Goal: Information Seeking & Learning: Learn about a topic

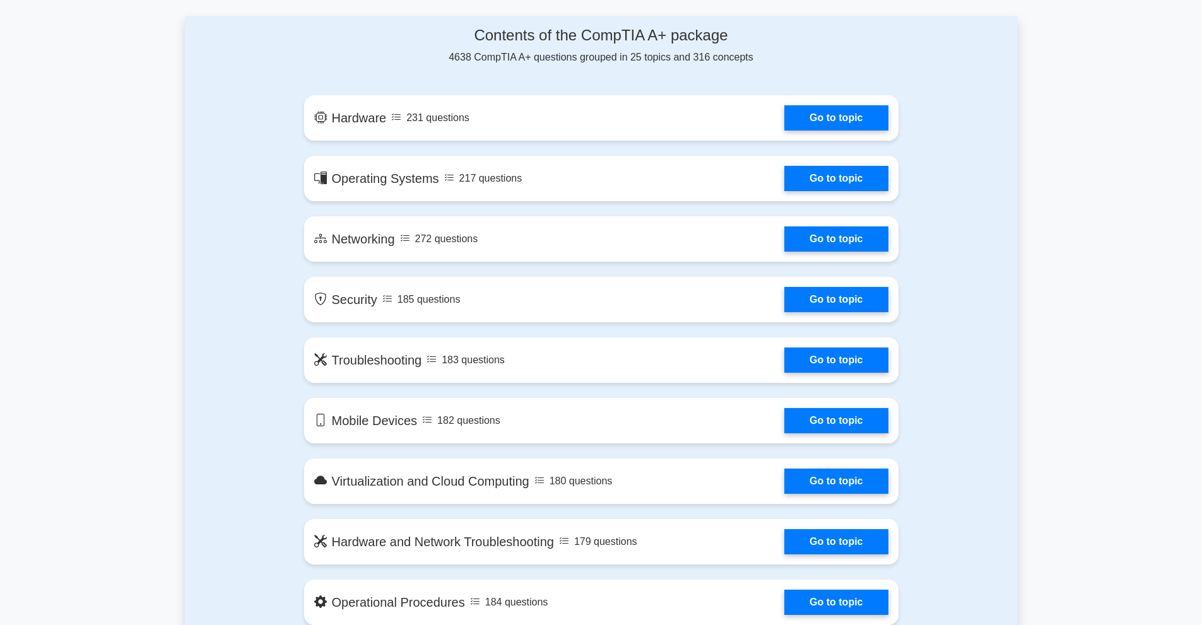
scroll to position [568, 0]
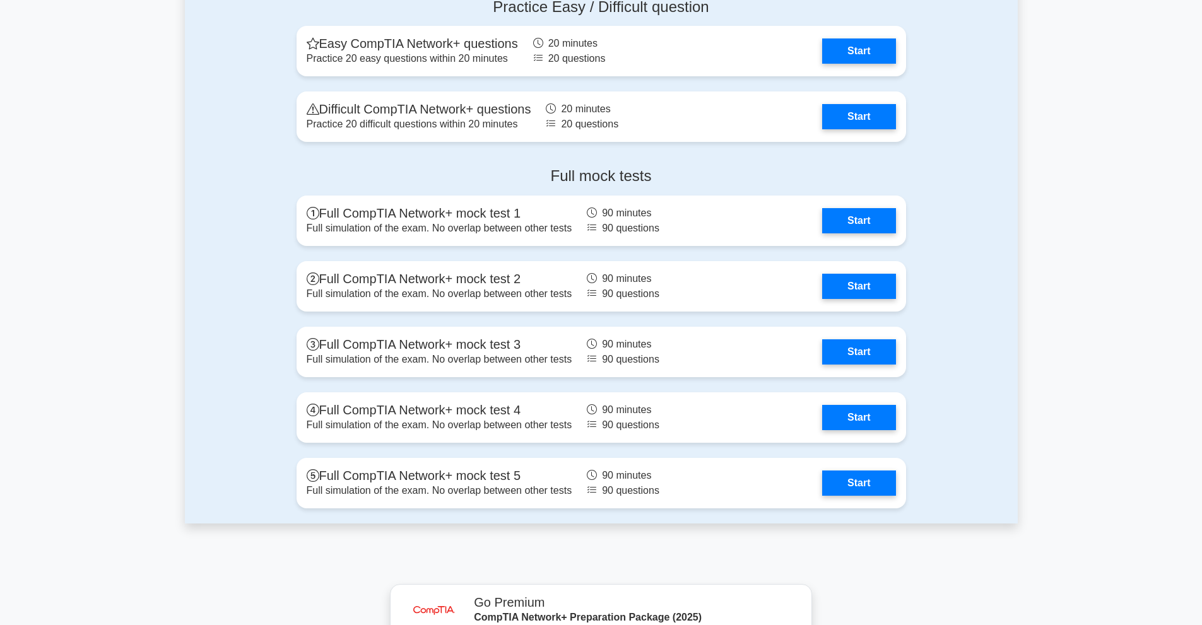
scroll to position [2586, 0]
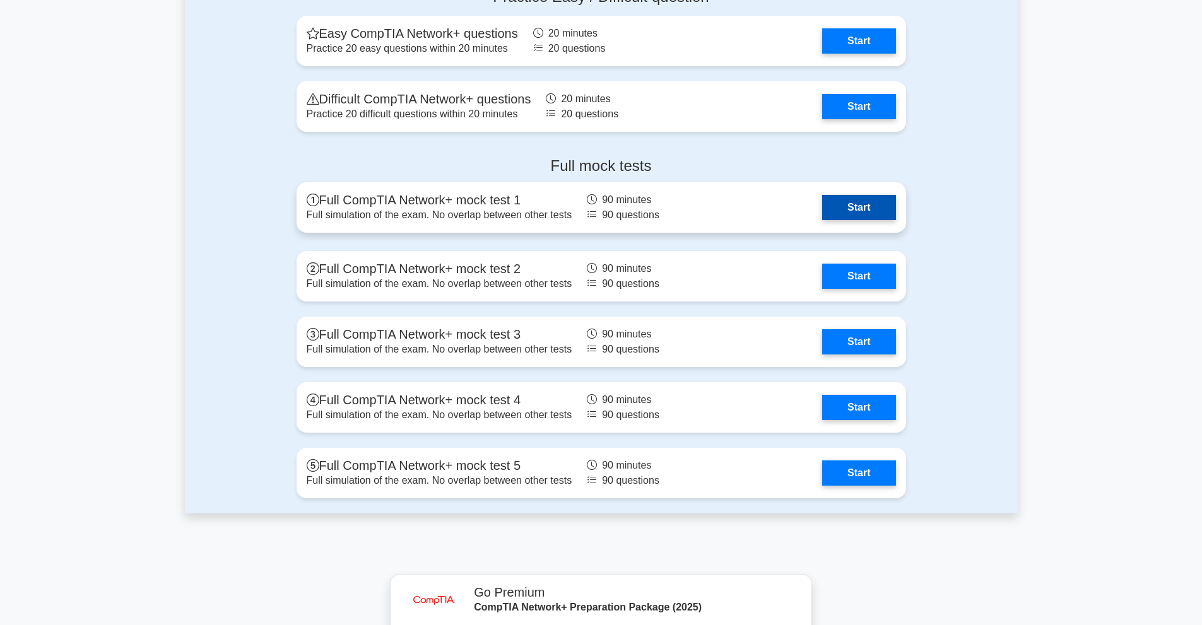
click at [870, 212] on link "Start" at bounding box center [858, 207] width 73 height 25
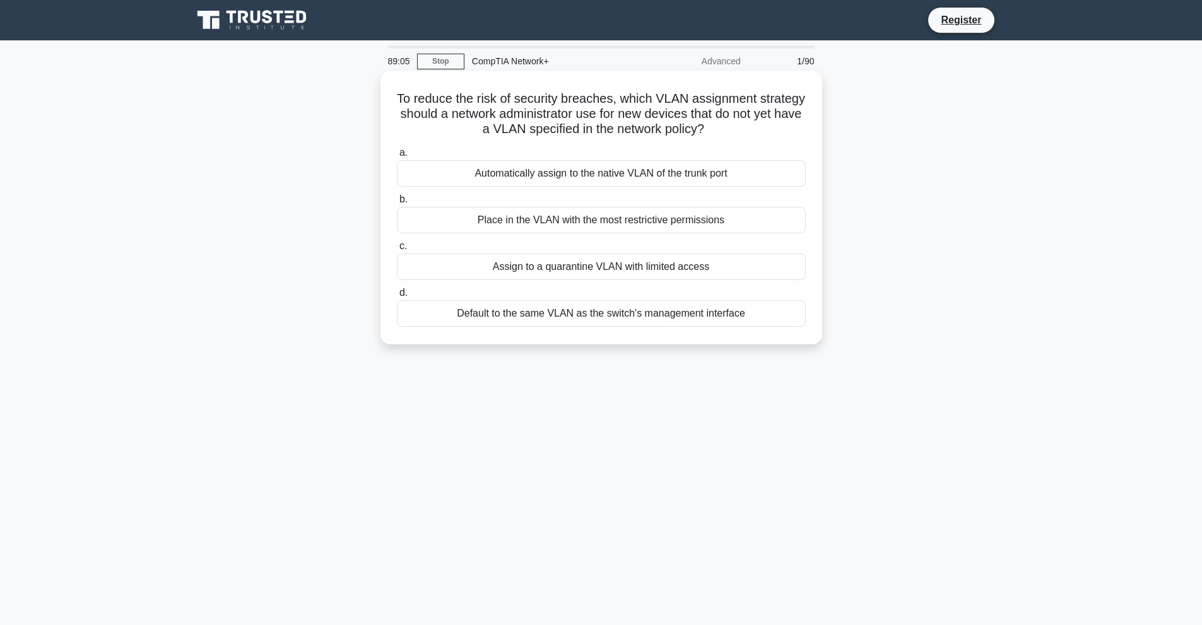
click at [586, 266] on div "Assign to a quarantine VLAN with limited access" at bounding box center [601, 267] width 409 height 26
click at [397, 250] on input "c. Assign to a quarantine VLAN with limited access" at bounding box center [397, 246] width 0 height 8
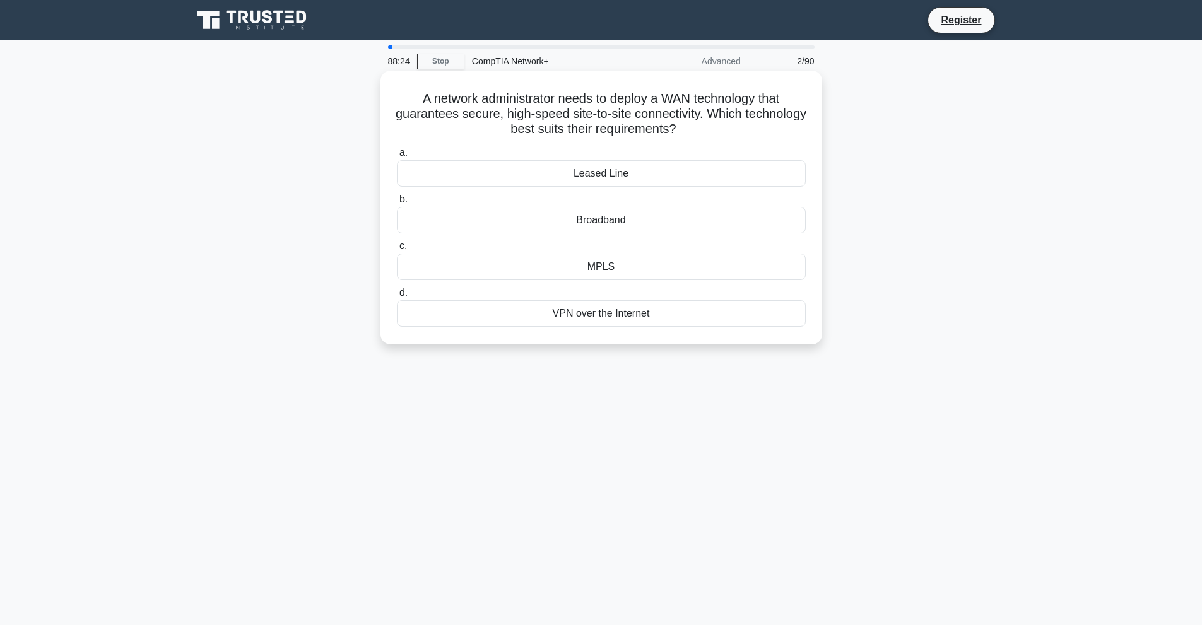
click at [605, 176] on div "Leased Line" at bounding box center [601, 173] width 409 height 26
click at [397, 157] on input "a. Leased Line" at bounding box center [397, 153] width 0 height 8
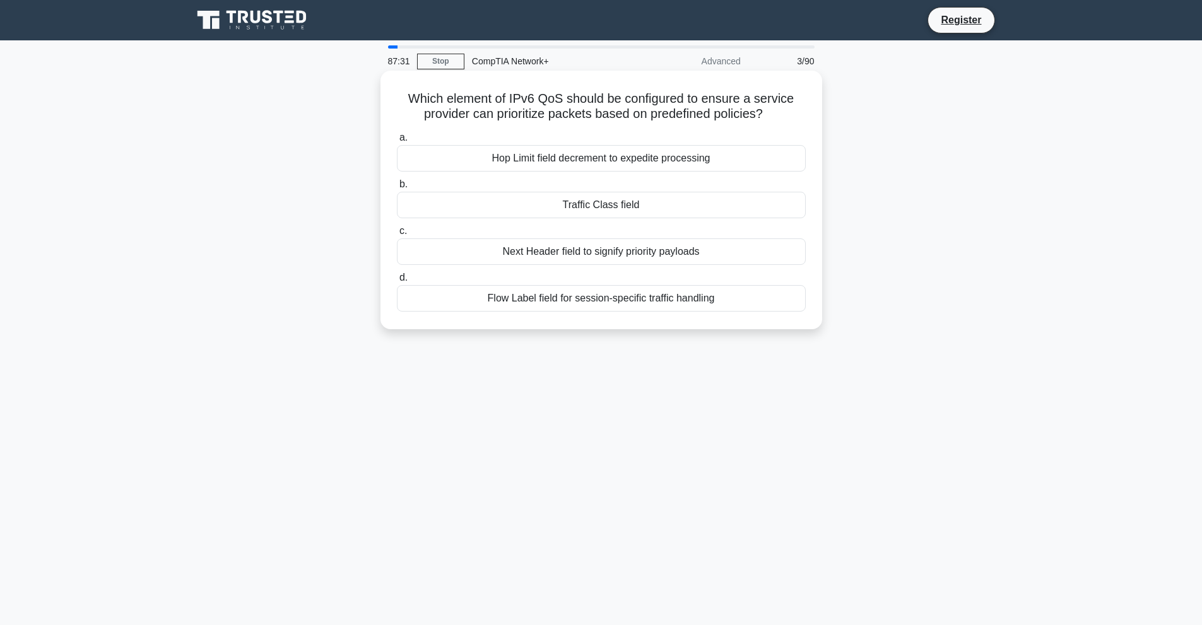
click at [604, 298] on div "Flow Label field for session-specific traffic handling" at bounding box center [601, 298] width 409 height 26
click at [397, 282] on input "d. Flow Label field for session-specific traffic handling" at bounding box center [397, 278] width 0 height 8
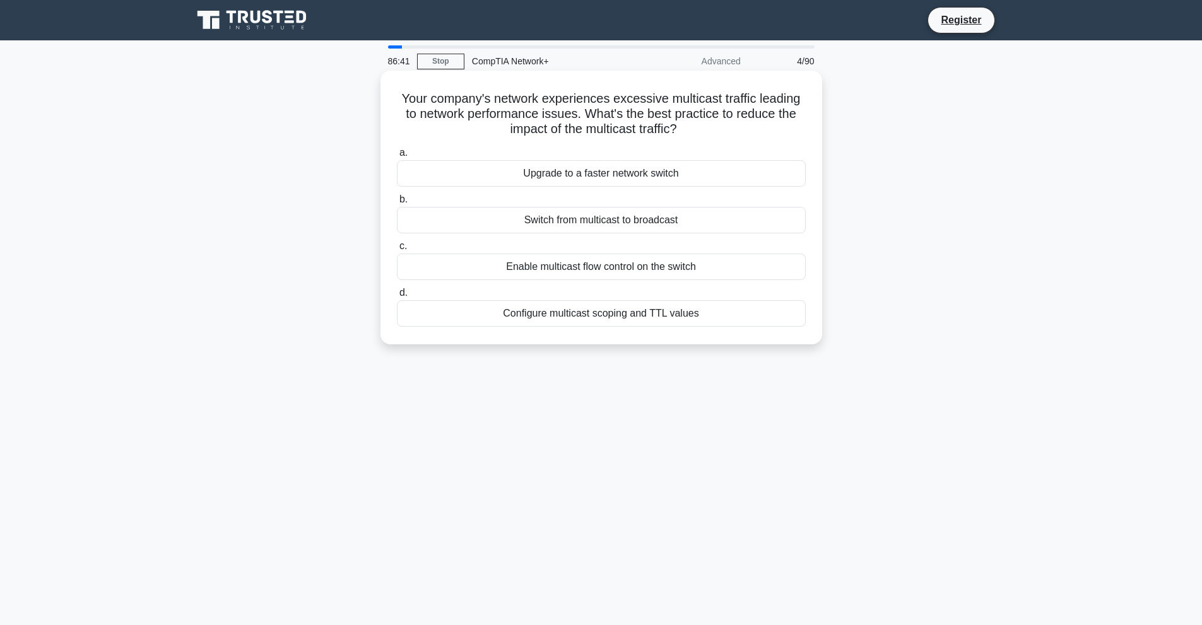
click at [607, 177] on div "Upgrade to a faster network switch" at bounding box center [601, 173] width 409 height 26
click at [397, 157] on input "a. Upgrade to a faster network switch" at bounding box center [397, 153] width 0 height 8
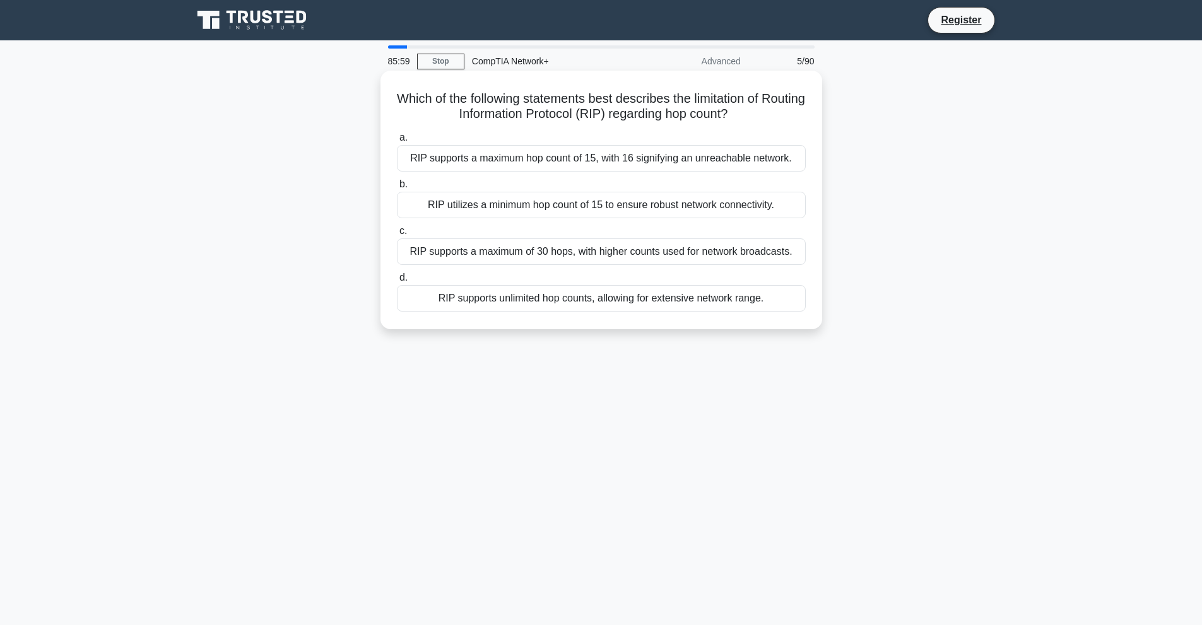
click at [609, 210] on div "RIP utilizes a minimum hop count of 15 to ensure robust network connectivity." at bounding box center [601, 205] width 409 height 26
click at [397, 189] on input "b. RIP utilizes a minimum hop count of 15 to ensure robust network connectivity." at bounding box center [397, 184] width 0 height 8
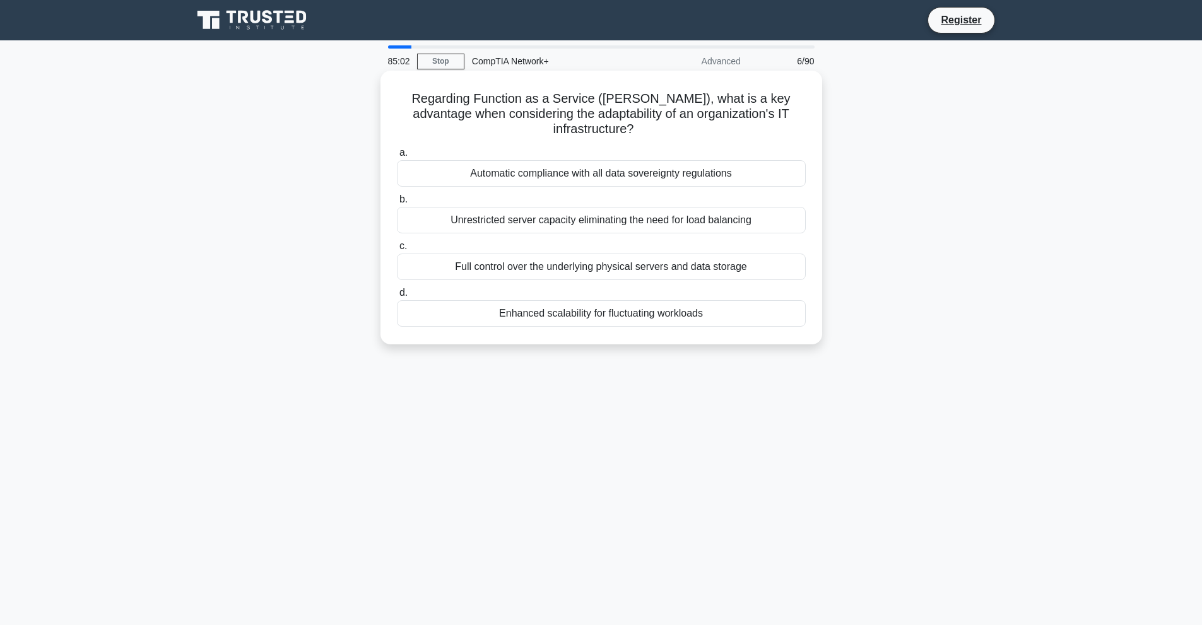
click at [582, 300] on div "Enhanced scalability for fluctuating workloads" at bounding box center [601, 313] width 409 height 26
click at [397, 297] on input "d. Enhanced scalability for fluctuating workloads" at bounding box center [397, 293] width 0 height 8
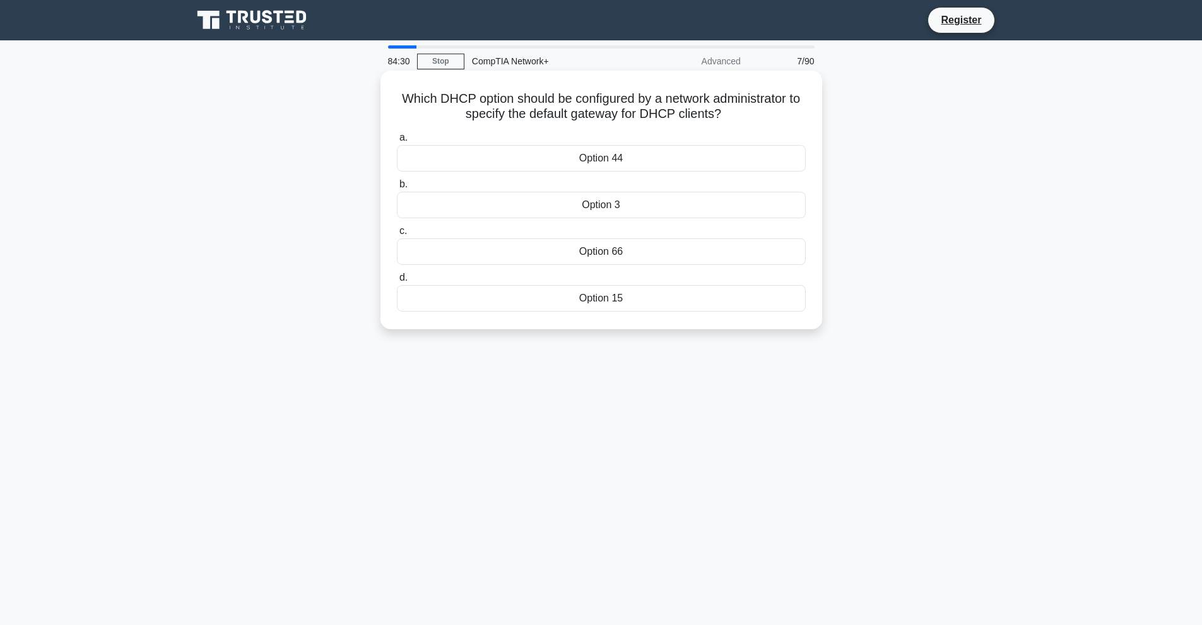
click at [599, 295] on div "Option 15" at bounding box center [601, 298] width 409 height 26
click at [397, 282] on input "d. Option 15" at bounding box center [397, 278] width 0 height 8
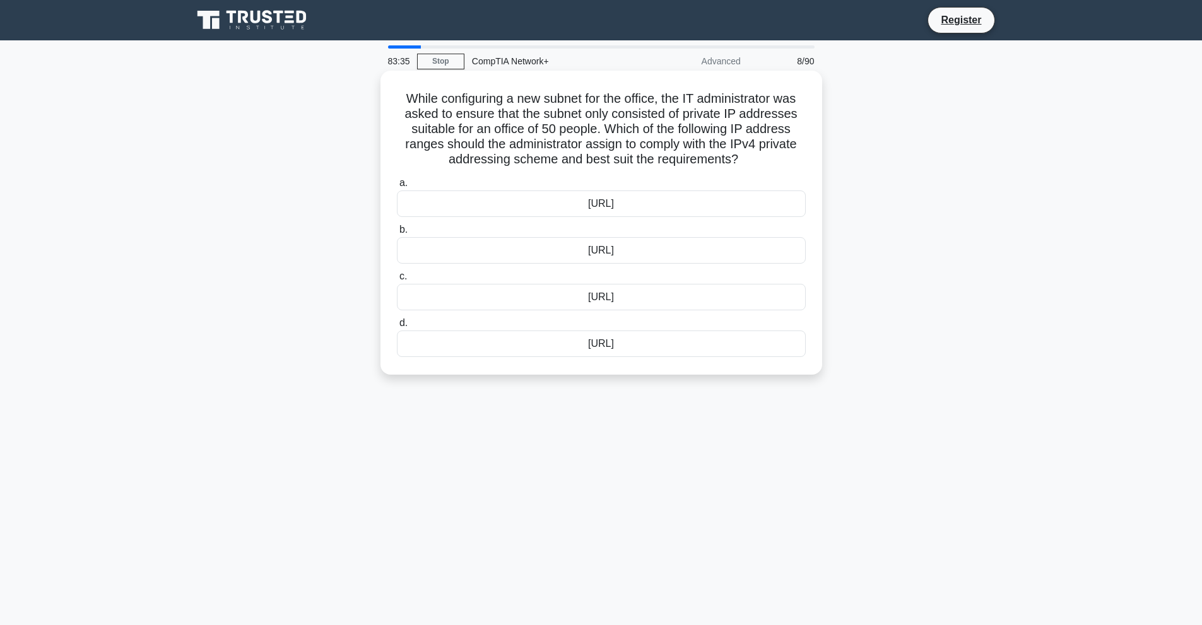
click at [593, 296] on div "192.169.1.0/26" at bounding box center [601, 297] width 409 height 26
click at [397, 281] on input "c. 192.169.1.0/26" at bounding box center [397, 276] width 0 height 8
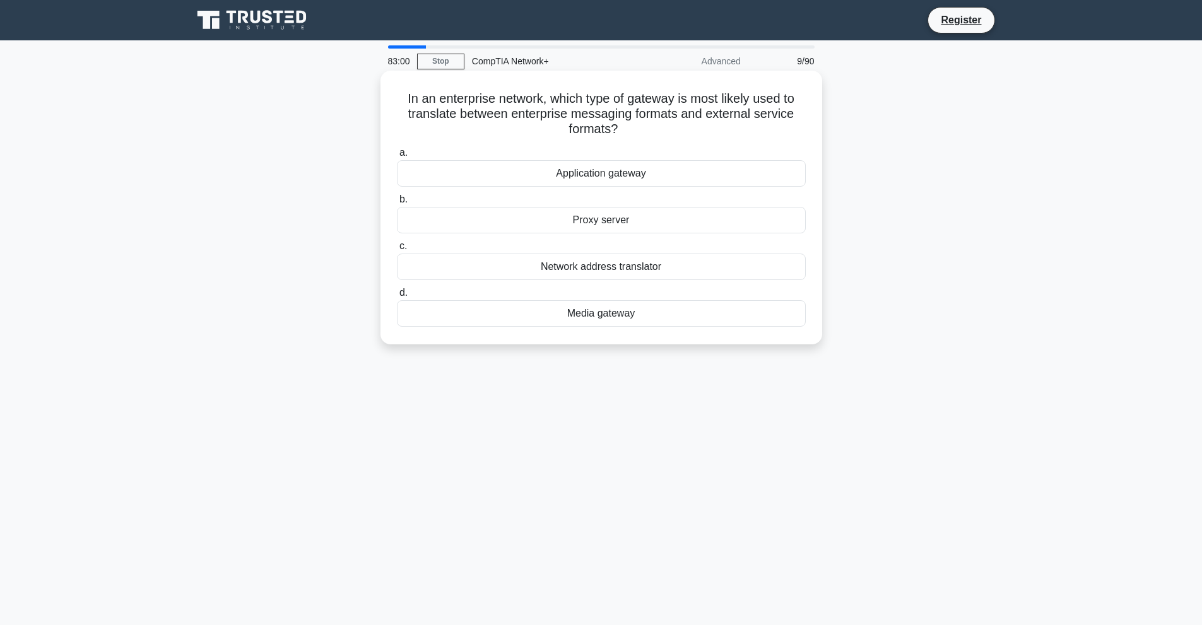
click at [614, 312] on div "Media gateway" at bounding box center [601, 313] width 409 height 26
click at [397, 297] on input "d. Media gateway" at bounding box center [397, 293] width 0 height 8
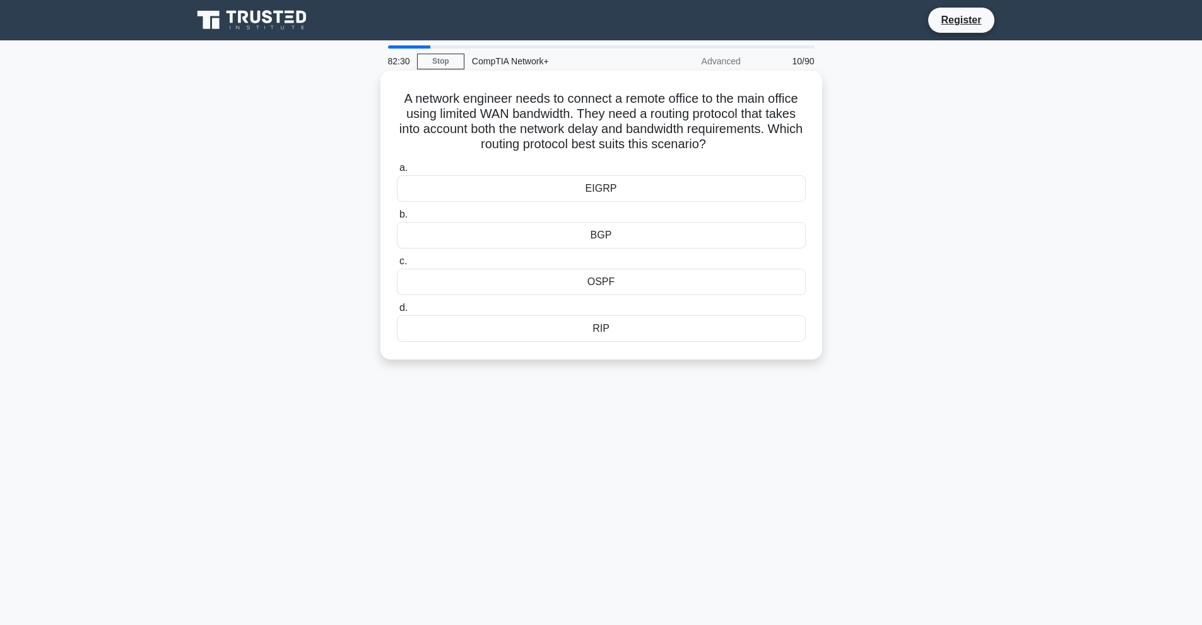
click at [600, 329] on div "RIP" at bounding box center [601, 328] width 409 height 26
click at [397, 312] on input "d. RIP" at bounding box center [397, 308] width 0 height 8
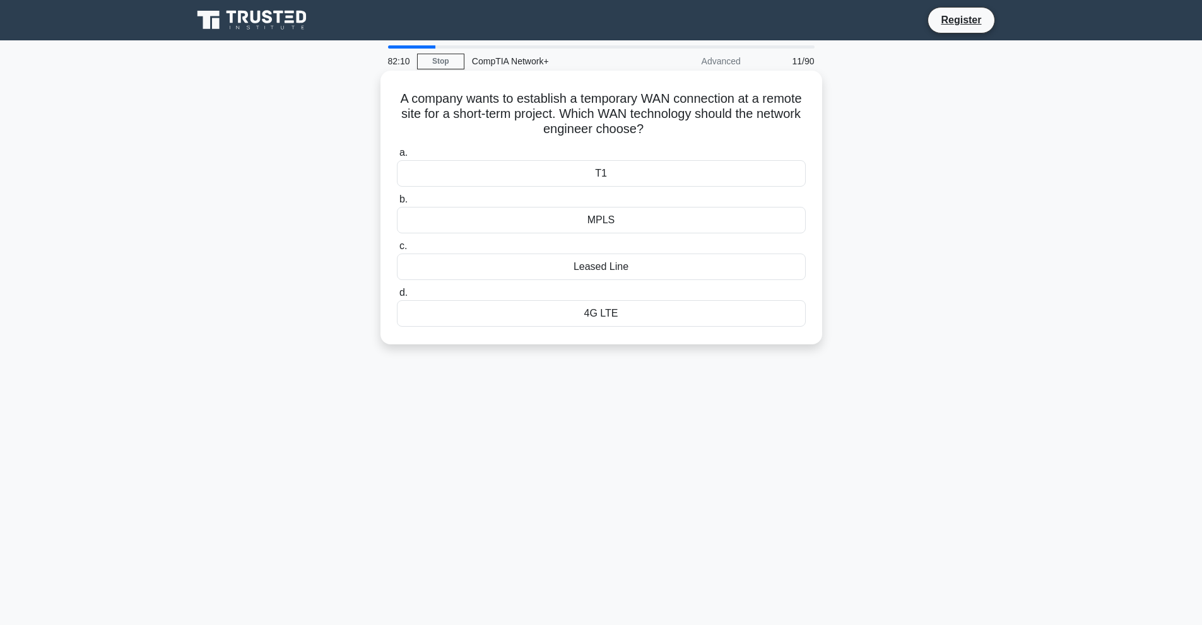
click at [605, 216] on div "MPLS" at bounding box center [601, 220] width 409 height 26
click at [397, 204] on input "b. MPLS" at bounding box center [397, 200] width 0 height 8
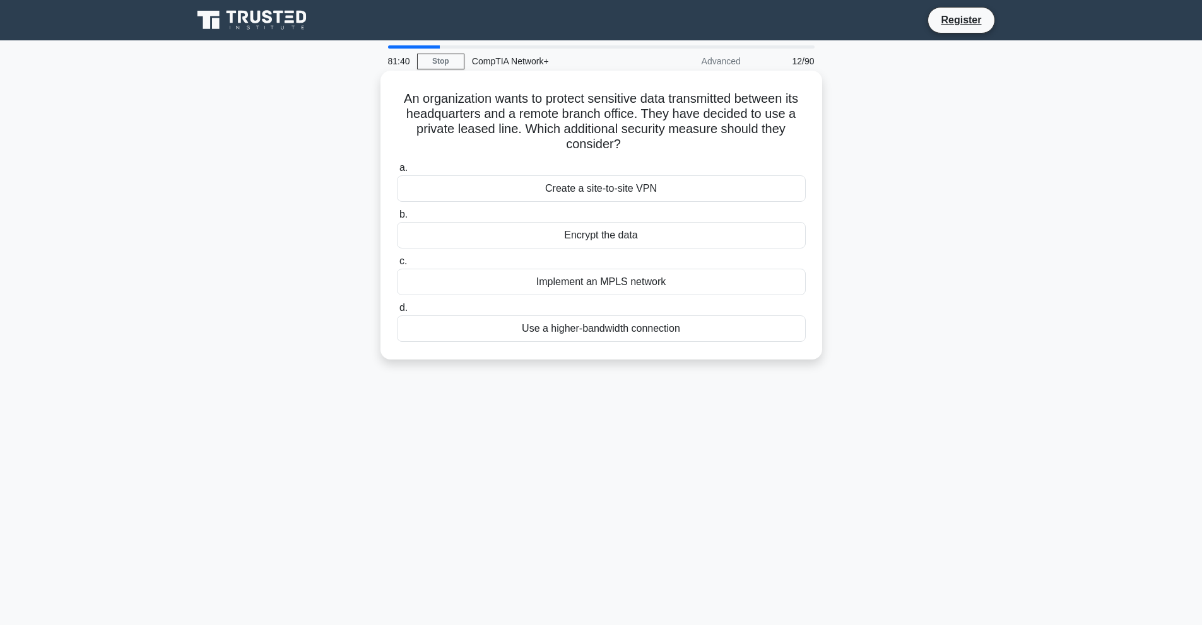
click at [599, 237] on div "Encrypt the data" at bounding box center [601, 235] width 409 height 26
click at [397, 219] on input "b. Encrypt the data" at bounding box center [397, 215] width 0 height 8
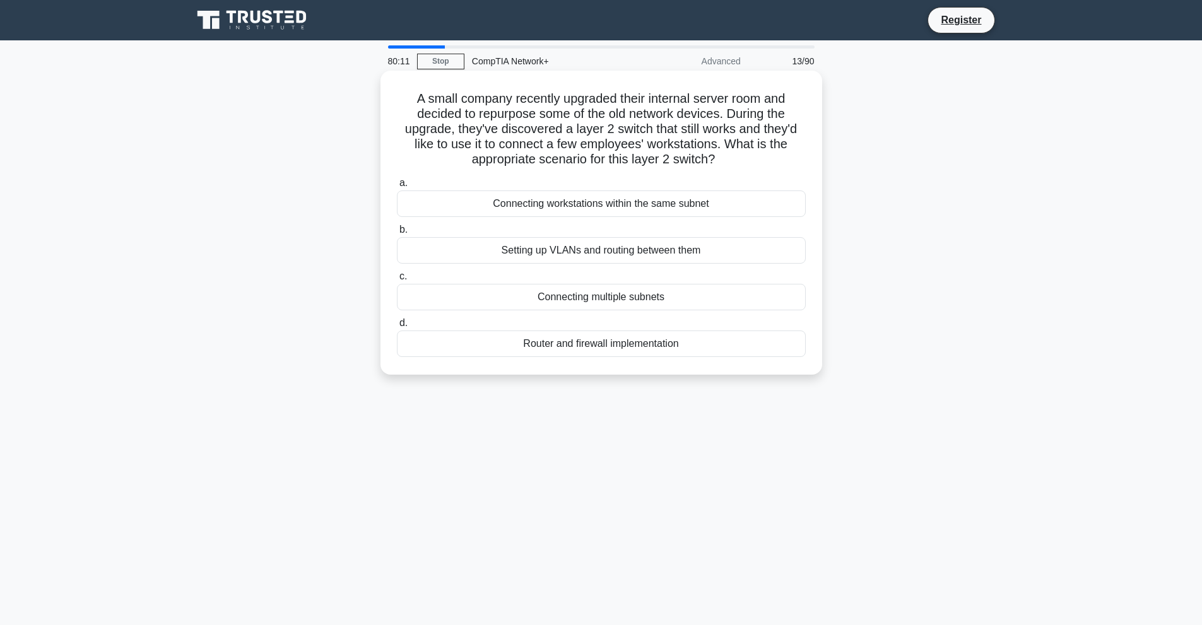
click at [600, 205] on div "Connecting workstations within the same subnet" at bounding box center [601, 203] width 409 height 26
click at [397, 187] on input "a. Connecting workstations within the same subnet" at bounding box center [397, 183] width 0 height 8
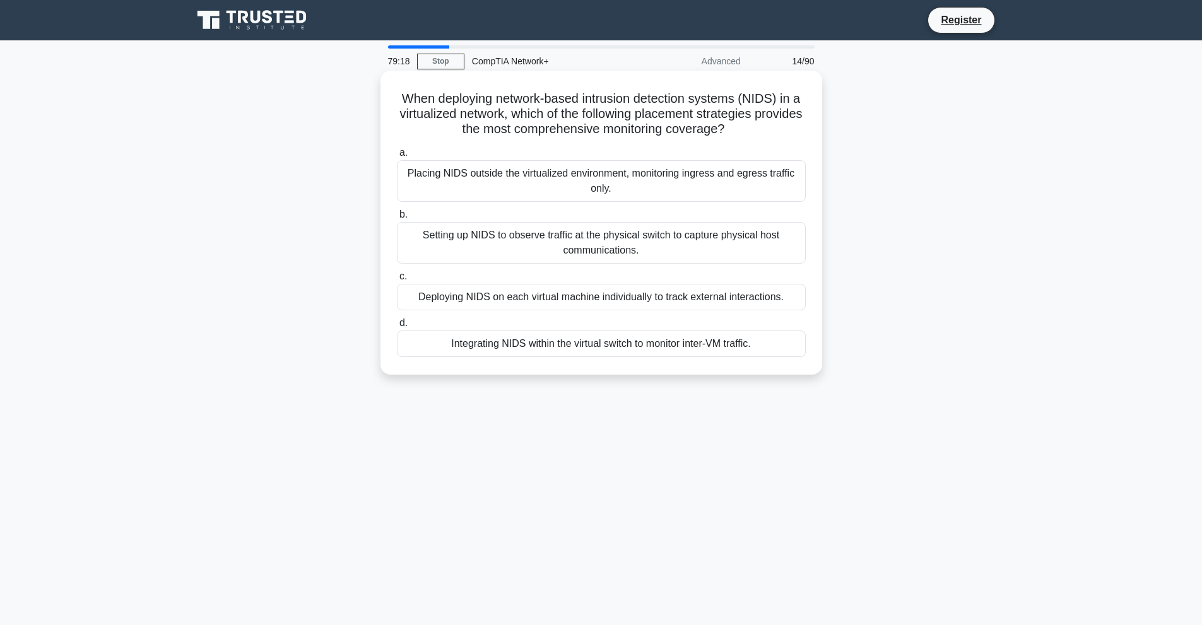
click at [603, 344] on div "Integrating NIDS within the virtual switch to monitor inter-VM traffic." at bounding box center [601, 343] width 409 height 26
click at [397, 327] on input "d. Integrating NIDS within the virtual switch to monitor inter-VM traffic." at bounding box center [397, 323] width 0 height 8
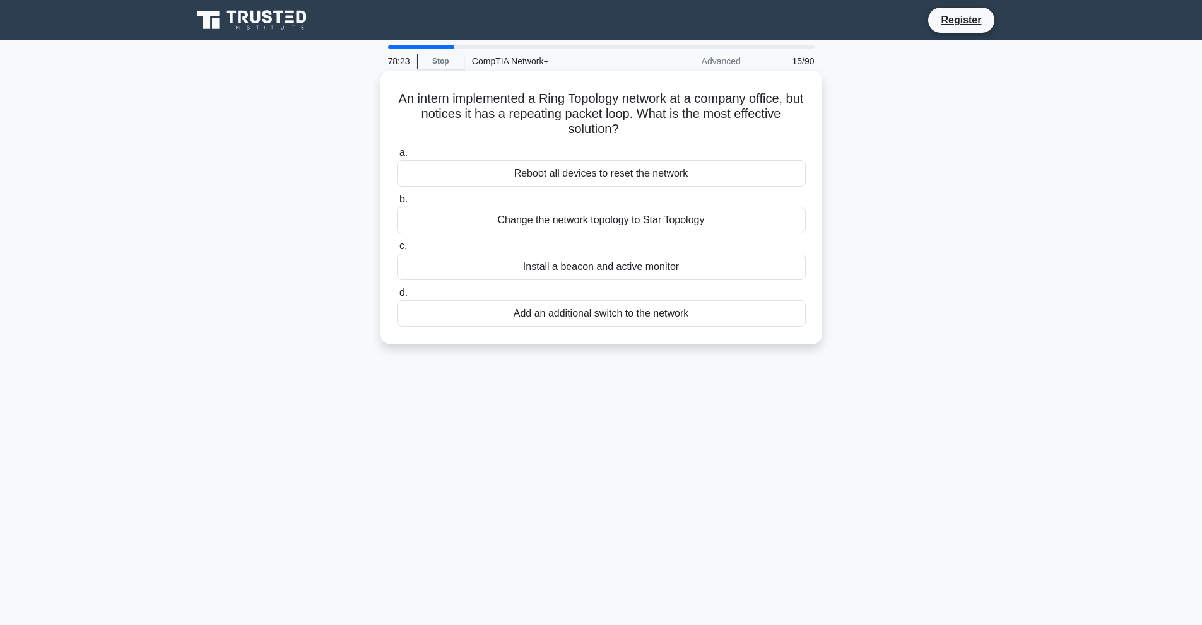
click at [586, 174] on div "Reboot all devices to reset the network" at bounding box center [601, 173] width 409 height 26
click at [397, 157] on input "a. Reboot all devices to reset the network" at bounding box center [397, 153] width 0 height 8
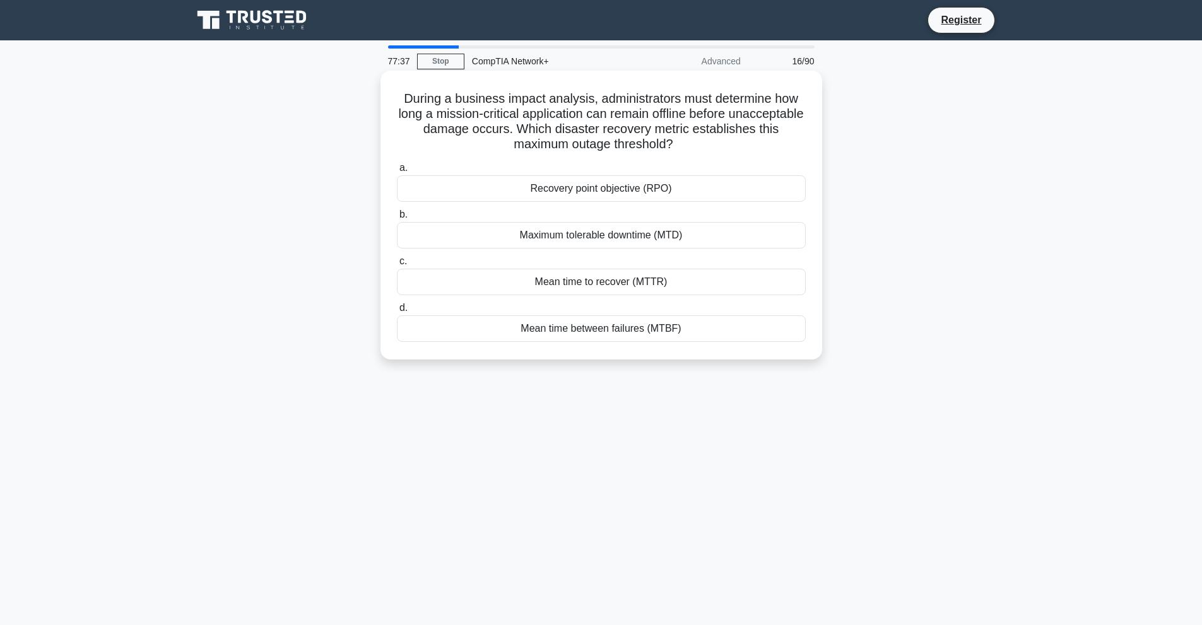
click at [607, 284] on div "Mean time to recover (MTTR)" at bounding box center [601, 282] width 409 height 26
click at [397, 266] on input "c. Mean time to recover (MTTR)" at bounding box center [397, 261] width 0 height 8
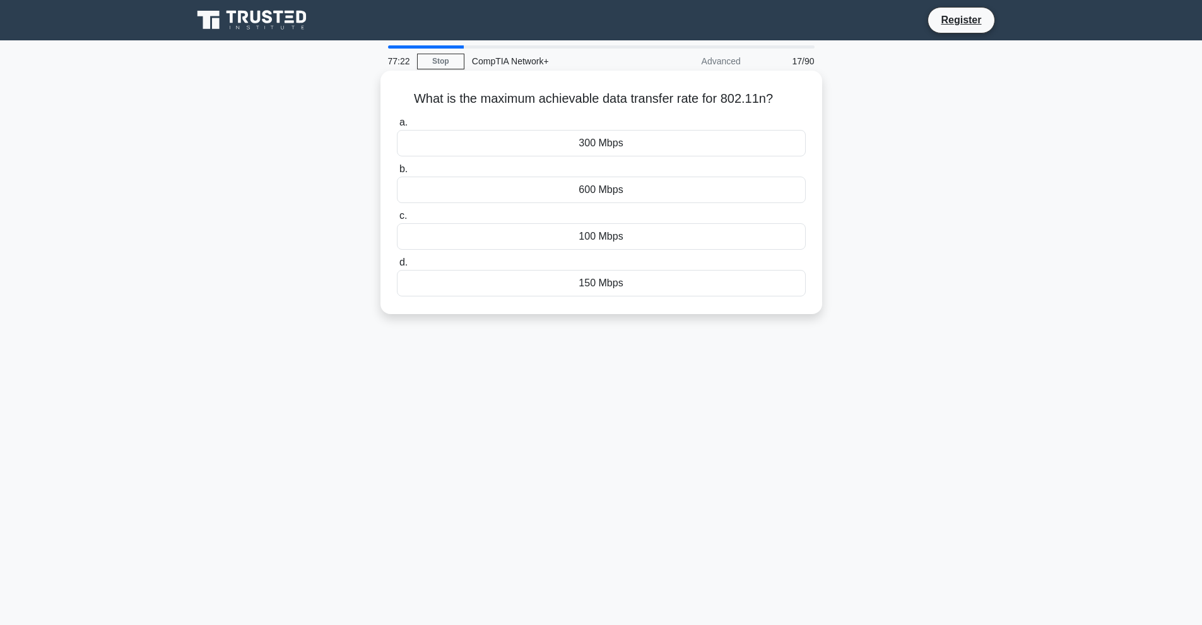
click at [592, 238] on div "100 Mbps" at bounding box center [601, 236] width 409 height 26
click at [397, 220] on input "c. 100 Mbps" at bounding box center [397, 216] width 0 height 8
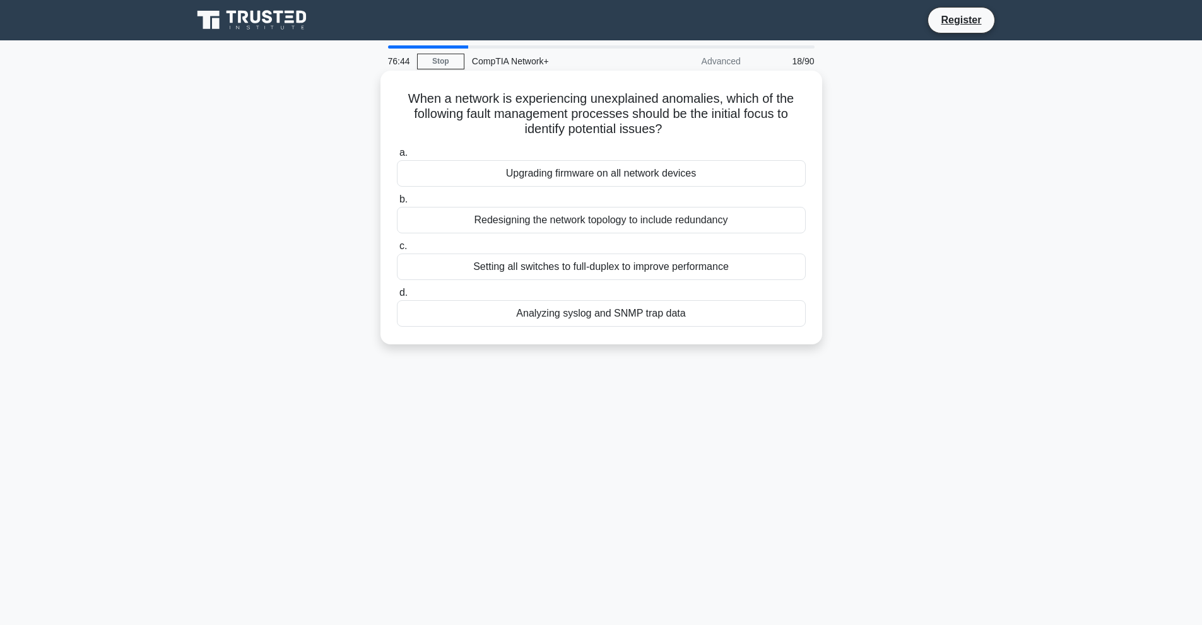
click at [585, 316] on div "Analyzing syslog and SNMP trap data" at bounding box center [601, 313] width 409 height 26
click at [397, 297] on input "d. Analyzing syslog and SNMP trap data" at bounding box center [397, 293] width 0 height 8
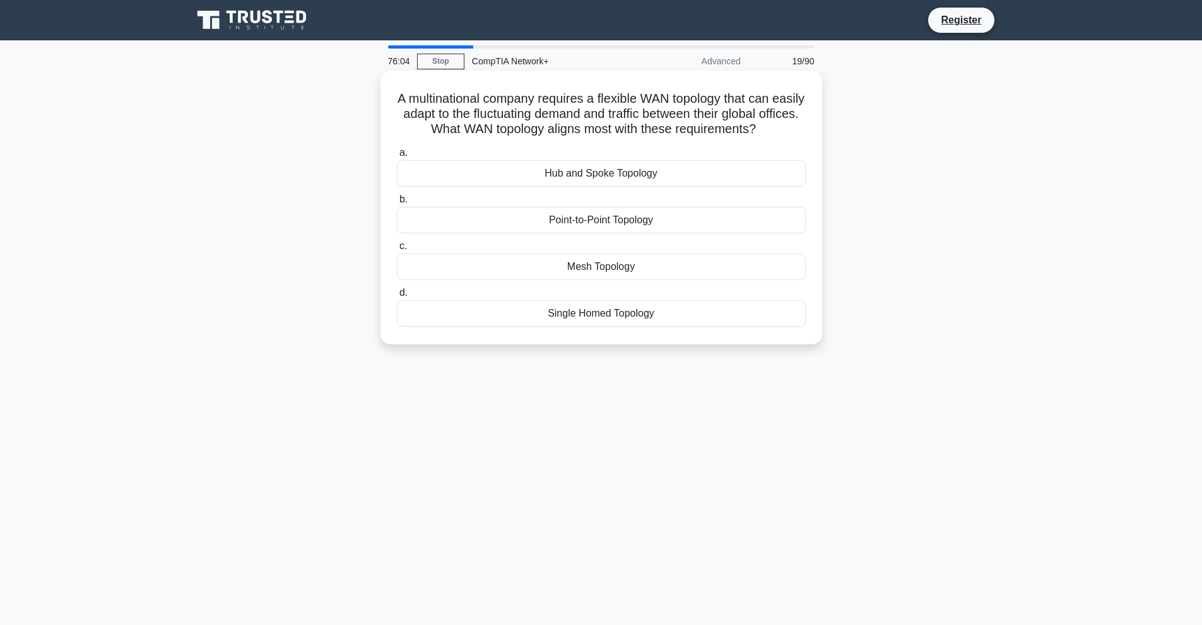
click at [628, 267] on div "Mesh Topology" at bounding box center [601, 267] width 409 height 26
click at [397, 250] on input "c. Mesh Topology" at bounding box center [397, 246] width 0 height 8
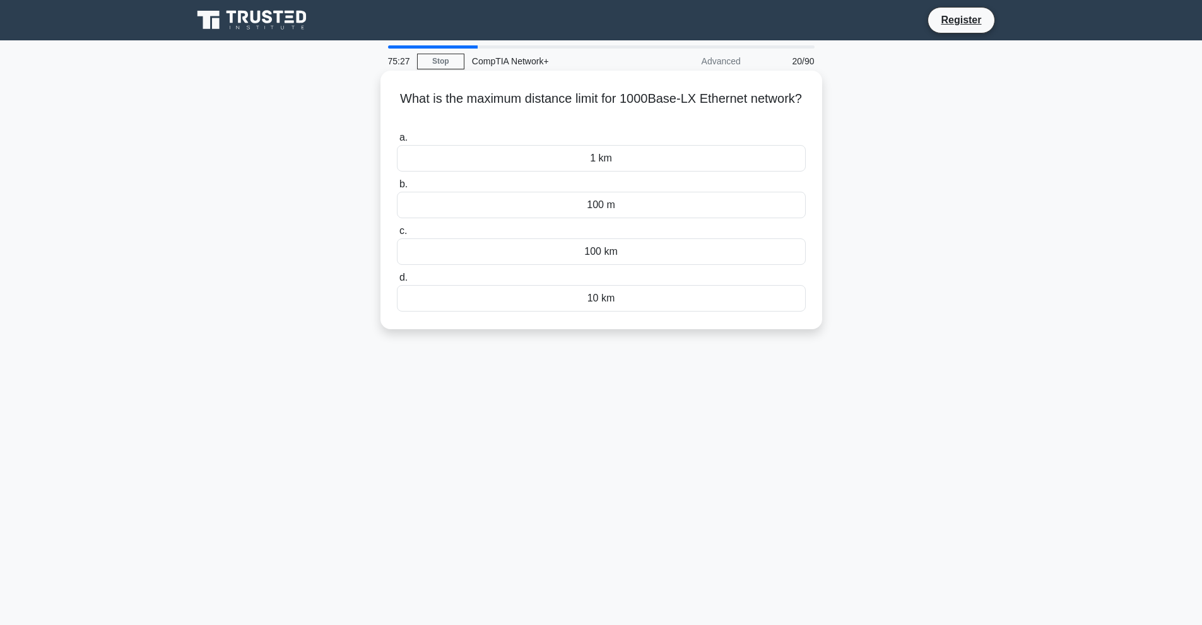
click at [602, 252] on div "100 km" at bounding box center [601, 251] width 409 height 26
click at [397, 235] on input "c. 100 km" at bounding box center [397, 231] width 0 height 8
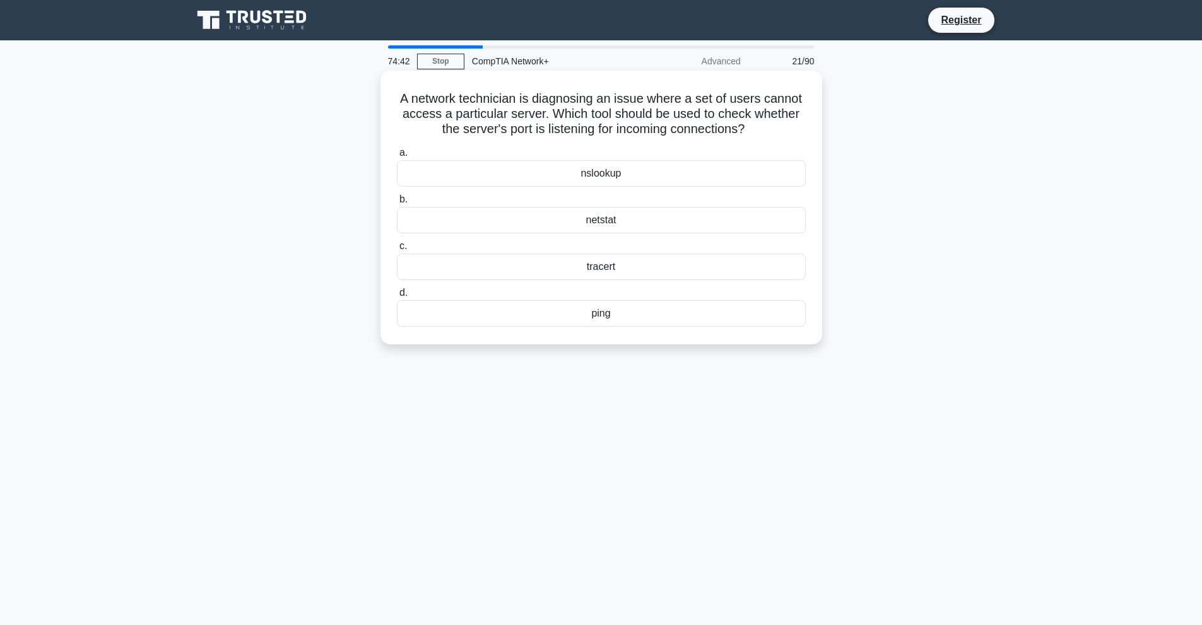
click at [592, 320] on div "ping" at bounding box center [601, 313] width 409 height 26
click at [397, 297] on input "d. ping" at bounding box center [397, 293] width 0 height 8
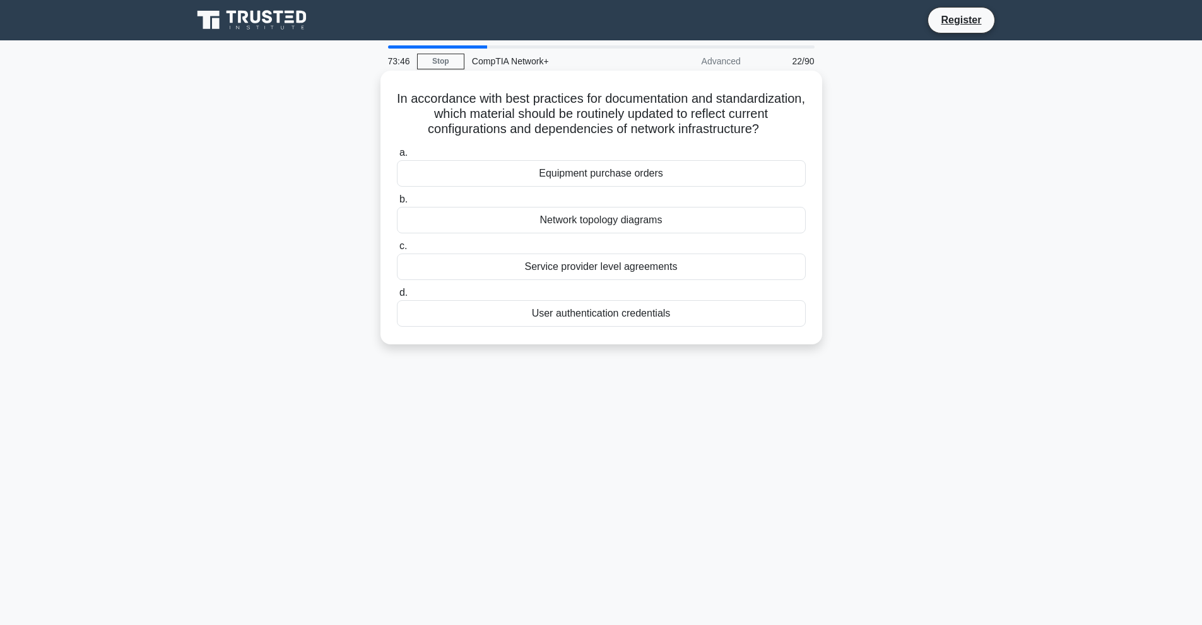
click at [592, 266] on div "Service provider level agreements" at bounding box center [601, 267] width 409 height 26
click at [397, 250] on input "c. Service provider level agreements" at bounding box center [397, 246] width 0 height 8
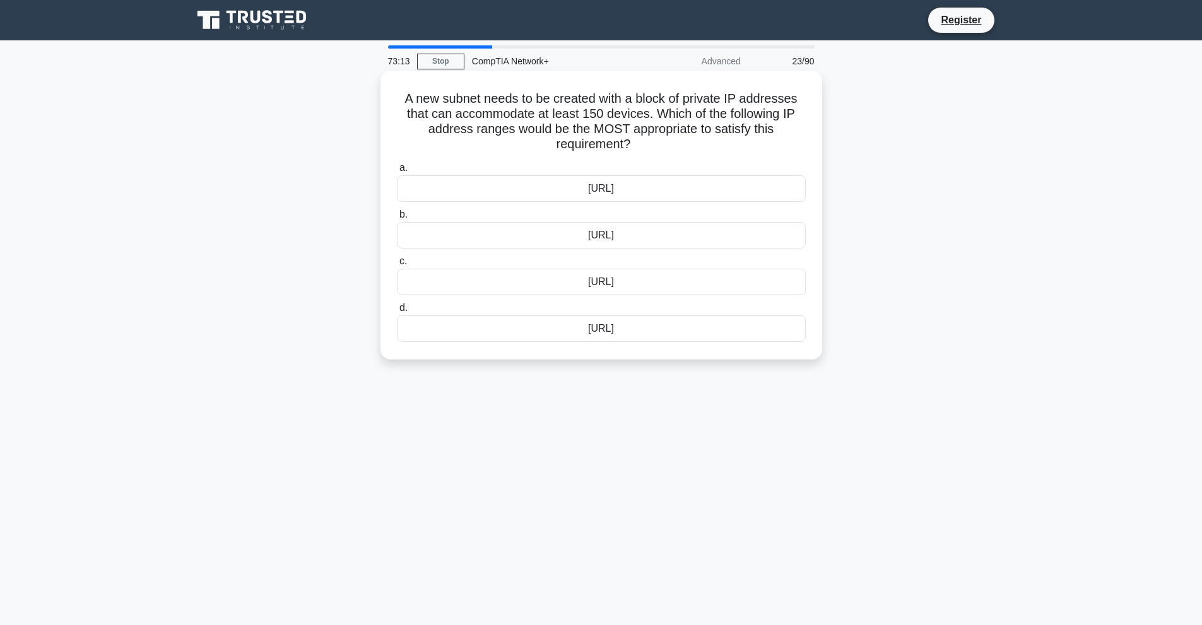
click at [597, 191] on div "192.169.25.0/24" at bounding box center [601, 188] width 409 height 26
click at [397, 172] on input "a. 192.169.25.0/24" at bounding box center [397, 168] width 0 height 8
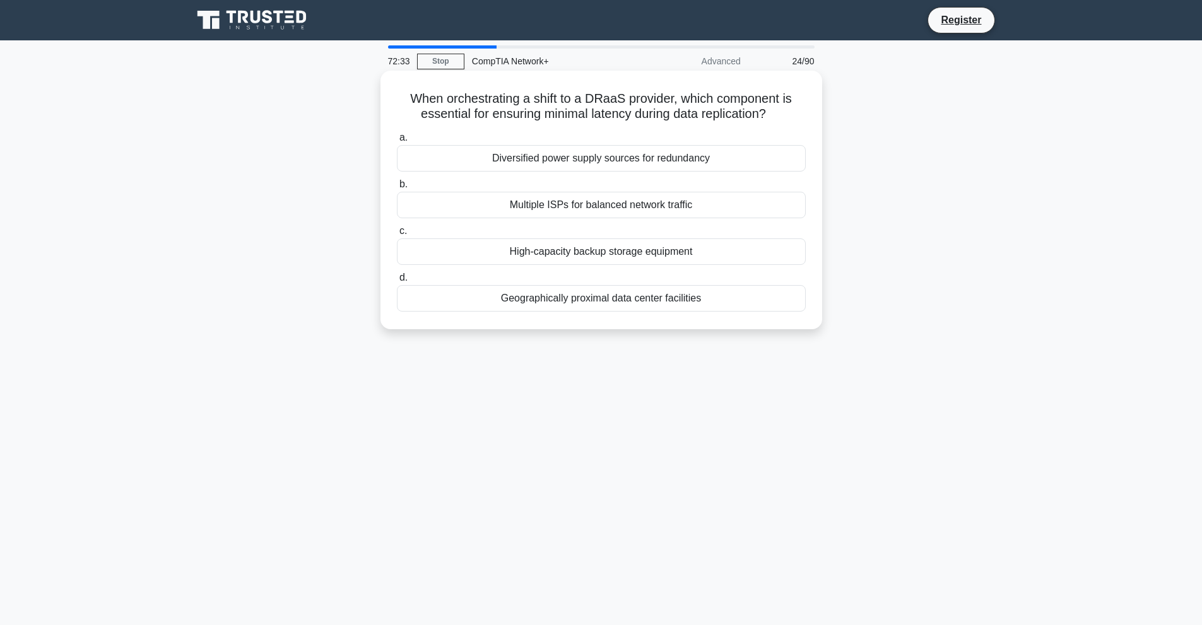
click at [595, 168] on div "Diversified power supply sources for redundancy" at bounding box center [601, 158] width 409 height 26
click at [397, 142] on input "a. Diversified power supply sources for redundancy" at bounding box center [397, 138] width 0 height 8
click at [609, 251] on div "Dedicated Bandwidth" at bounding box center [601, 251] width 409 height 26
click at [397, 235] on input "c. Dedicated Bandwidth" at bounding box center [397, 231] width 0 height 8
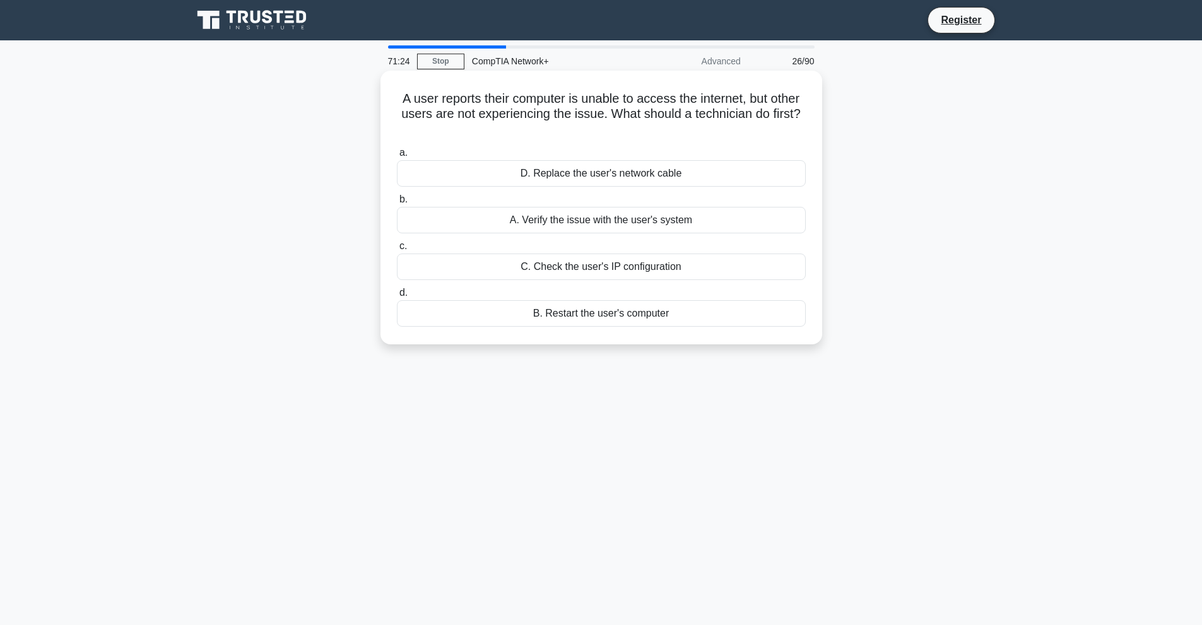
click at [604, 181] on div "D. Replace the user's network cable" at bounding box center [601, 173] width 409 height 26
click at [397, 157] on input "a. D. Replace the user's network cable" at bounding box center [397, 153] width 0 height 8
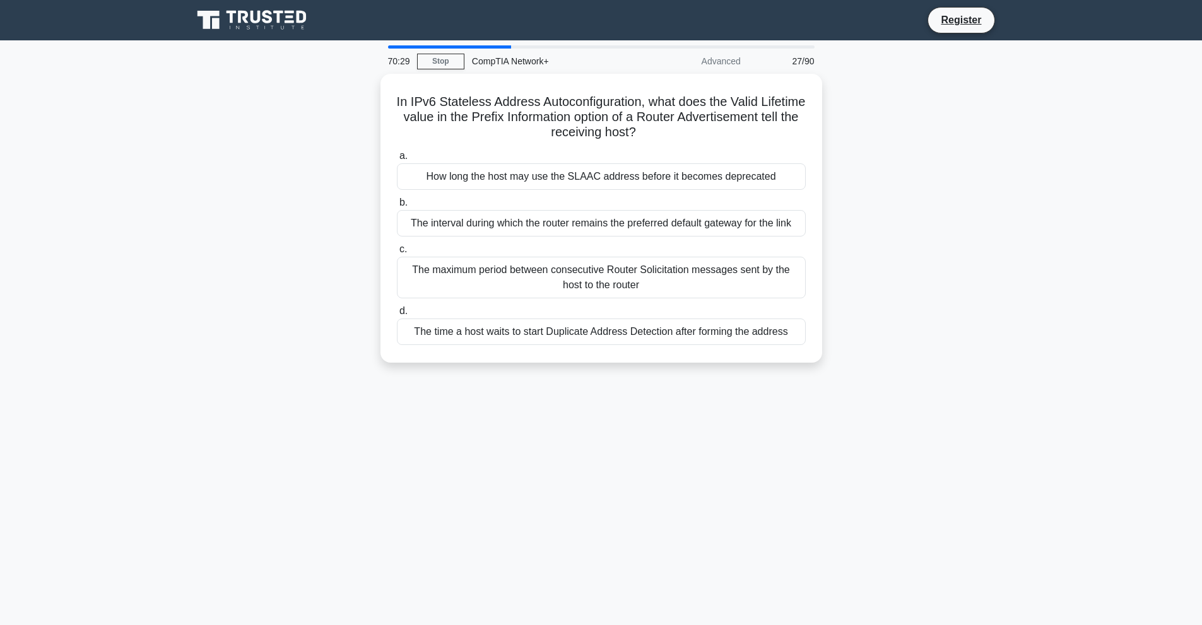
click at [604, 181] on div "How long the host may use the SLAAC address before it becomes deprecated" at bounding box center [601, 176] width 409 height 26
click at [397, 160] on input "a. How long the host may use the SLAAC address before it becomes deprecated" at bounding box center [397, 156] width 0 height 8
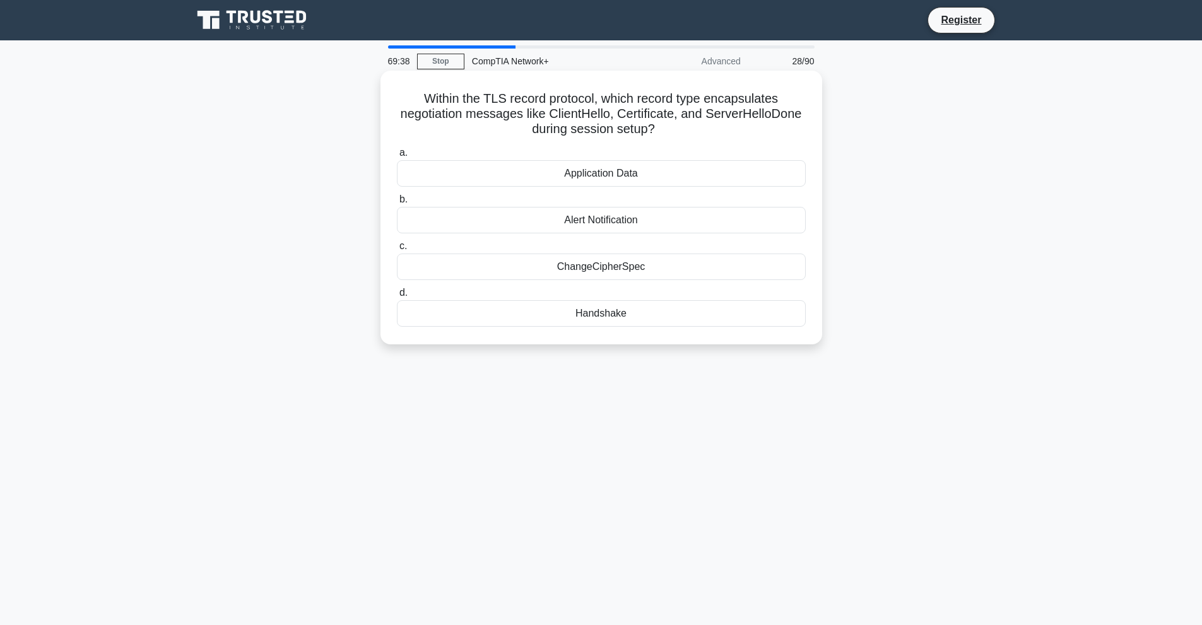
click at [599, 320] on div "Handshake" at bounding box center [601, 313] width 409 height 26
click at [397, 297] on input "d. Handshake" at bounding box center [397, 293] width 0 height 8
click at [637, 172] on div "DNS" at bounding box center [601, 173] width 409 height 26
click at [397, 157] on input "a. DNS" at bounding box center [397, 153] width 0 height 8
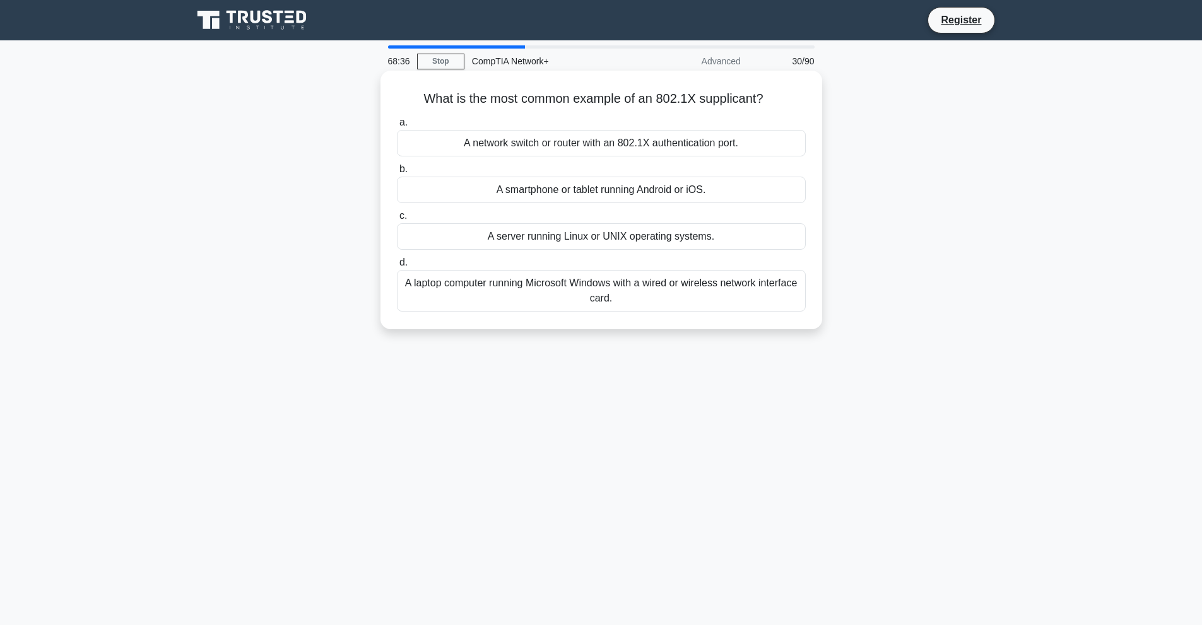
click at [583, 243] on div "A server running Linux or UNIX operating systems." at bounding box center [601, 236] width 409 height 26
click at [397, 220] on input "c. A server running Linux or UNIX operating systems." at bounding box center [397, 216] width 0 height 8
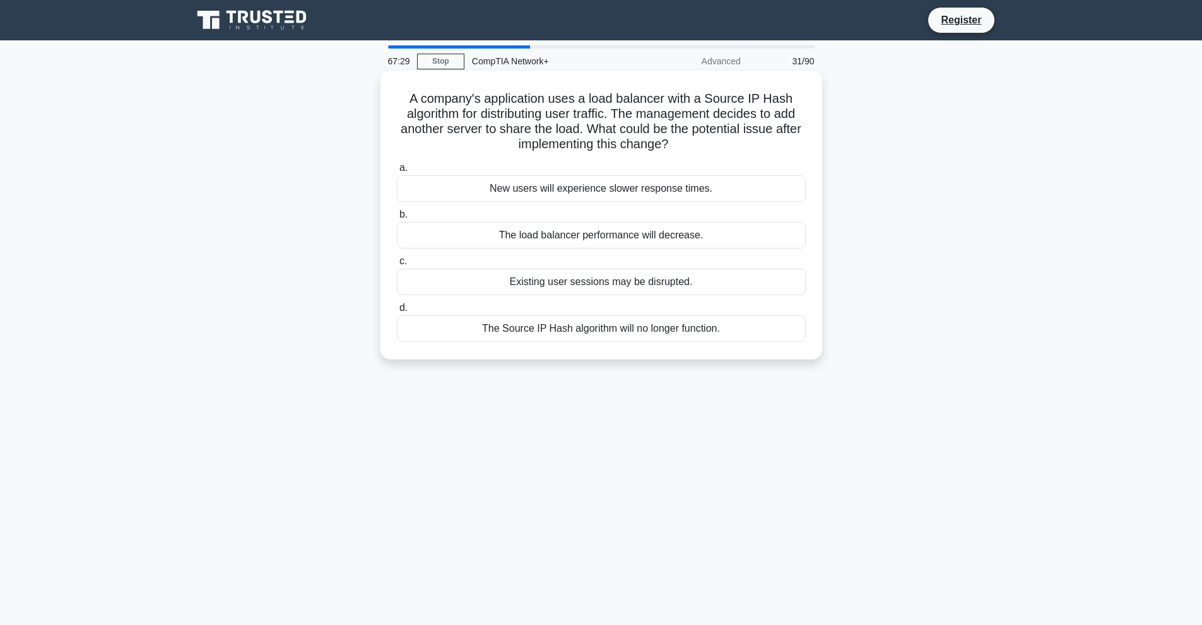
click at [618, 281] on div "Existing user sessions may be disrupted." at bounding box center [601, 282] width 409 height 26
click at [397, 266] on input "c. Existing user sessions may be disrupted." at bounding box center [397, 261] width 0 height 8
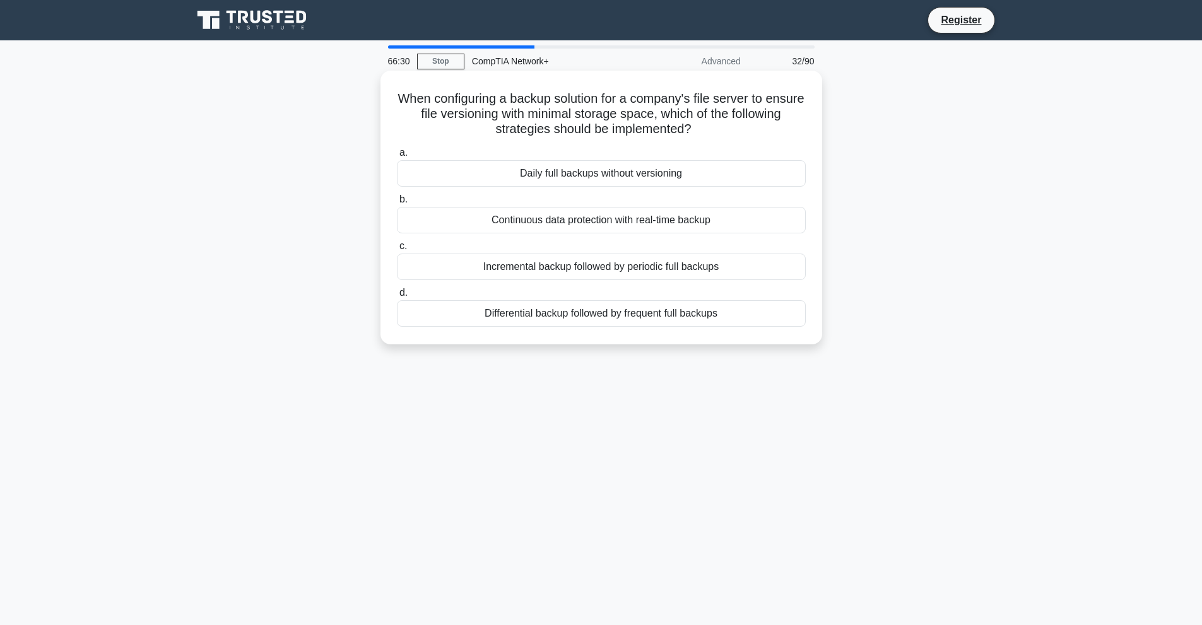
click at [599, 225] on div "Continuous data protection with real-time backup" at bounding box center [601, 220] width 409 height 26
click at [397, 204] on input "b. Continuous data protection with real-time backup" at bounding box center [397, 200] width 0 height 8
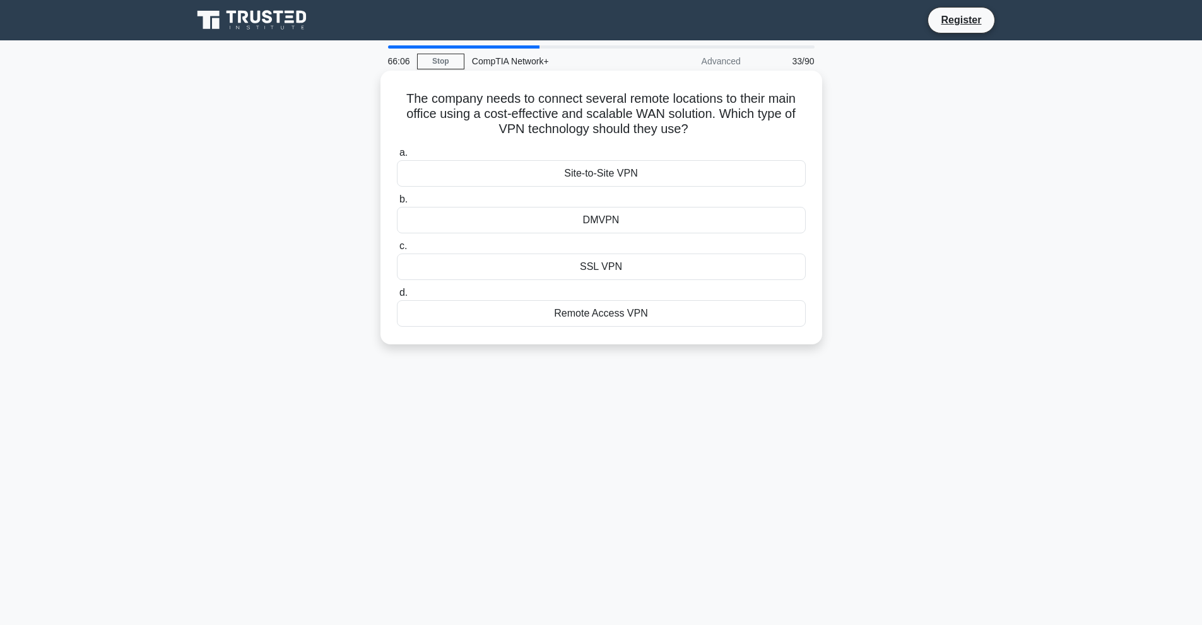
click at [592, 311] on div "Remote Access VPN" at bounding box center [601, 313] width 409 height 26
click at [397, 297] on input "d. Remote Access VPN" at bounding box center [397, 293] width 0 height 8
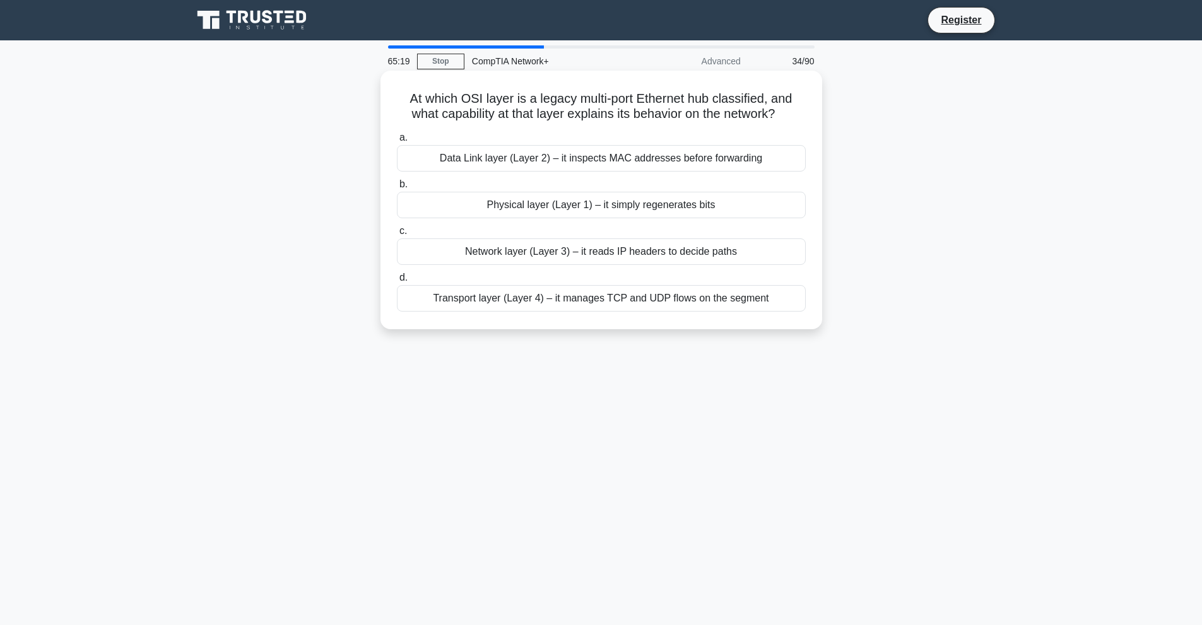
click at [584, 257] on div "Network layer (Layer 3) – it reads IP headers to decide paths" at bounding box center [601, 251] width 409 height 26
click at [397, 235] on input "c. Network layer (Layer 3) – it reads IP headers to decide paths" at bounding box center [397, 231] width 0 height 8
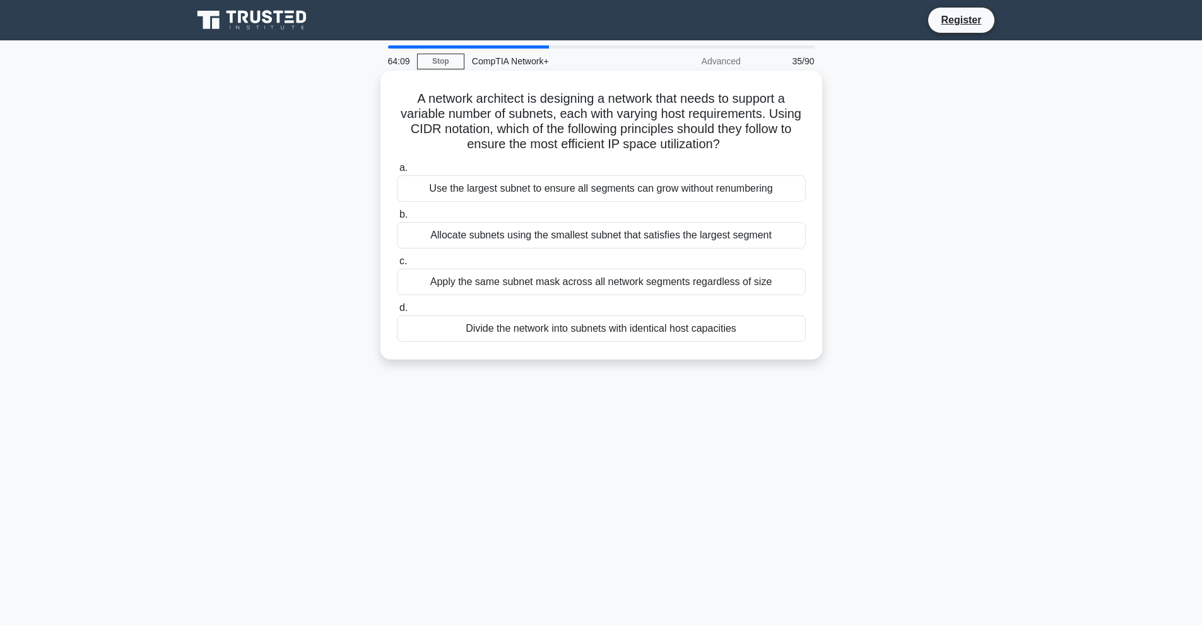
click at [592, 189] on div "Use the largest subnet to ensure all segments can grow without renumbering" at bounding box center [601, 188] width 409 height 26
click at [397, 172] on input "a. Use the largest subnet to ensure all segments can grow without renumbering" at bounding box center [397, 168] width 0 height 8
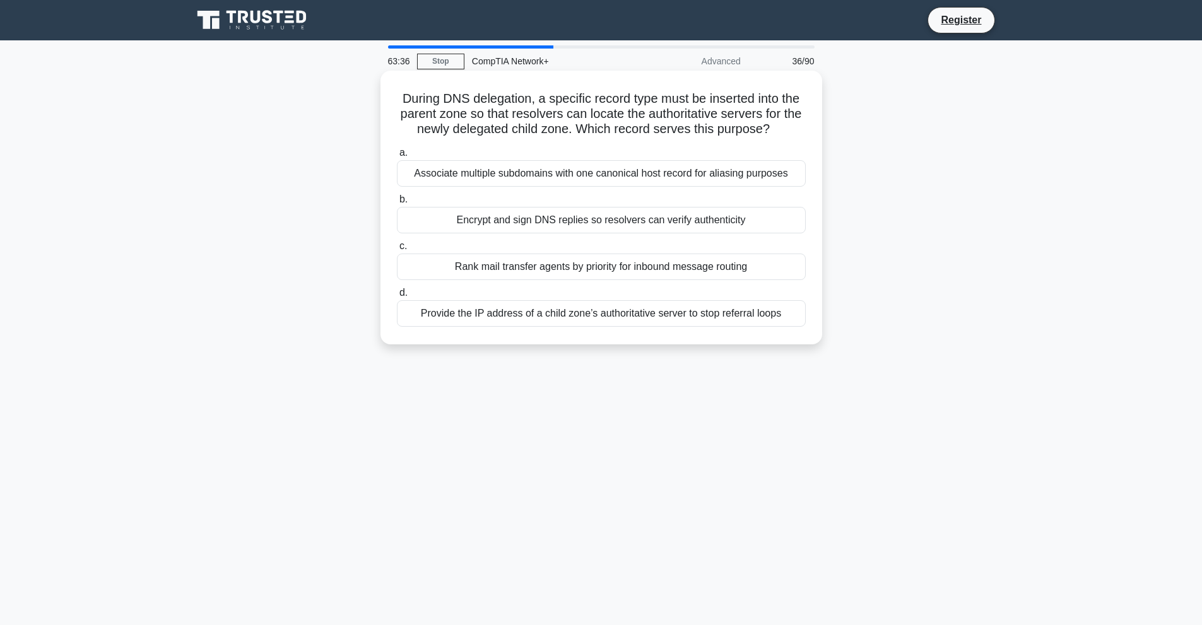
click at [595, 229] on div "Encrypt and sign DNS replies so resolvers can verify authenticity" at bounding box center [601, 220] width 409 height 26
click at [397, 204] on input "b. Encrypt and sign DNS replies so resolvers can verify authenticity" at bounding box center [397, 200] width 0 height 8
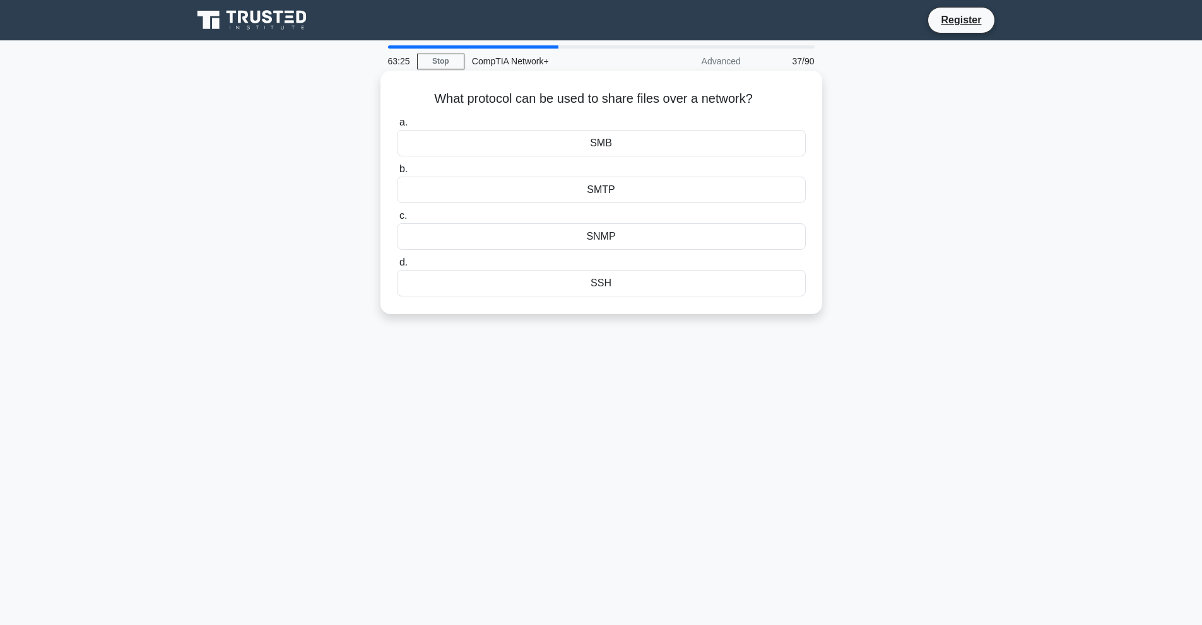
click at [604, 192] on div "SMTP" at bounding box center [601, 190] width 409 height 26
click at [397, 173] on input "b. SMTP" at bounding box center [397, 169] width 0 height 8
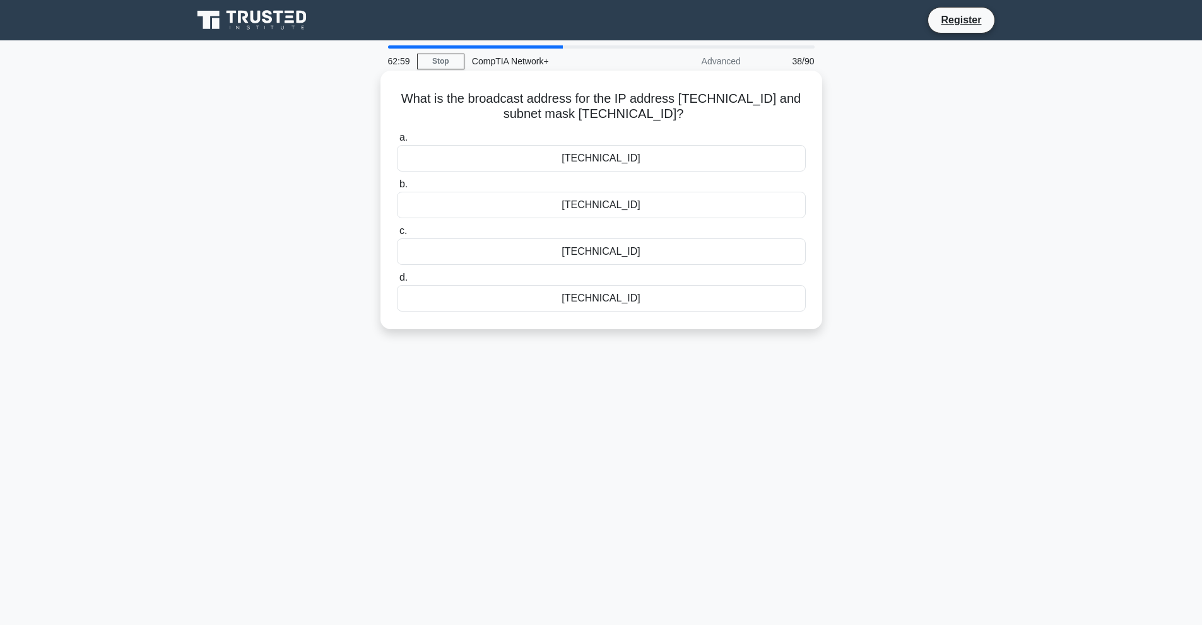
click at [610, 207] on div "10.5.15.255" at bounding box center [601, 205] width 409 height 26
click at [612, 206] on div "10.5.15.255" at bounding box center [601, 205] width 409 height 26
click at [397, 189] on input "b. 10.5.15.255" at bounding box center [397, 184] width 0 height 8
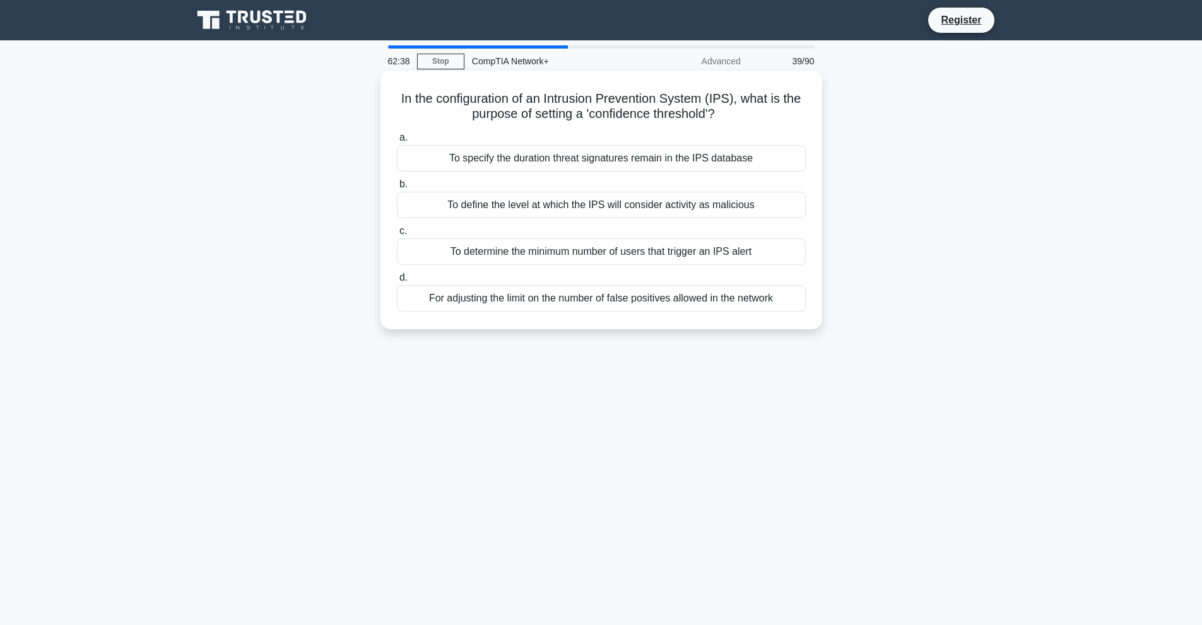
click at [617, 156] on div "To specify the duration threat signatures remain in the IPS database" at bounding box center [601, 158] width 409 height 26
click at [397, 142] on input "a. To specify the duration threat signatures remain in the IPS database" at bounding box center [397, 138] width 0 height 8
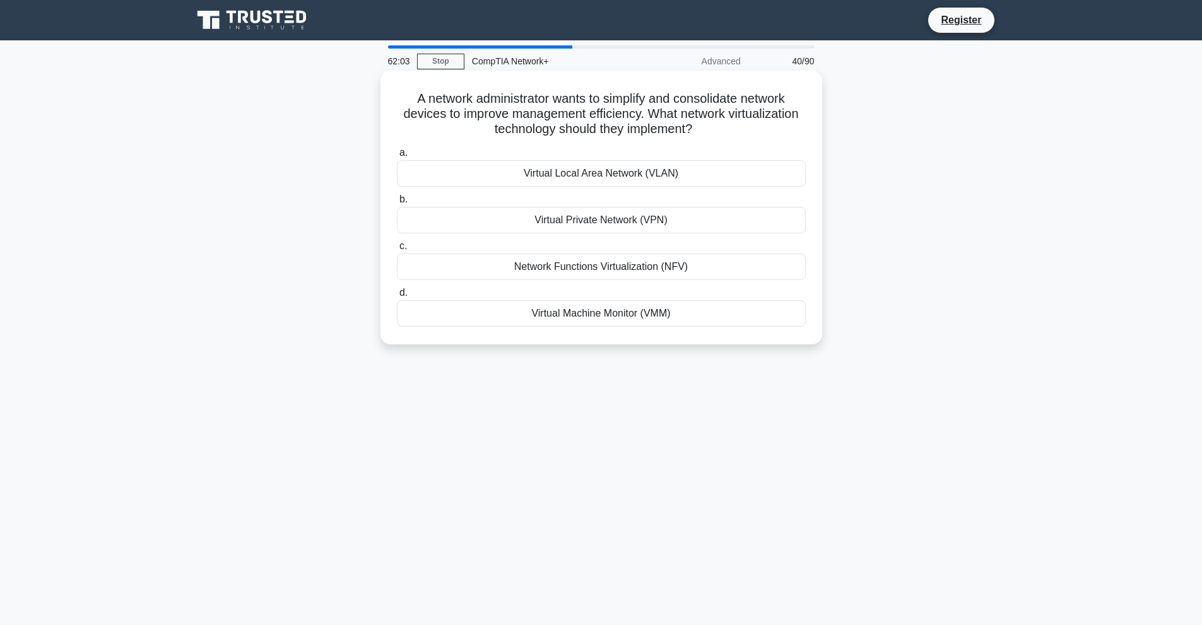
click at [605, 172] on div "Virtual Local Area Network (VLAN)" at bounding box center [601, 173] width 409 height 26
click at [397, 157] on input "a. Virtual Local Area Network (VLAN)" at bounding box center [397, 153] width 0 height 8
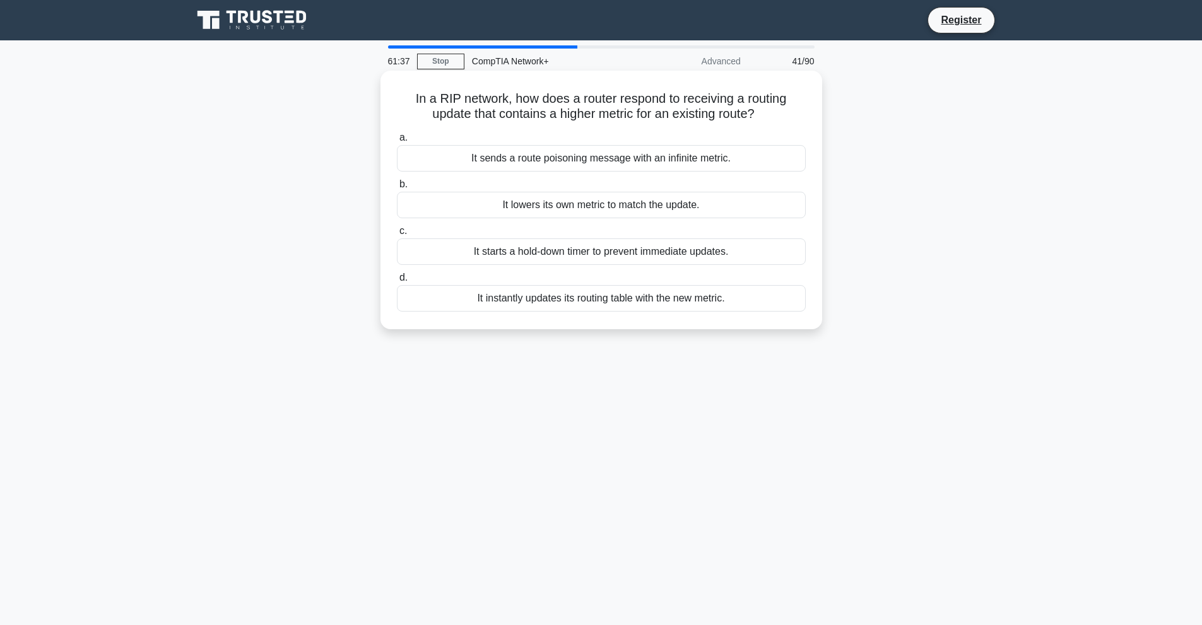
click at [611, 209] on div "It lowers its own metric to match the update." at bounding box center [601, 205] width 409 height 26
click at [397, 189] on input "b. It lowers its own metric to match the update." at bounding box center [397, 184] width 0 height 8
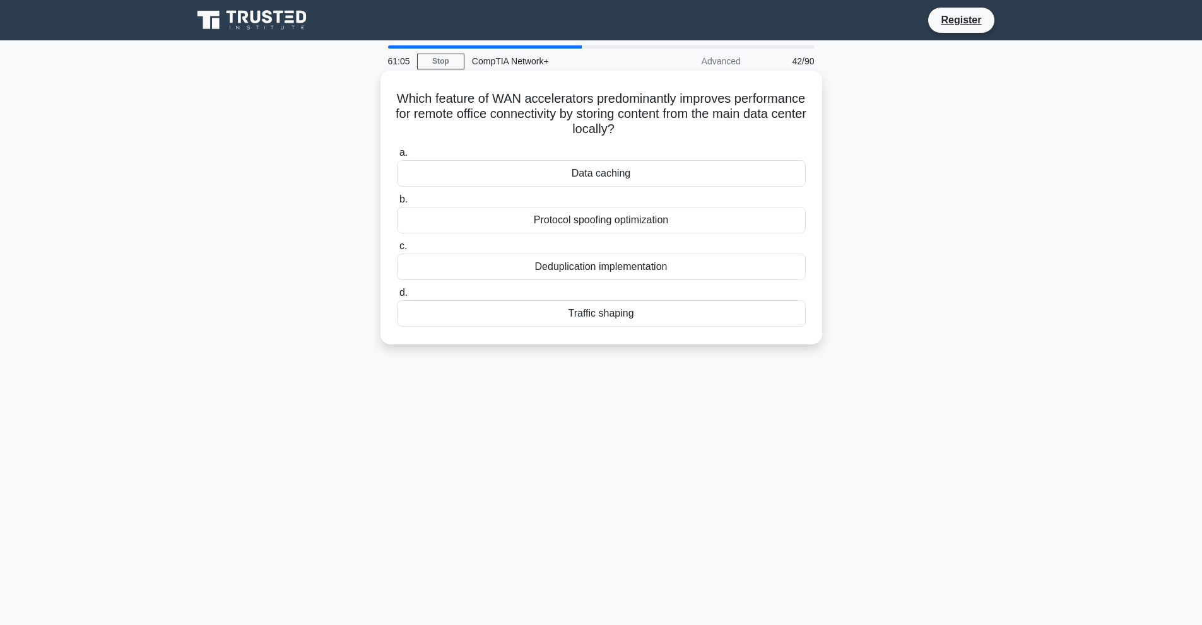
click at [611, 180] on div "Data caching" at bounding box center [601, 173] width 409 height 26
click at [397, 157] on input "a. Data caching" at bounding box center [397, 153] width 0 height 8
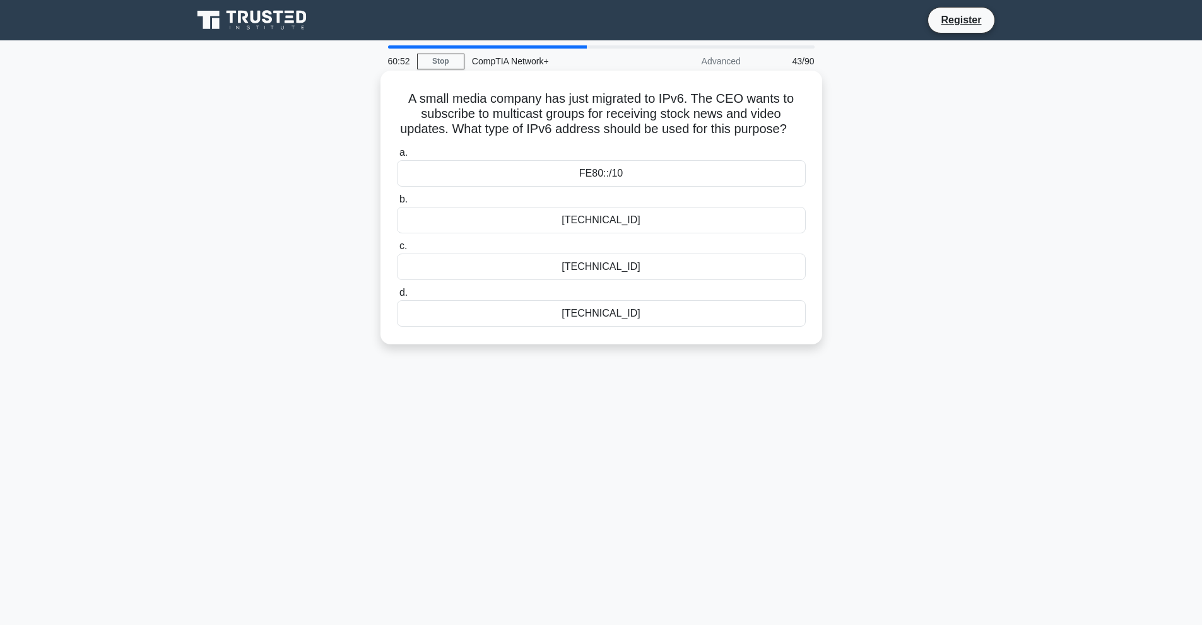
click at [602, 275] on div "FF00::/8" at bounding box center [601, 267] width 409 height 26
click at [397, 250] on input "c. FF00::/8" at bounding box center [397, 246] width 0 height 8
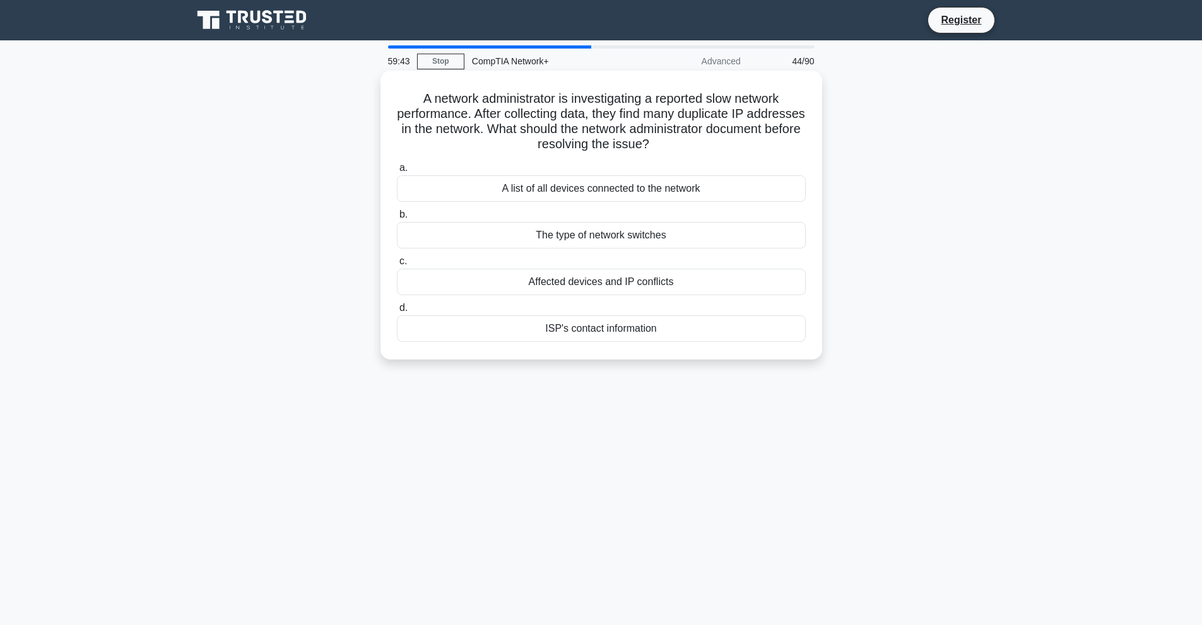
click at [610, 193] on div "A list of all devices connected to the network" at bounding box center [601, 188] width 409 height 26
click at [397, 172] on input "a. A list of all devices connected to the network" at bounding box center [397, 168] width 0 height 8
click at [616, 284] on div "User profile virtualization" at bounding box center [601, 282] width 409 height 26
click at [397, 266] on input "c. User profile virtualization" at bounding box center [397, 261] width 0 height 8
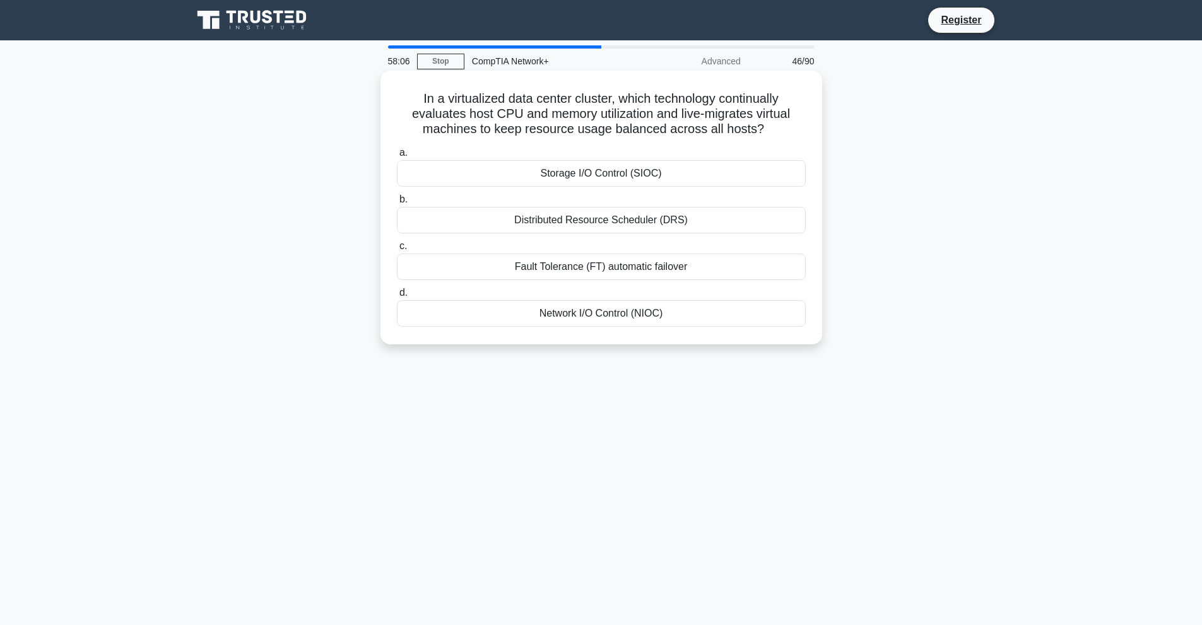
click at [623, 218] on div "Distributed Resource Scheduler (DRS)" at bounding box center [601, 220] width 409 height 26
click at [397, 204] on input "b. Distributed Resource Scheduler (DRS)" at bounding box center [397, 200] width 0 height 8
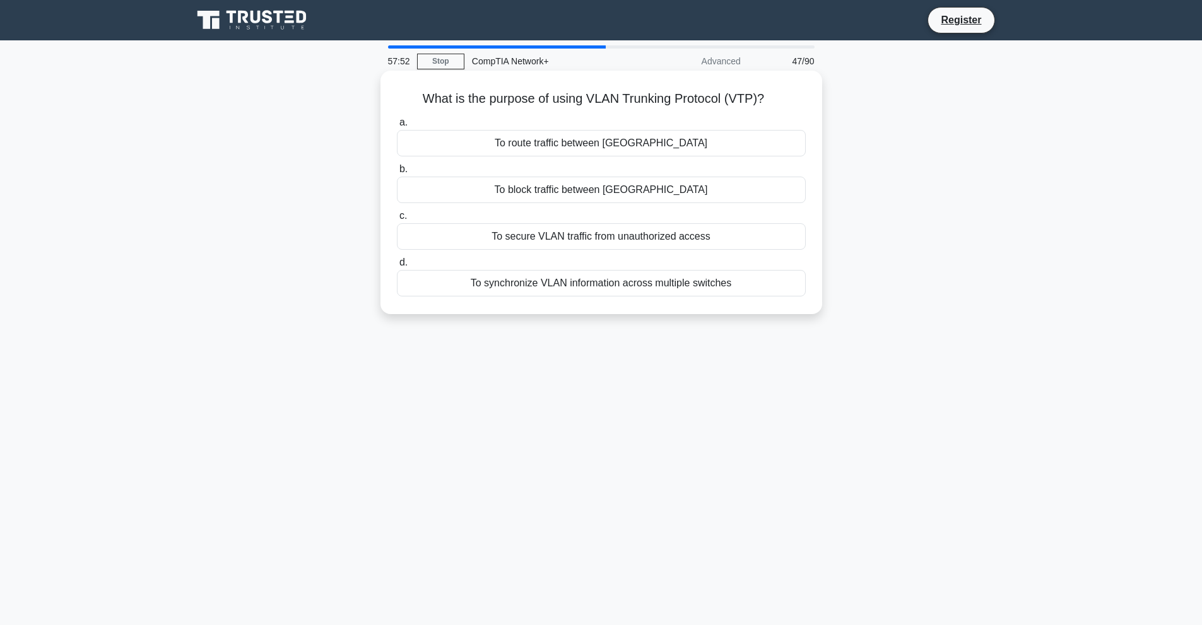
click at [590, 142] on div "To route traffic between VLANs" at bounding box center [601, 143] width 409 height 26
click at [397, 127] on input "a. To route traffic between VLANs" at bounding box center [397, 123] width 0 height 8
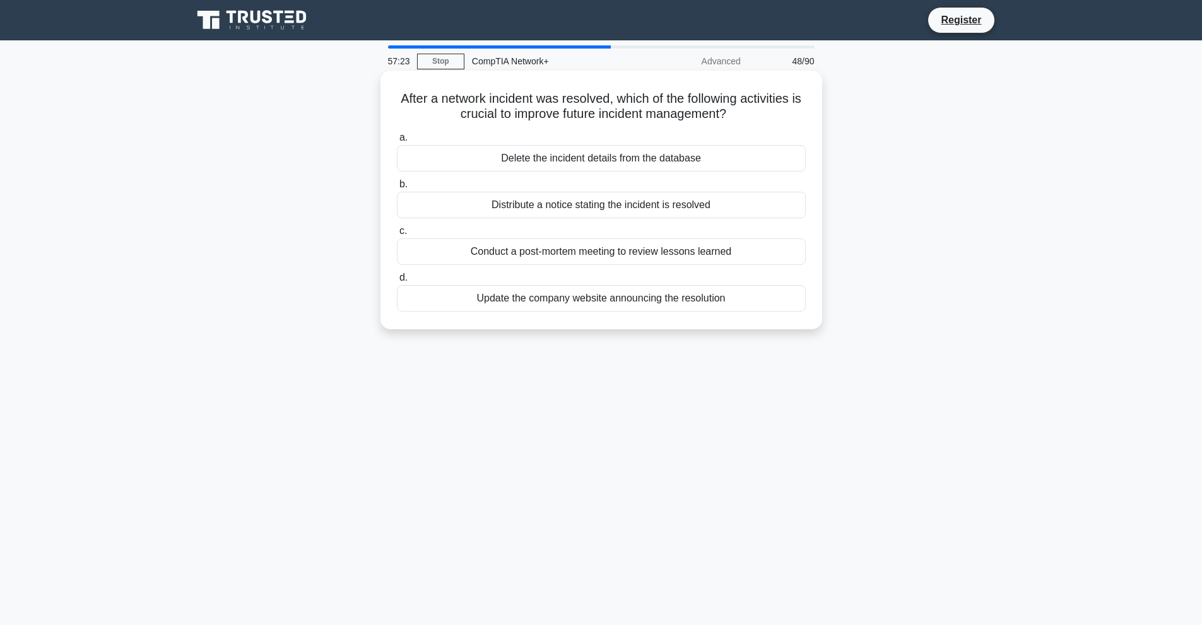
click at [602, 254] on div "Conduct a post-mortem meeting to review lessons learned" at bounding box center [601, 251] width 409 height 26
click at [397, 235] on input "c. Conduct a post-mortem meeting to review lessons learned" at bounding box center [397, 231] width 0 height 8
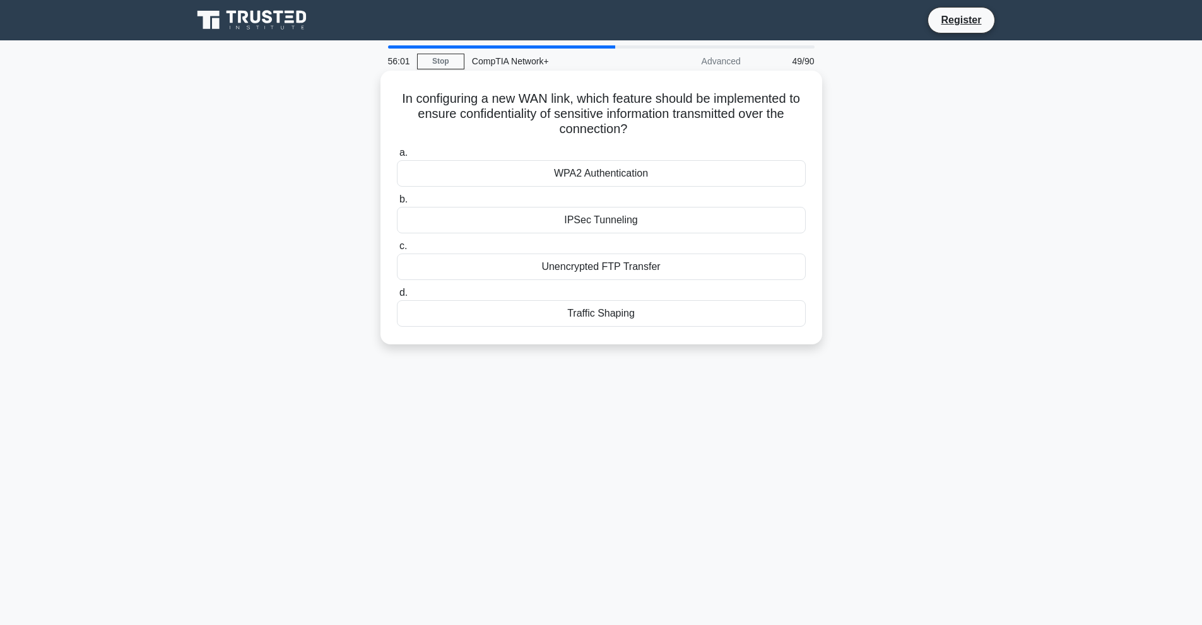
click at [604, 177] on div "WPA2 Authentication" at bounding box center [601, 173] width 409 height 26
click at [397, 157] on input "a. WPA2 Authentication" at bounding box center [397, 153] width 0 height 8
click at [597, 221] on div "Throughput" at bounding box center [601, 220] width 409 height 26
click at [397, 204] on input "b. Throughput" at bounding box center [397, 200] width 0 height 8
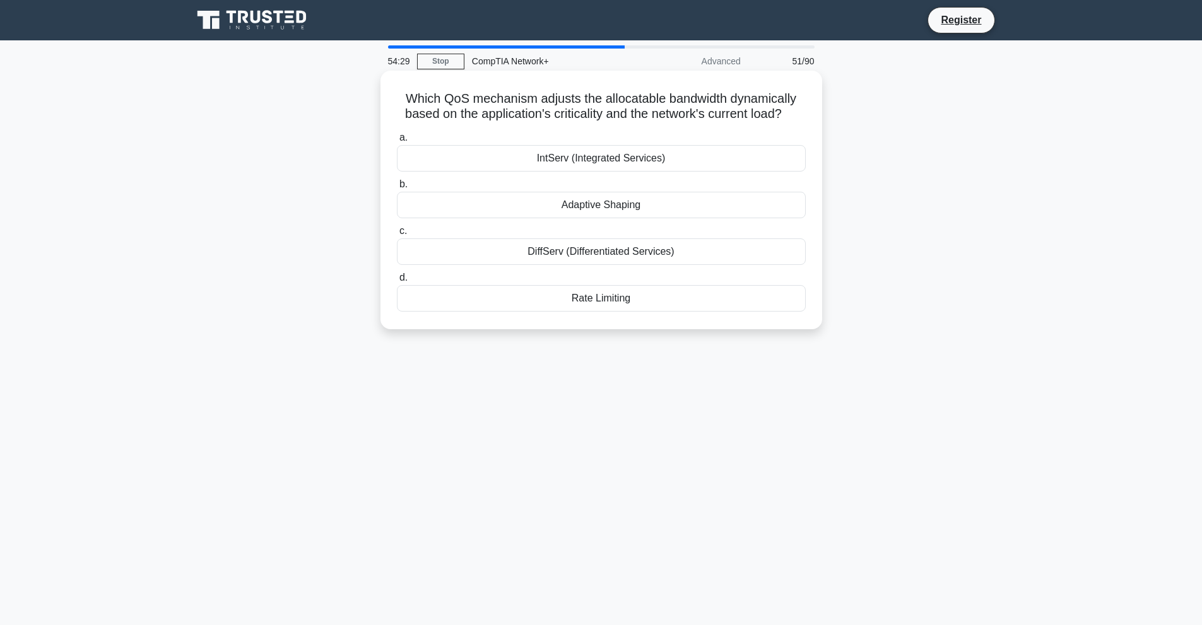
click at [602, 163] on div "IntServ (Integrated Services)" at bounding box center [601, 158] width 409 height 26
click at [397, 142] on input "a. IntServ (Integrated Services)" at bounding box center [397, 138] width 0 height 8
click at [602, 206] on div "Sequence Token" at bounding box center [601, 205] width 409 height 26
click at [397, 189] on input "b. Sequence Token" at bounding box center [397, 184] width 0 height 8
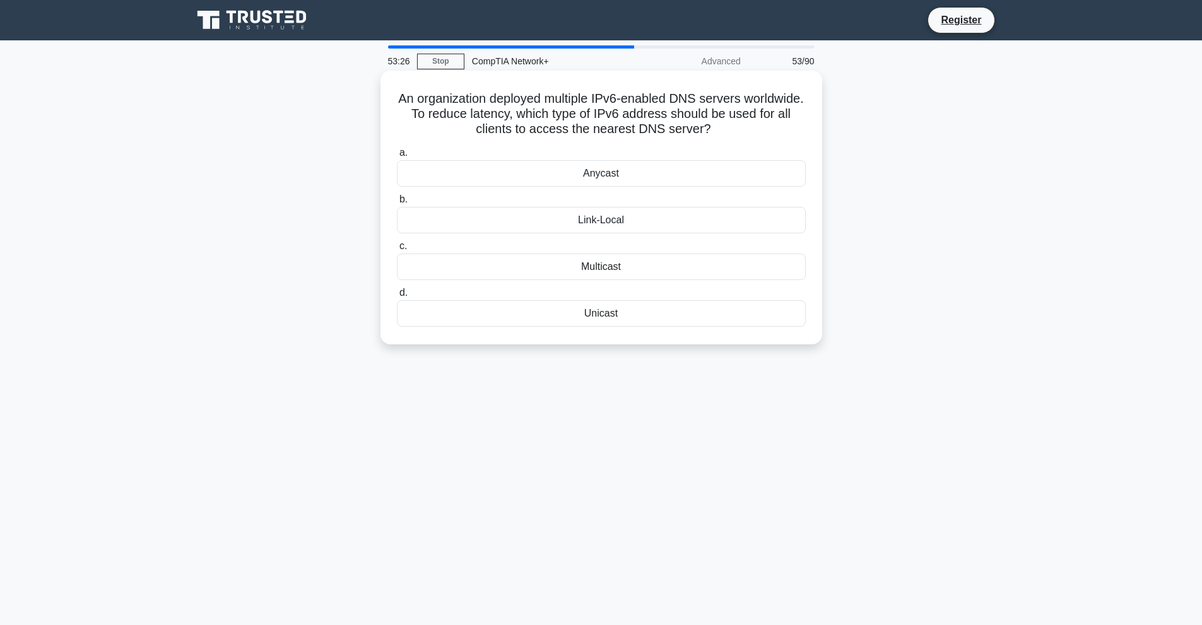
click at [619, 219] on div "Link-Local" at bounding box center [601, 220] width 409 height 26
click at [397, 204] on input "b. Link-Local" at bounding box center [397, 200] width 0 height 8
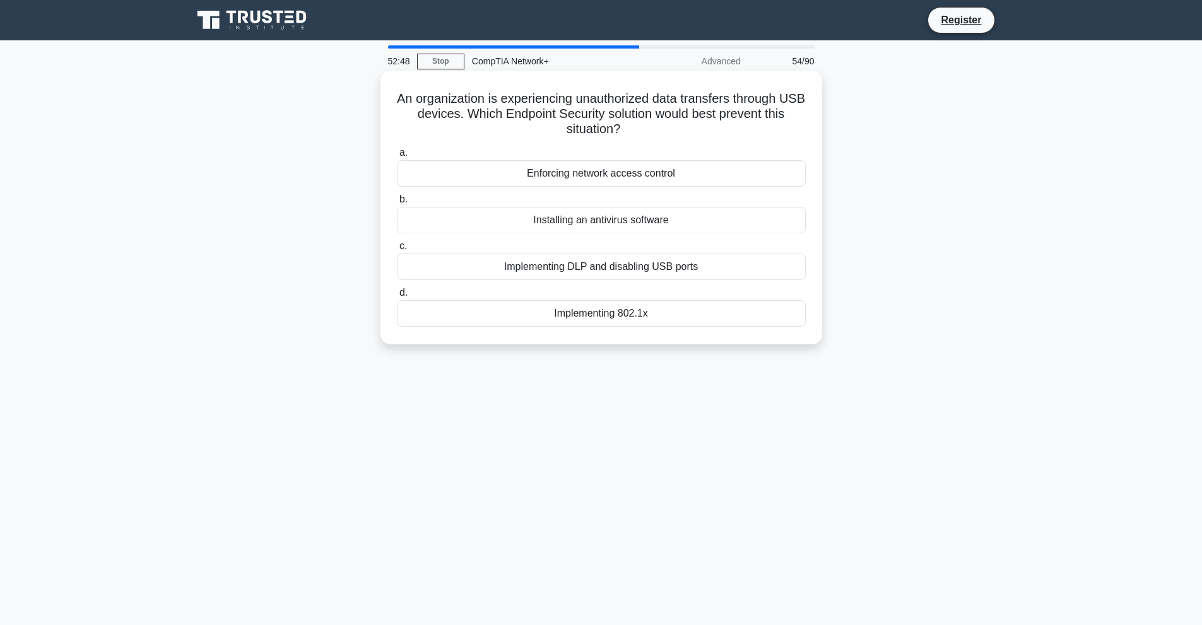
click at [599, 268] on div "Implementing DLP and disabling USB ports" at bounding box center [601, 267] width 409 height 26
click at [397, 250] on input "c. Implementing DLP and disabling USB ports" at bounding box center [397, 246] width 0 height 8
click at [595, 226] on div "IPv6-enabled firewall" at bounding box center [601, 220] width 409 height 26
click at [397, 204] on input "b. IPv6-enabled firewall" at bounding box center [397, 200] width 0 height 8
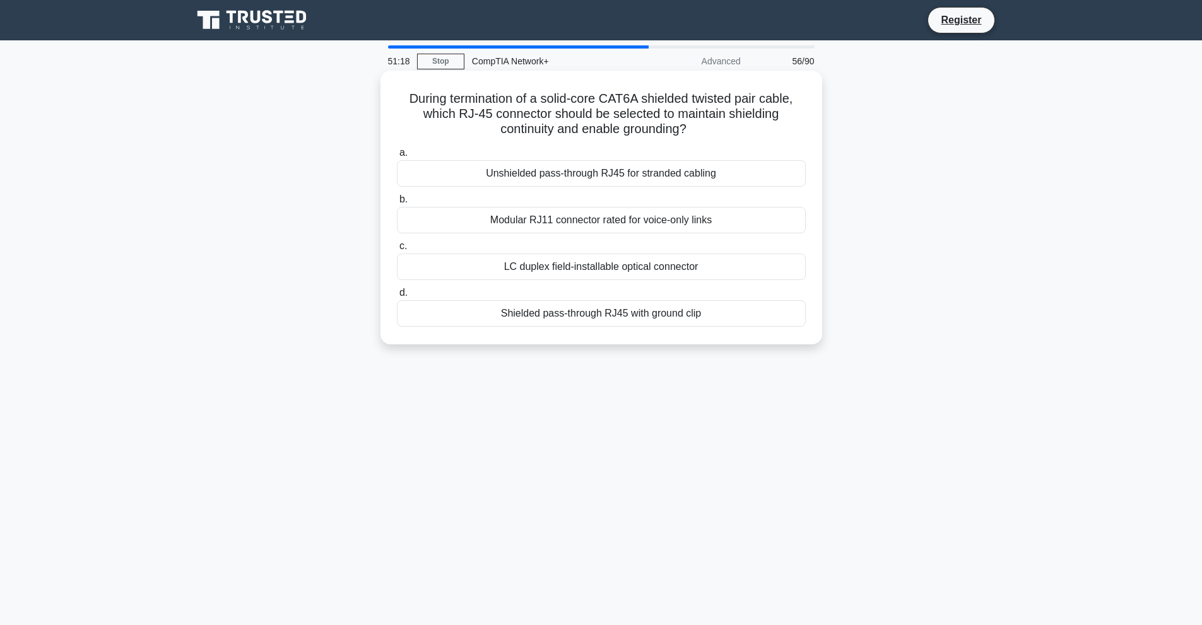
click at [589, 310] on div "Shielded pass-through RJ45 with ground clip" at bounding box center [601, 313] width 409 height 26
click at [397, 297] on input "d. Shielded pass-through RJ45 with ground clip" at bounding box center [397, 293] width 0 height 8
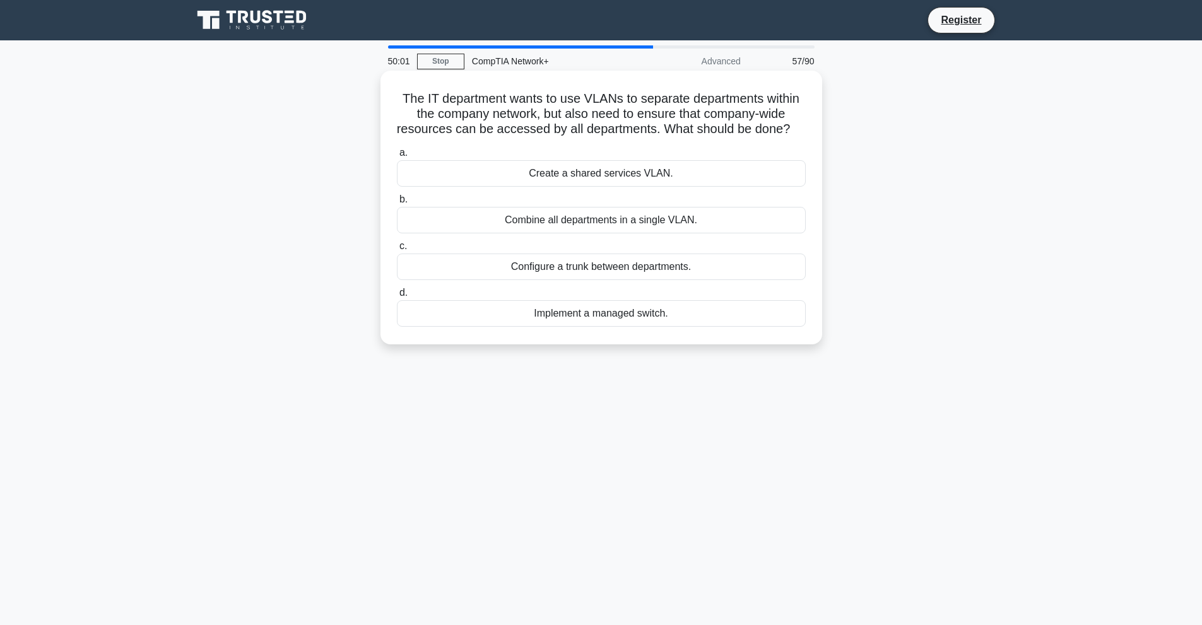
click at [612, 280] on div "Configure a trunk between departments." at bounding box center [601, 267] width 409 height 26
click at [576, 280] on div "Configure a trunk between departments." at bounding box center [601, 267] width 409 height 26
click at [397, 250] on input "c. Configure a trunk between departments." at bounding box center [397, 246] width 0 height 8
click at [602, 187] on div "Linear bus topology" at bounding box center [601, 173] width 409 height 26
click at [397, 157] on input "a. Linear bus topology" at bounding box center [397, 153] width 0 height 8
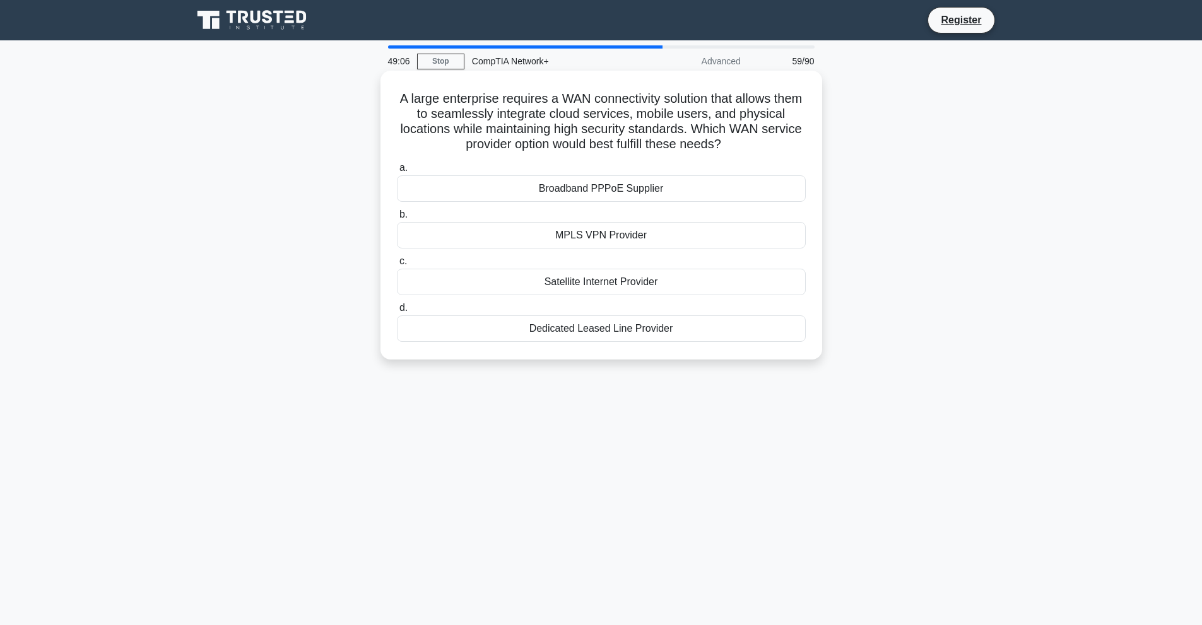
click at [599, 331] on div "Dedicated Leased Line Provider" at bounding box center [601, 328] width 409 height 26
click at [397, 312] on input "d. Dedicated Leased Line Provider" at bounding box center [397, 308] width 0 height 8
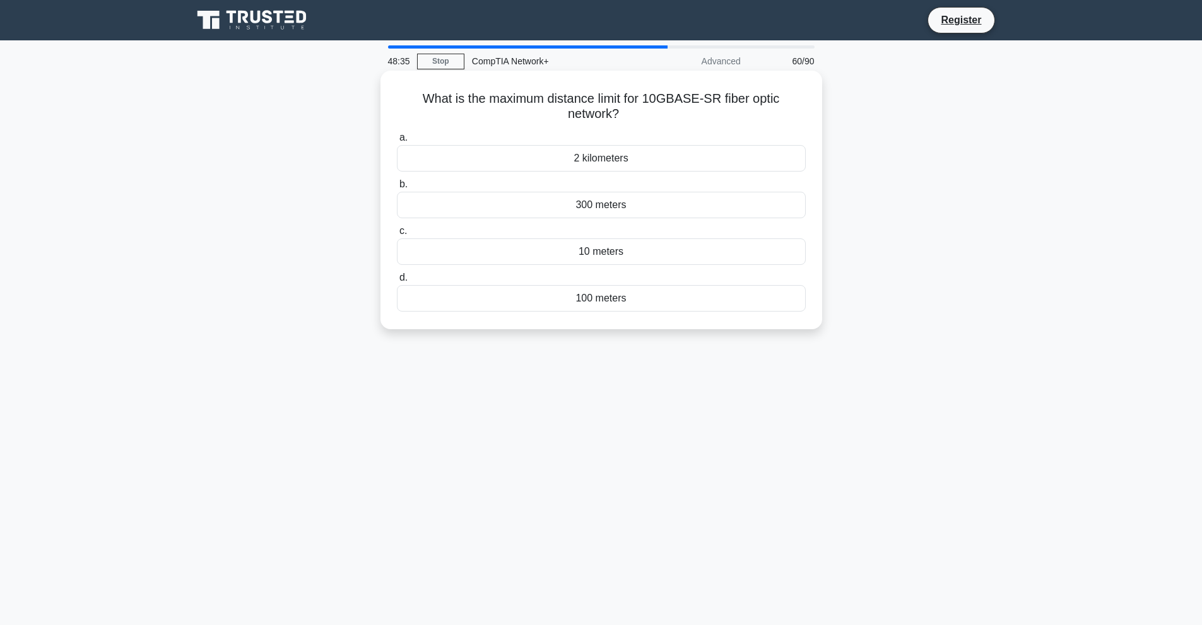
click at [589, 212] on div "300 meters" at bounding box center [601, 205] width 409 height 26
click at [397, 189] on input "b. 300 meters" at bounding box center [397, 184] width 0 height 8
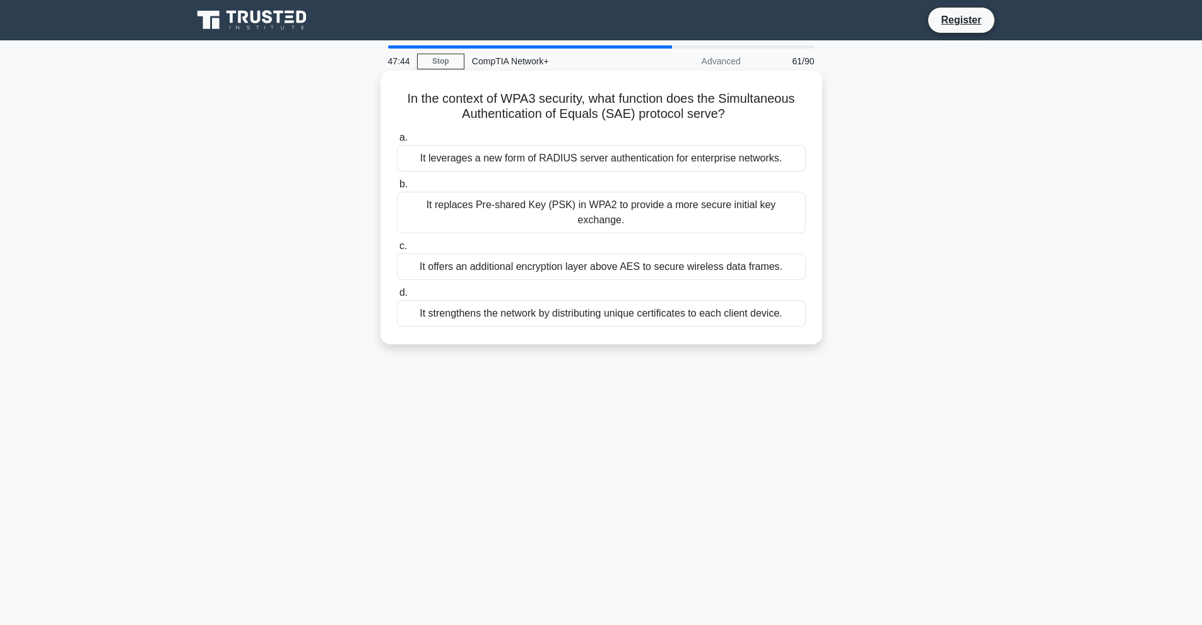
click at [621, 254] on div "It offers an additional encryption layer above AES to secure wireless data fram…" at bounding box center [601, 267] width 409 height 26
click at [397, 249] on input "c. It offers an additional encryption layer above AES to secure wireless data f…" at bounding box center [397, 246] width 0 height 8
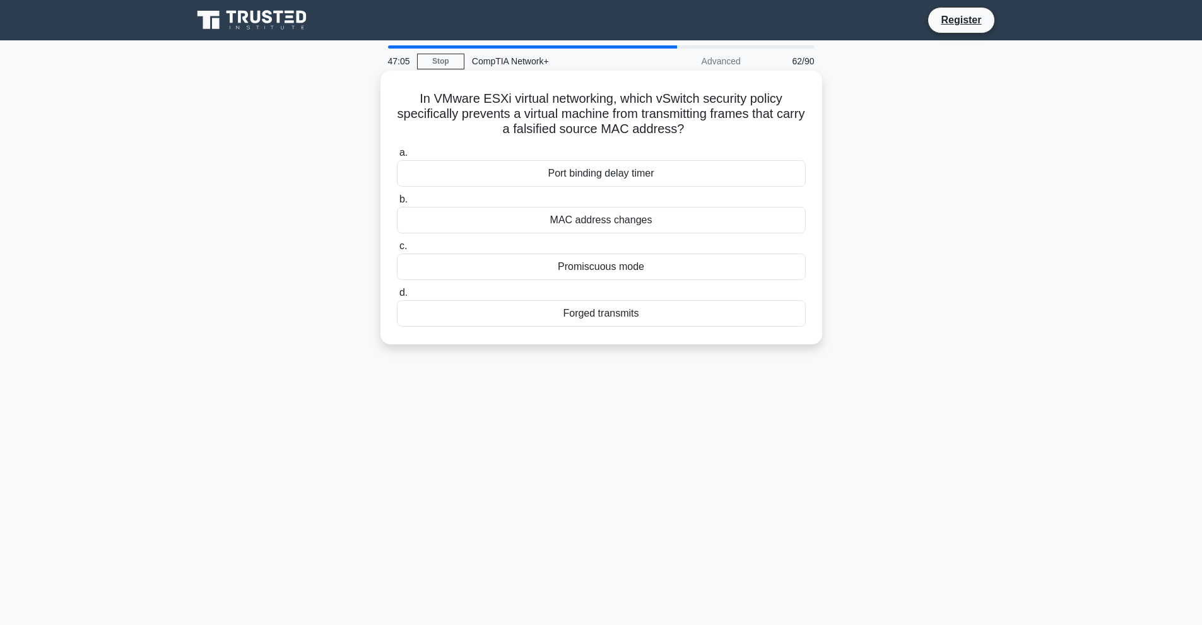
click at [583, 218] on div "MAC address changes" at bounding box center [601, 220] width 409 height 26
click at [397, 204] on input "b. MAC address changes" at bounding box center [397, 200] width 0 height 8
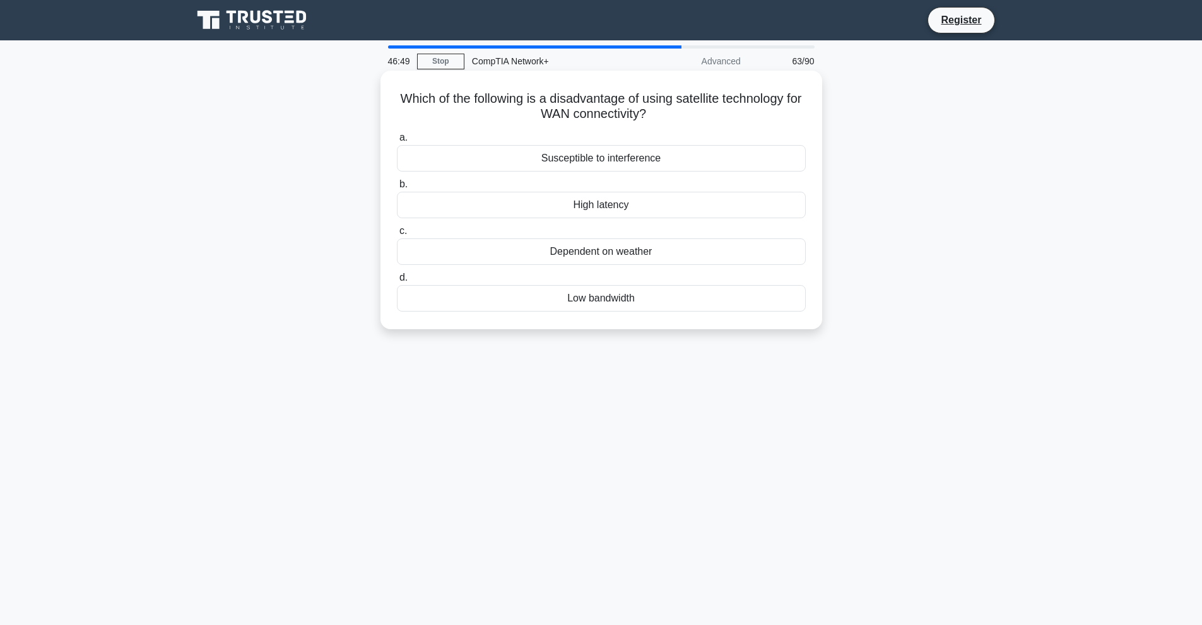
click at [604, 164] on div "Susceptible to interference" at bounding box center [601, 158] width 409 height 26
click at [397, 142] on input "a. Susceptible to interference" at bounding box center [397, 138] width 0 height 8
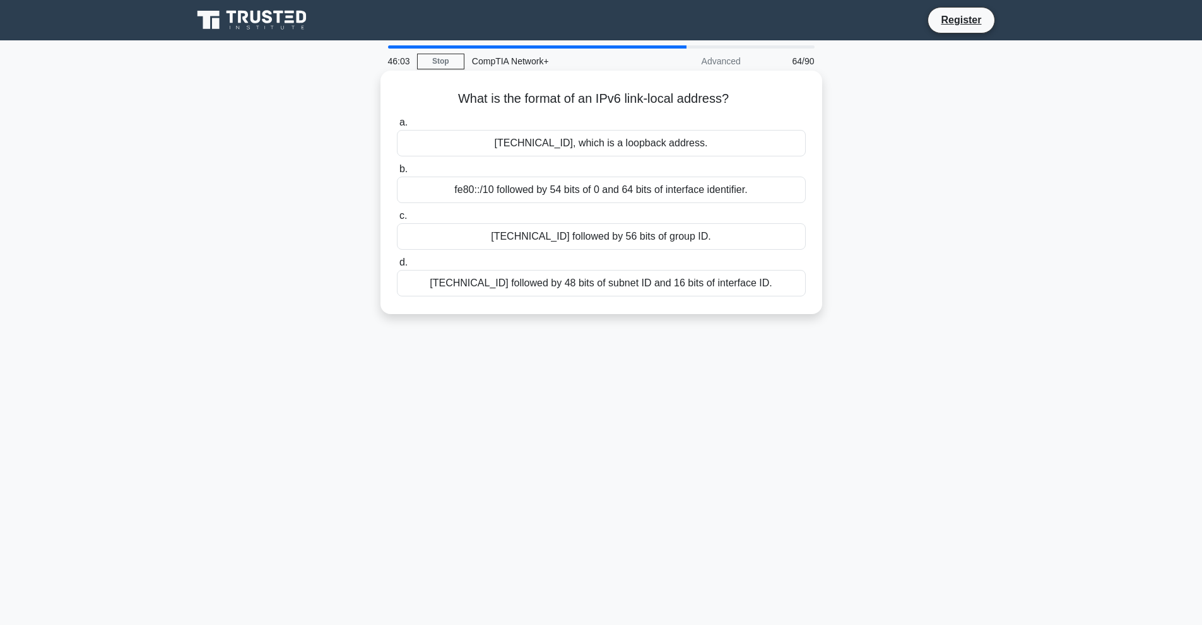
click at [602, 289] on div "fc00::/7 followed by 48 bits of subnet ID and 16 bits of interface ID." at bounding box center [601, 283] width 409 height 26
click at [397, 267] on input "d. fc00::/7 followed by 48 bits of subnet ID and 16 bits of interface ID." at bounding box center [397, 263] width 0 height 8
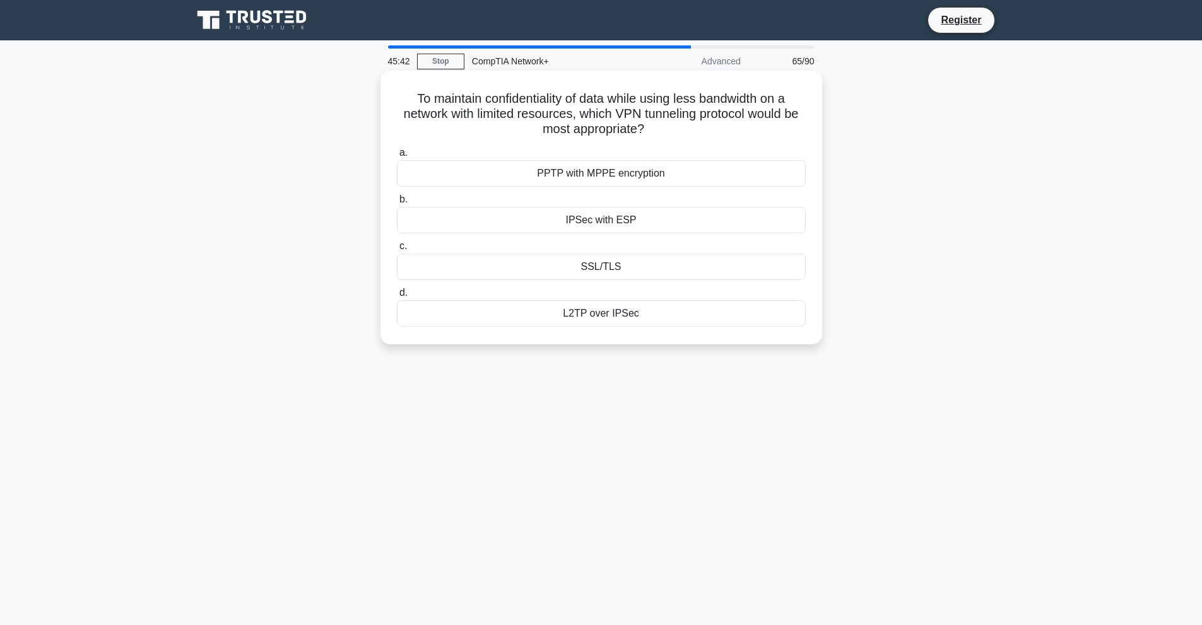
click at [615, 310] on div "L2TP over IPSec" at bounding box center [601, 313] width 409 height 26
click at [397, 297] on input "d. L2TP over IPSec" at bounding box center [397, 293] width 0 height 8
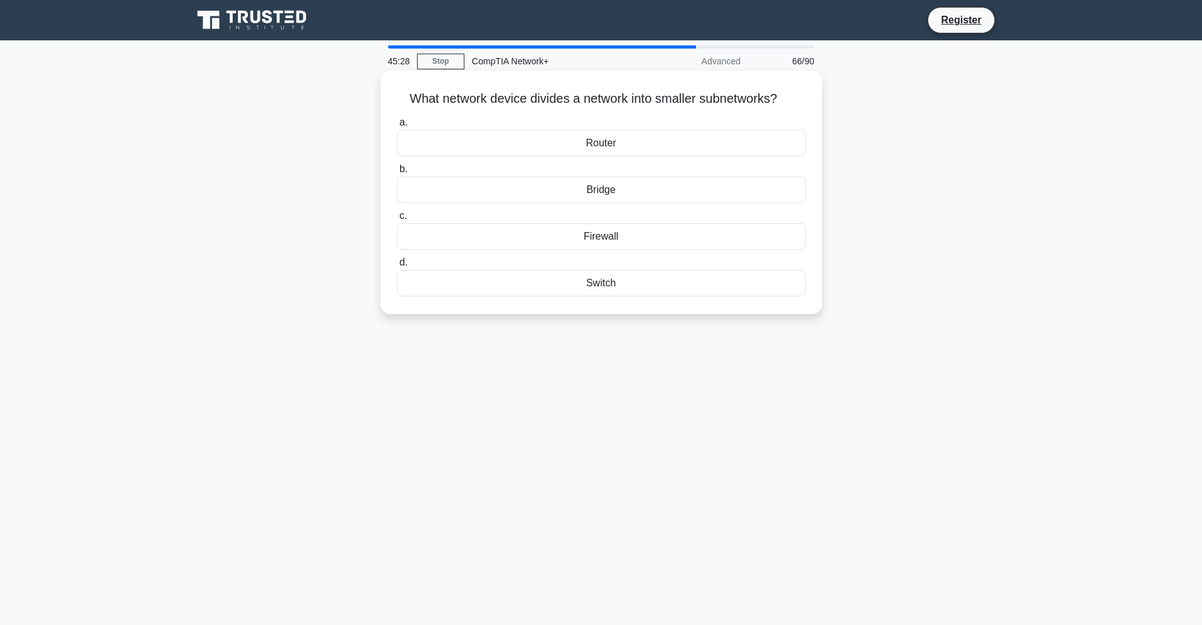
click at [605, 190] on div "Bridge" at bounding box center [601, 190] width 409 height 26
click at [397, 173] on input "b. Bridge" at bounding box center [397, 169] width 0 height 8
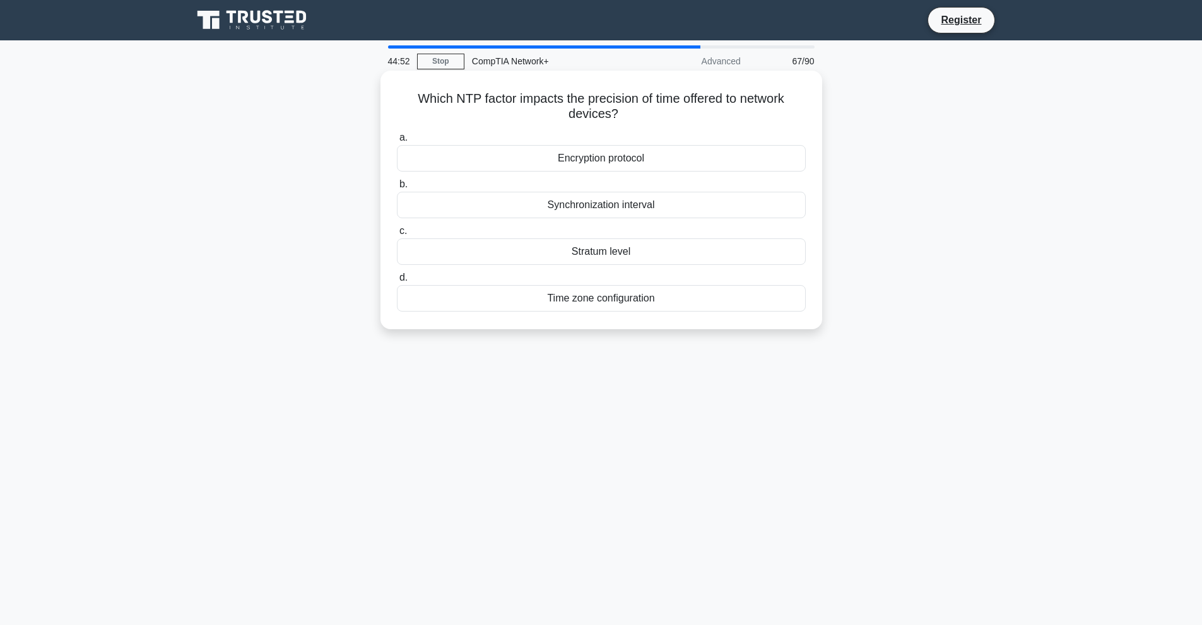
click at [609, 168] on div "Encryption protocol" at bounding box center [601, 158] width 409 height 26
click at [397, 142] on input "a. Encryption protocol" at bounding box center [397, 138] width 0 height 8
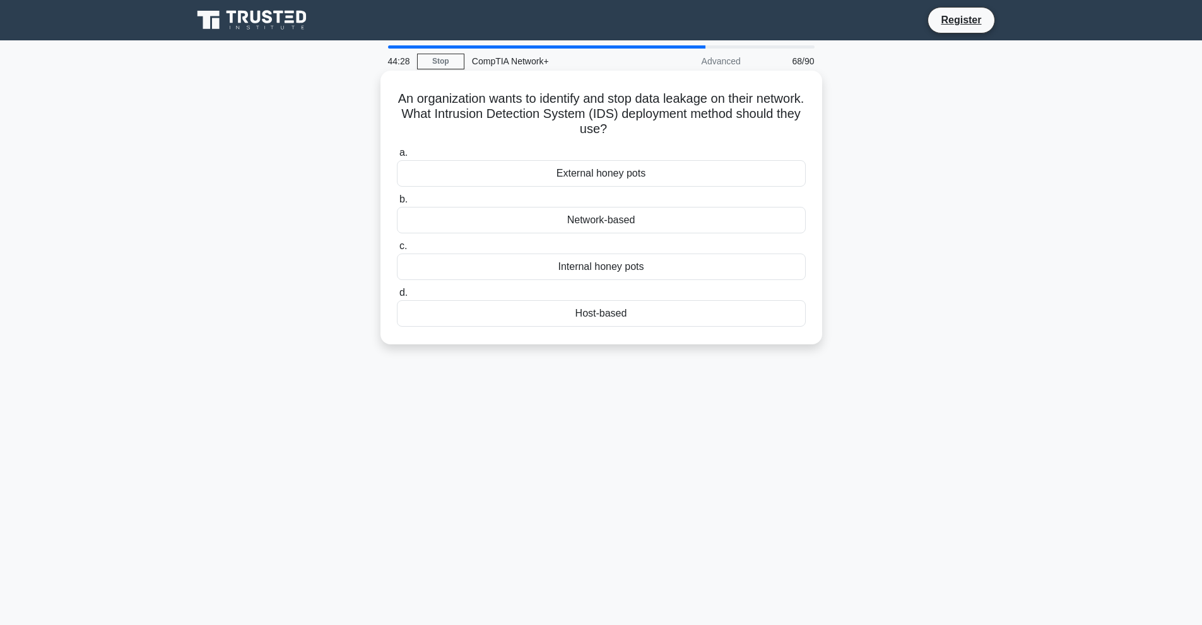
click at [594, 266] on div "Internal honey pots" at bounding box center [601, 267] width 409 height 26
click at [397, 250] on input "c. Internal honey pots" at bounding box center [397, 246] width 0 height 8
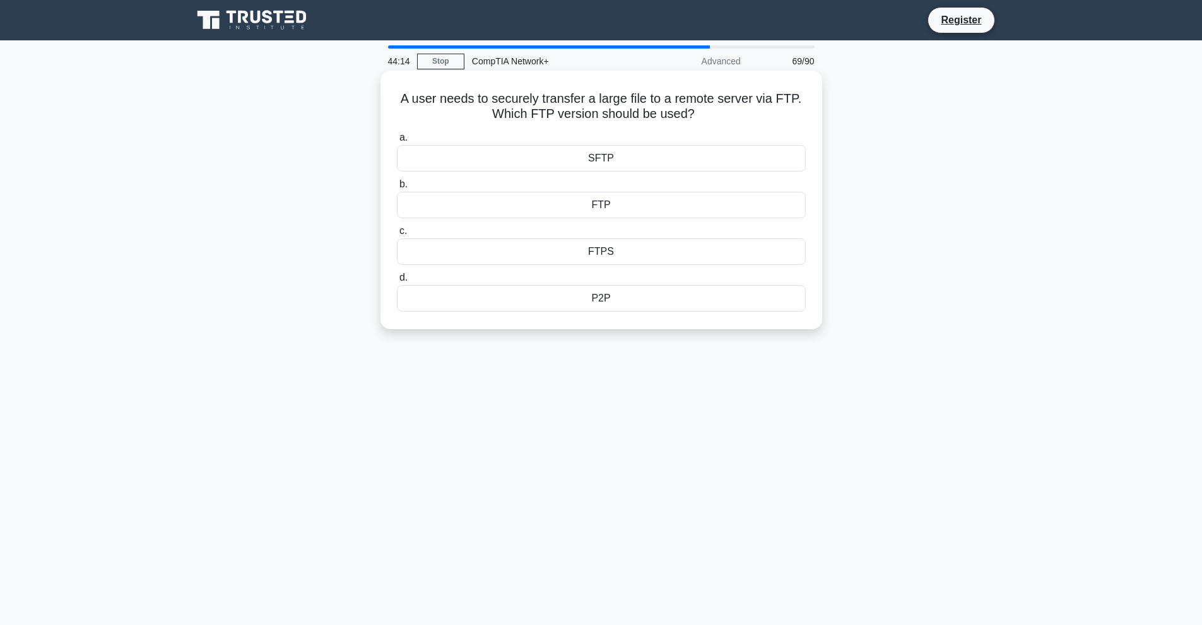
click at [600, 249] on div "FTPS" at bounding box center [601, 251] width 409 height 26
click at [397, 235] on input "c. FTPS" at bounding box center [397, 231] width 0 height 8
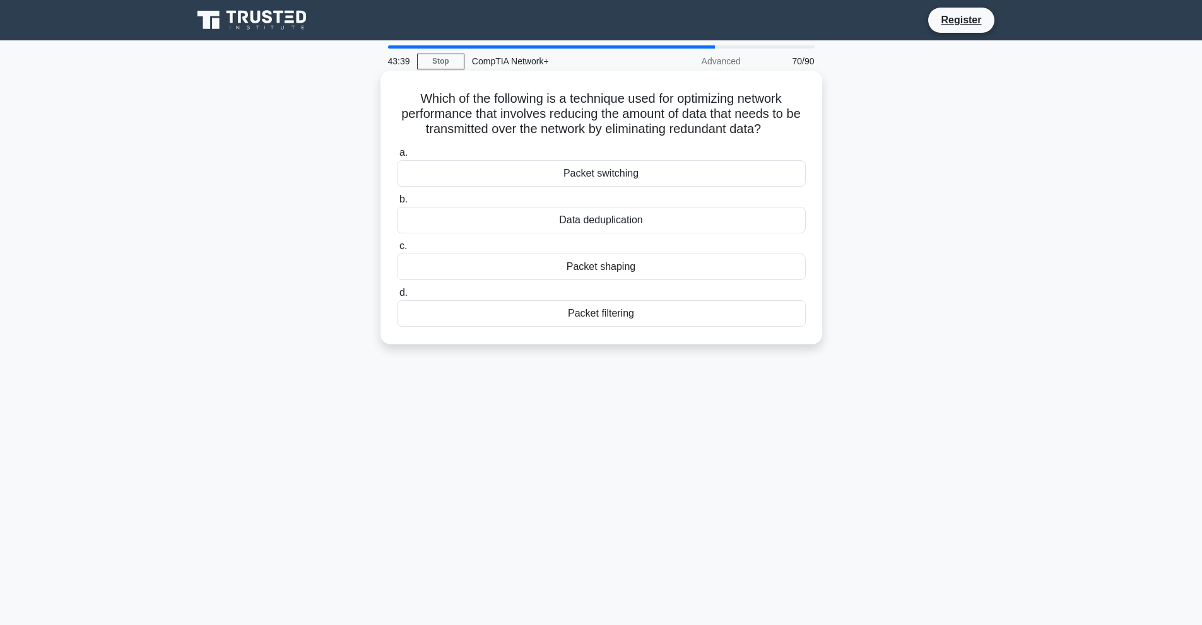
click at [624, 173] on div "Packet switching" at bounding box center [601, 173] width 409 height 26
click at [397, 157] on input "a. Packet switching" at bounding box center [397, 153] width 0 height 8
click at [621, 173] on div "Shared Group Secret Token" at bounding box center [601, 173] width 409 height 26
click at [601, 168] on div "Shared Group Secret Token" at bounding box center [601, 173] width 409 height 26
click at [397, 157] on input "a. Shared Group Secret Token" at bounding box center [397, 153] width 0 height 8
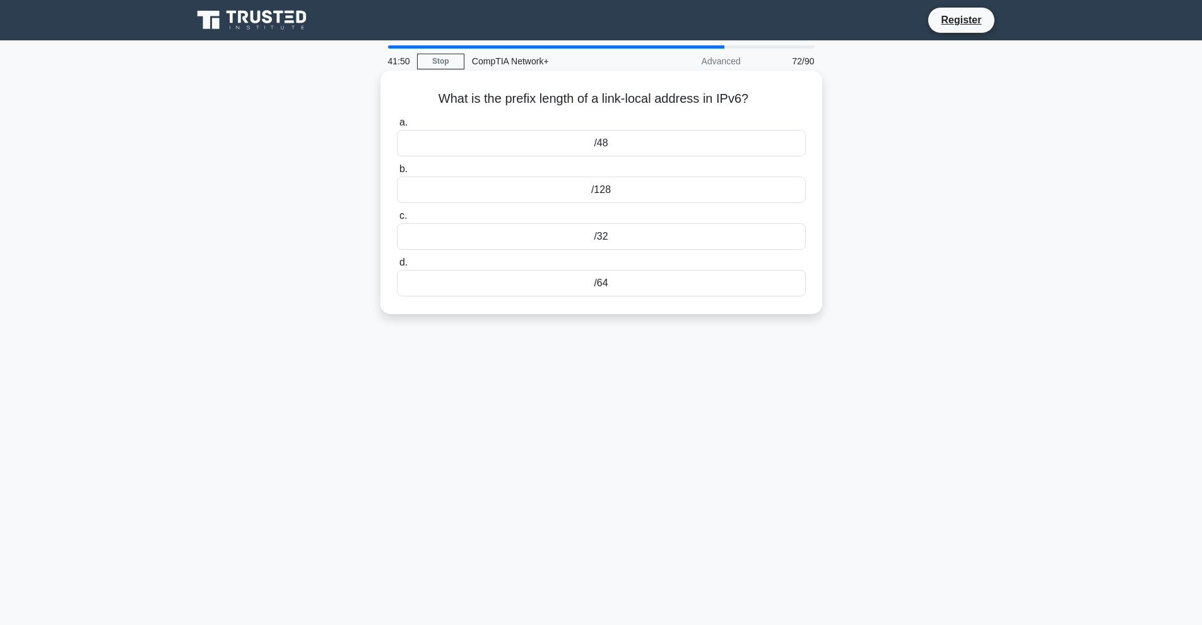
click at [599, 188] on div "/128" at bounding box center [601, 190] width 409 height 26
click at [397, 173] on input "b. /128" at bounding box center [397, 169] width 0 height 8
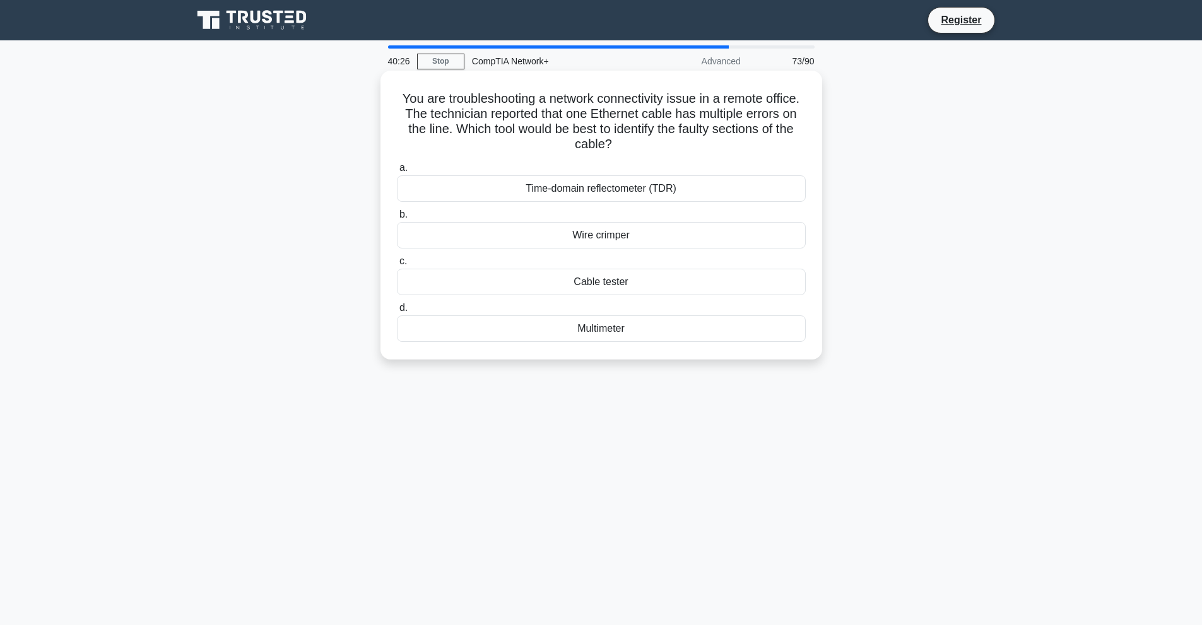
click at [602, 284] on div "Cable tester" at bounding box center [601, 282] width 409 height 26
click at [397, 266] on input "c. Cable tester" at bounding box center [397, 261] width 0 height 8
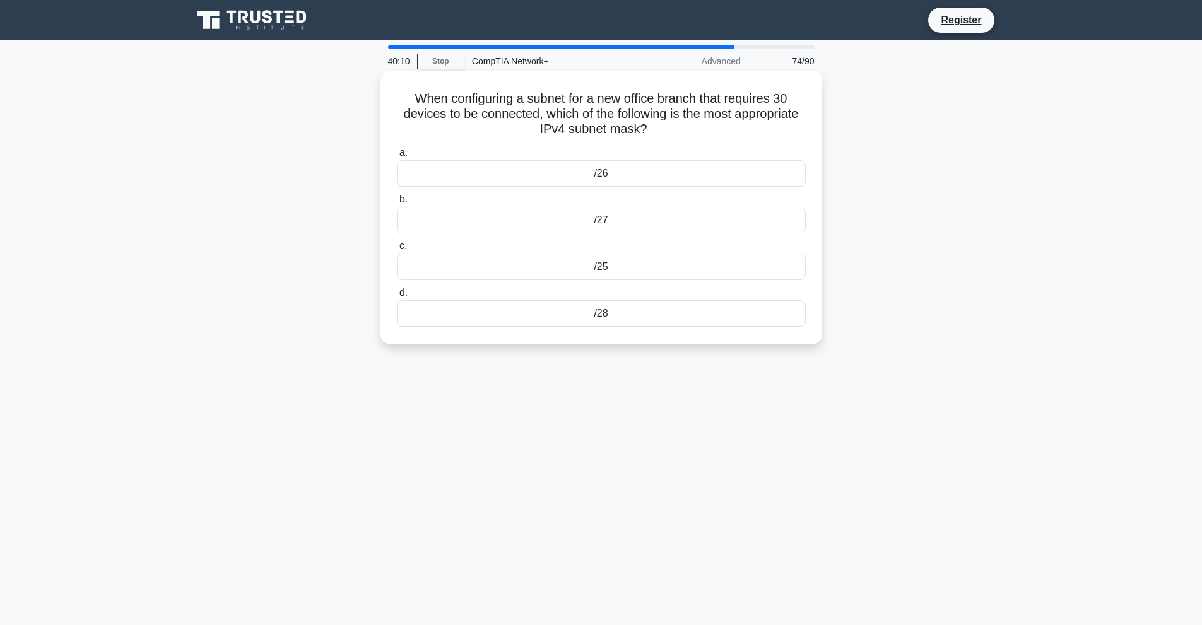
click at [613, 310] on div "/28" at bounding box center [601, 313] width 409 height 26
click at [397, 297] on input "d. /28" at bounding box center [397, 293] width 0 height 8
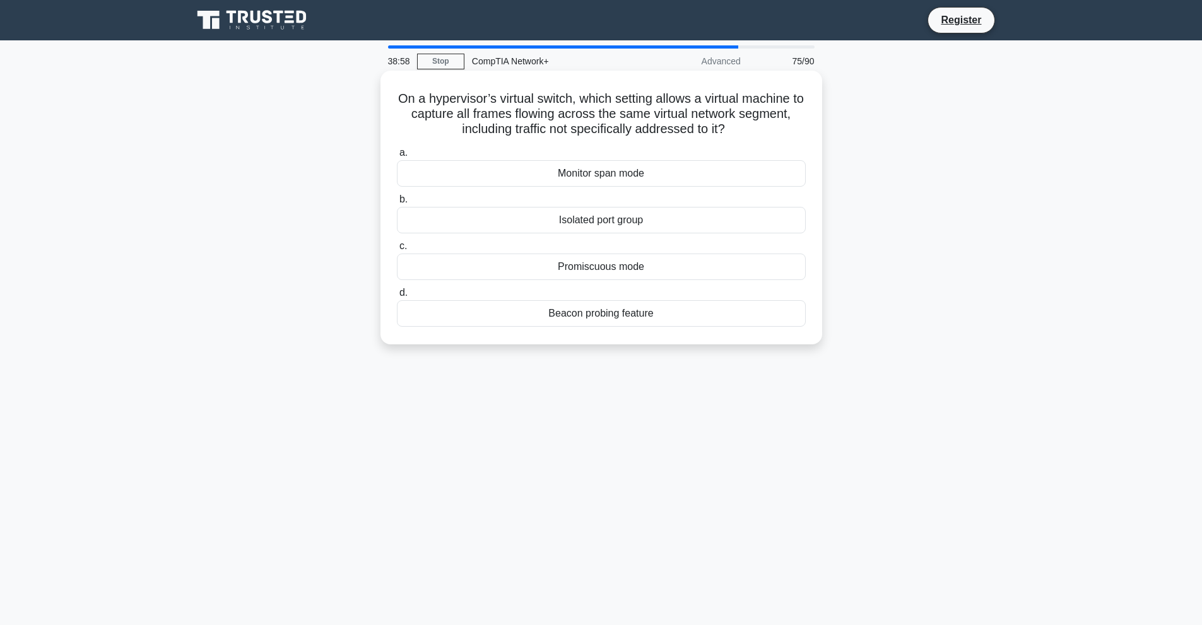
click at [604, 225] on div "Isolated port group" at bounding box center [601, 220] width 409 height 26
click at [397, 204] on input "b. Isolated port group" at bounding box center [397, 200] width 0 height 8
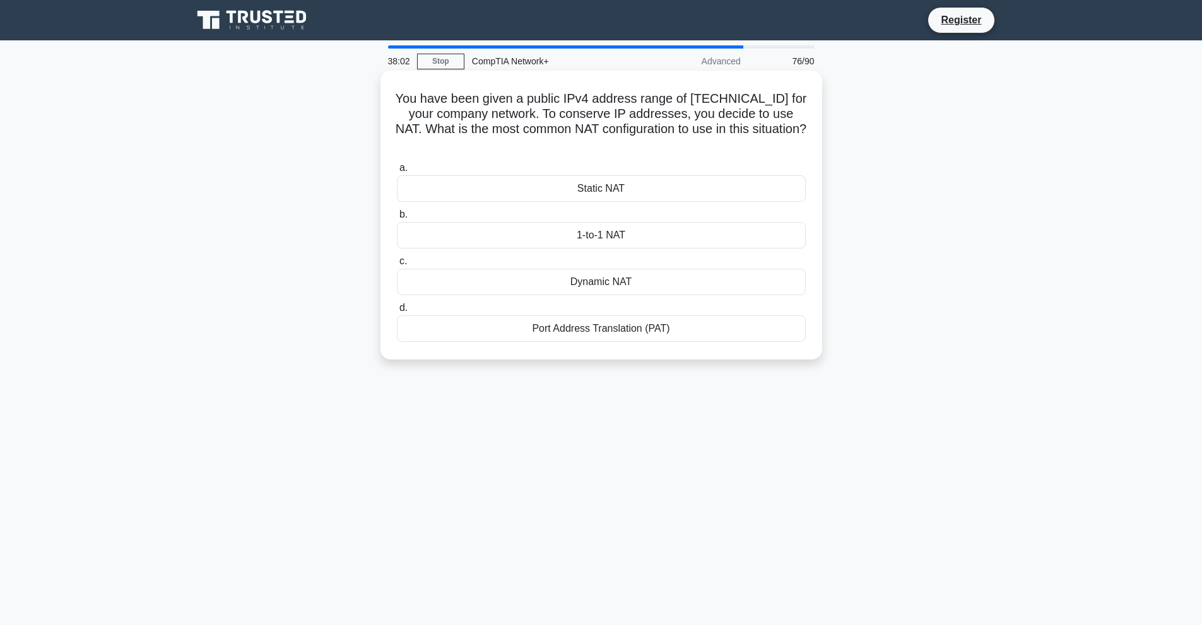
click at [605, 274] on div "Dynamic NAT" at bounding box center [601, 282] width 409 height 26
click at [397, 266] on input "c. Dynamic NAT" at bounding box center [397, 261] width 0 height 8
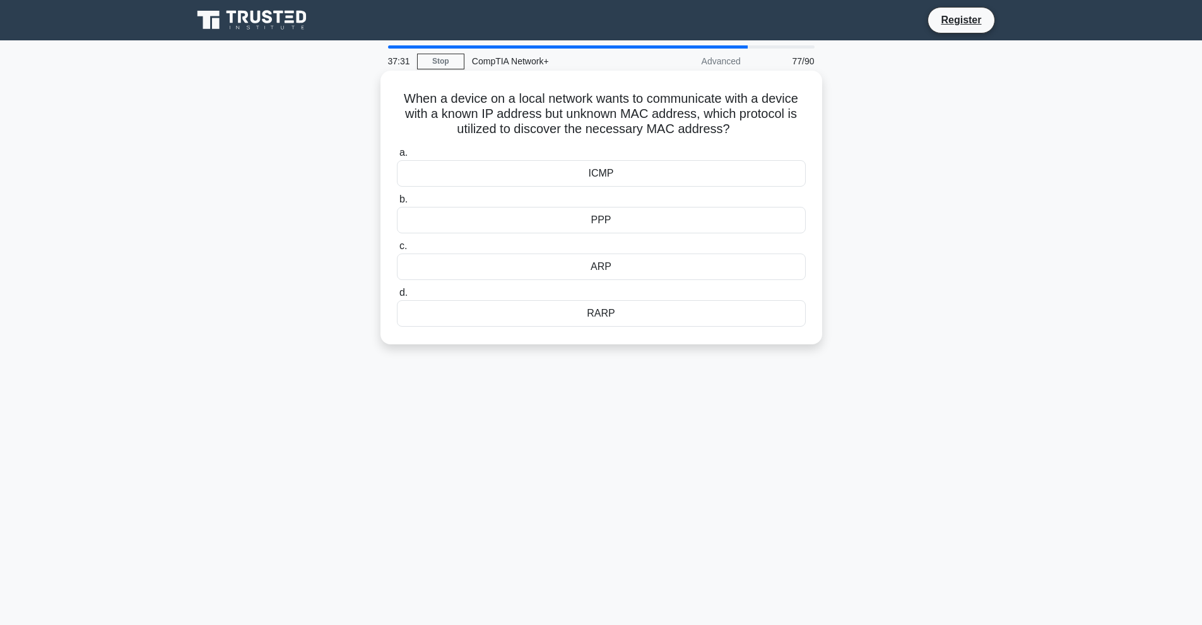
click at [590, 177] on div "ICMP" at bounding box center [601, 173] width 409 height 26
click at [397, 157] on input "a. ICMP" at bounding box center [397, 153] width 0 height 8
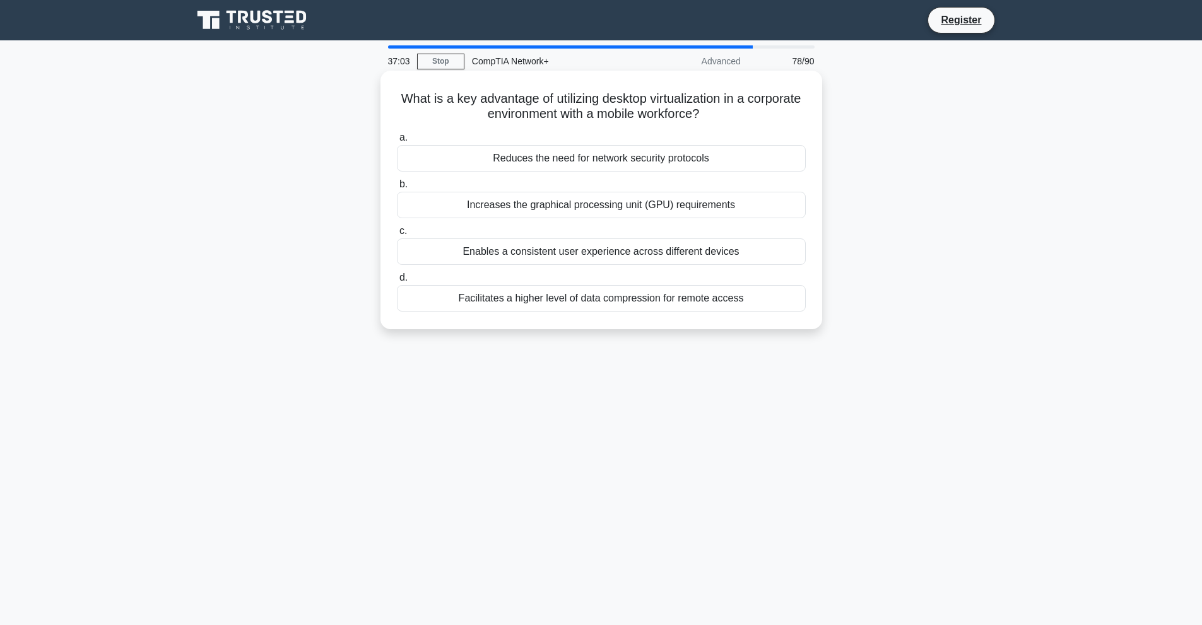
click at [613, 163] on div "Reduces the need for network security protocols" at bounding box center [601, 158] width 409 height 26
click at [397, 142] on input "a. Reduces the need for network security protocols" at bounding box center [397, 138] width 0 height 8
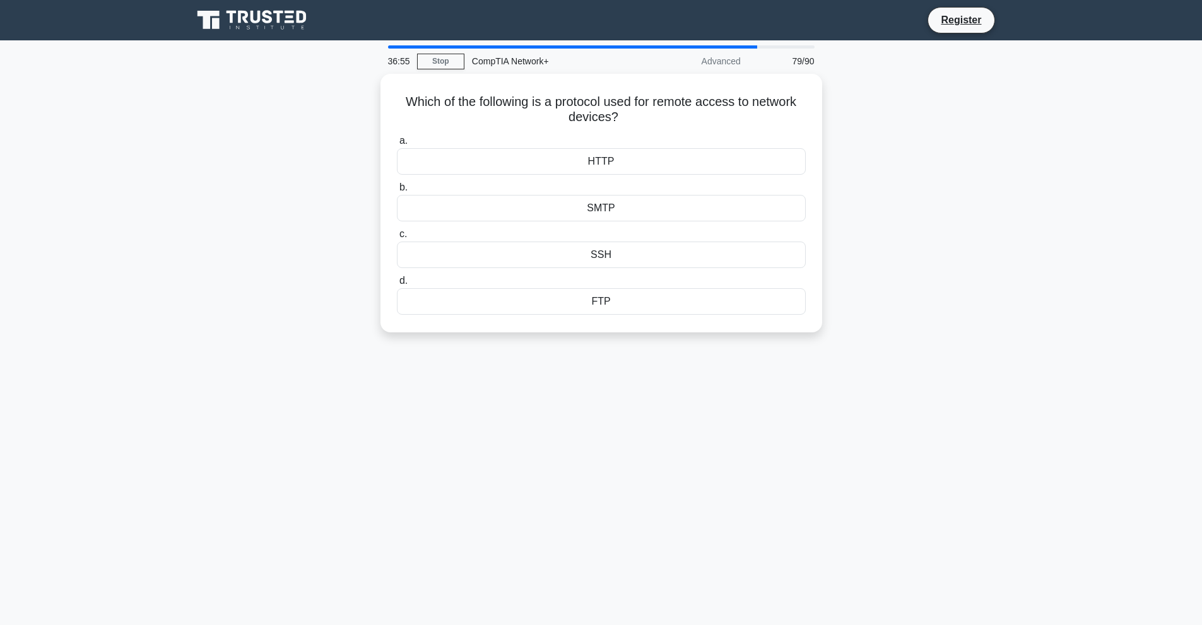
click at [613, 163] on div "HTTP" at bounding box center [601, 161] width 409 height 26
click at [397, 145] on input "a. HTTP" at bounding box center [397, 141] width 0 height 8
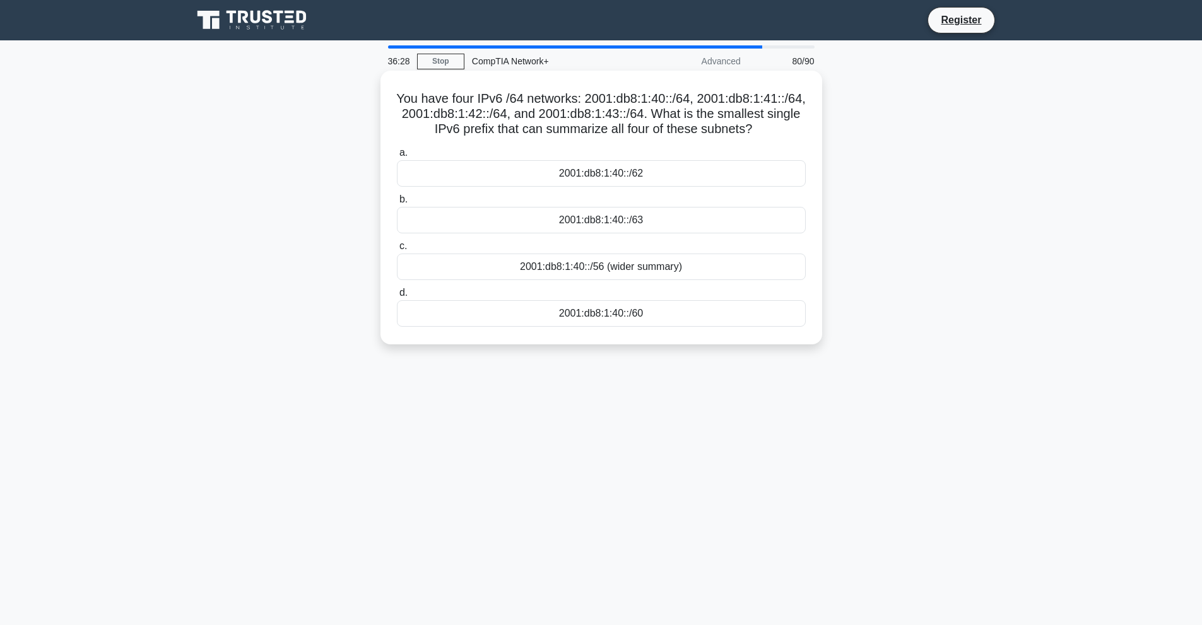
click at [604, 267] on div "2001:db8:1:40::/56 (wider summary)" at bounding box center [601, 267] width 409 height 26
click at [397, 250] on input "c. 2001:db8:1:40::/56 (wider summary)" at bounding box center [397, 246] width 0 height 8
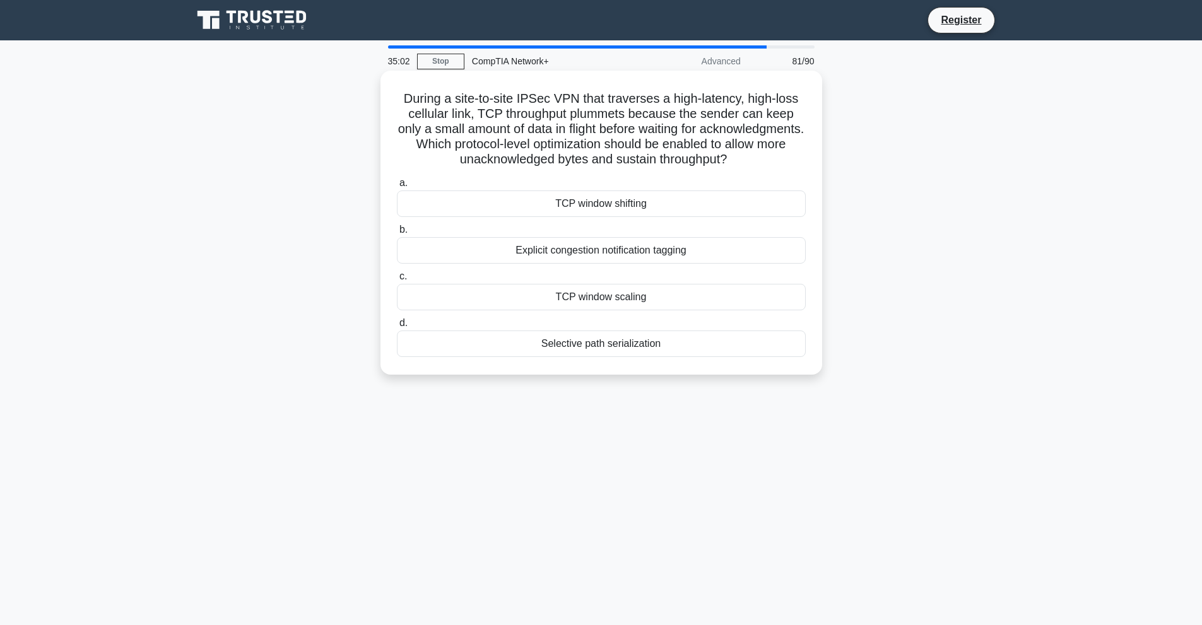
click at [611, 310] on div "TCP window scaling" at bounding box center [601, 297] width 409 height 26
click at [397, 281] on input "c. TCP window scaling" at bounding box center [397, 276] width 0 height 8
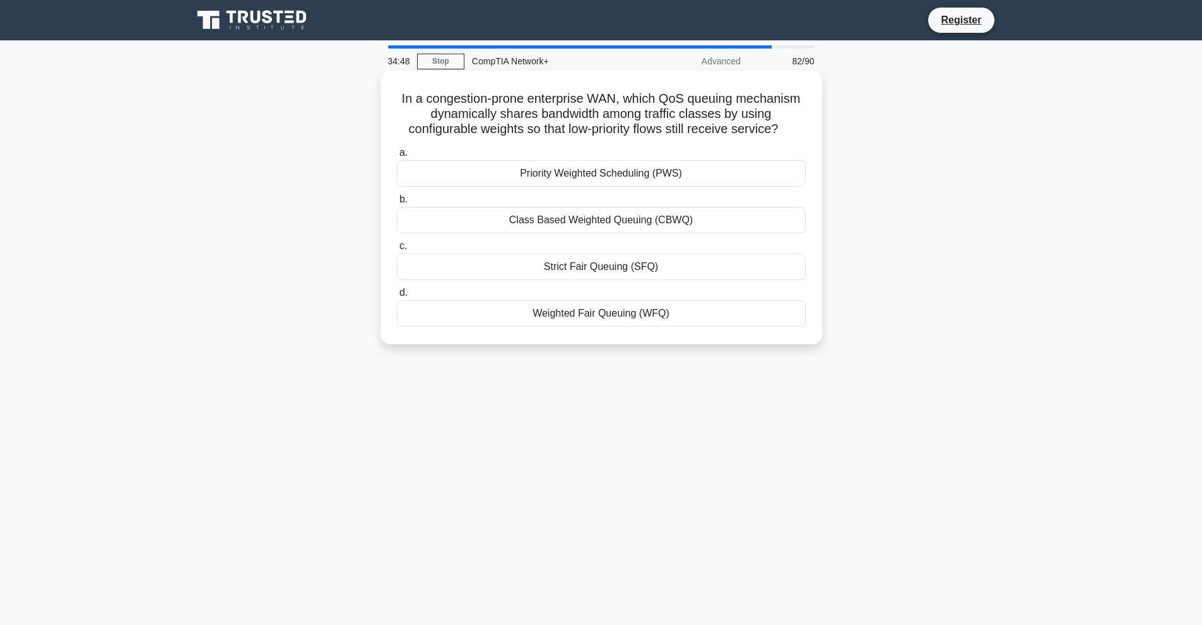
click at [618, 169] on div "Priority Weighted Scheduling (PWS)" at bounding box center [601, 173] width 409 height 26
click at [397, 157] on input "a. Priority Weighted Scheduling (PWS)" at bounding box center [397, 153] width 0 height 8
click at [599, 178] on div "Simple Network Management Protocol (SNMP)" at bounding box center [601, 173] width 409 height 26
click at [397, 157] on input "a. Simple Network Management Protocol (SNMP)" at bounding box center [397, 153] width 0 height 8
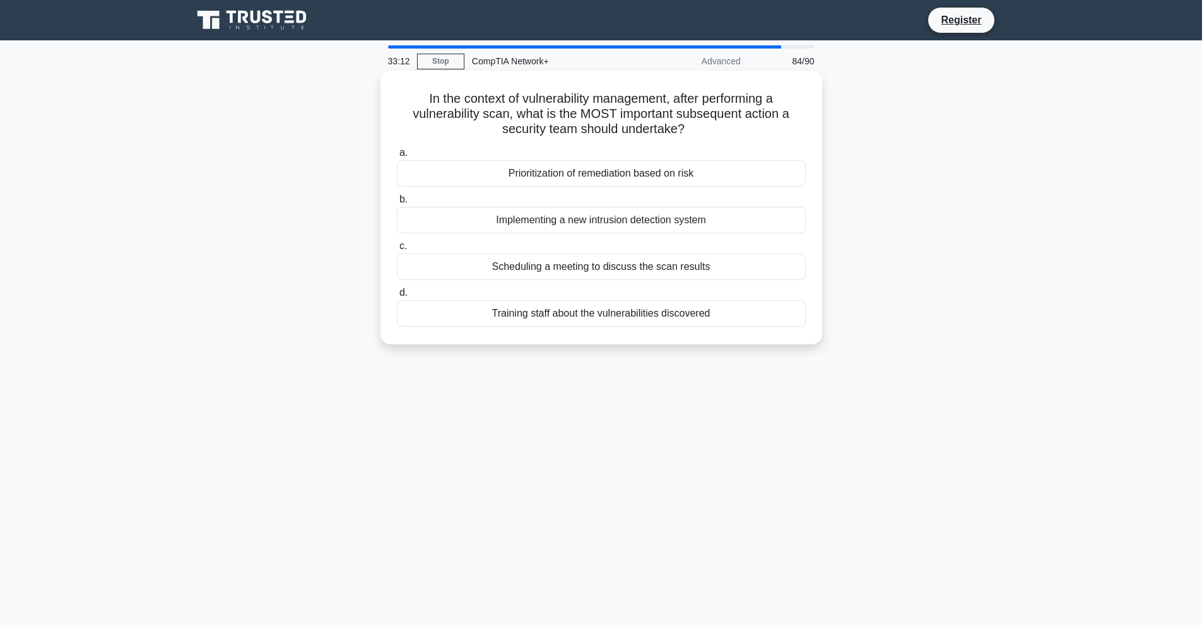
click at [594, 228] on div "Implementing a new intrusion detection system" at bounding box center [601, 220] width 409 height 26
click at [397, 204] on input "b. Implementing a new intrusion detection system" at bounding box center [397, 200] width 0 height 8
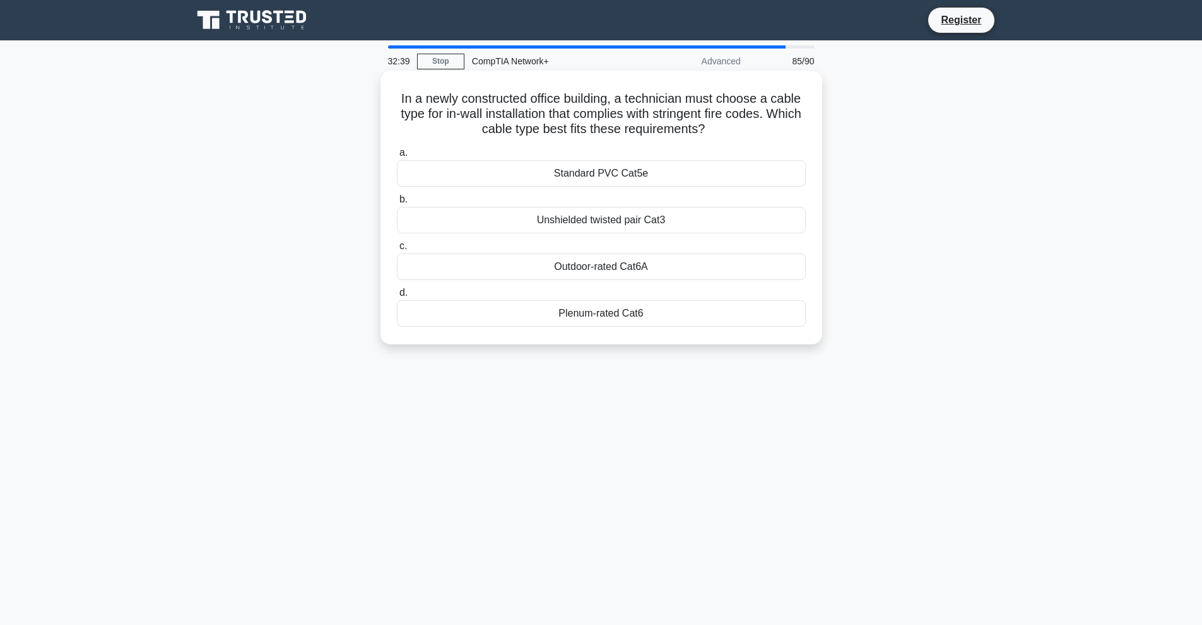
click at [600, 315] on div "Plenum-rated Cat6" at bounding box center [601, 313] width 409 height 26
click at [397, 297] on input "d. Plenum-rated Cat6" at bounding box center [397, 293] width 0 height 8
click at [595, 214] on div "RDP" at bounding box center [601, 220] width 409 height 26
click at [397, 204] on input "b. RDP" at bounding box center [397, 200] width 0 height 8
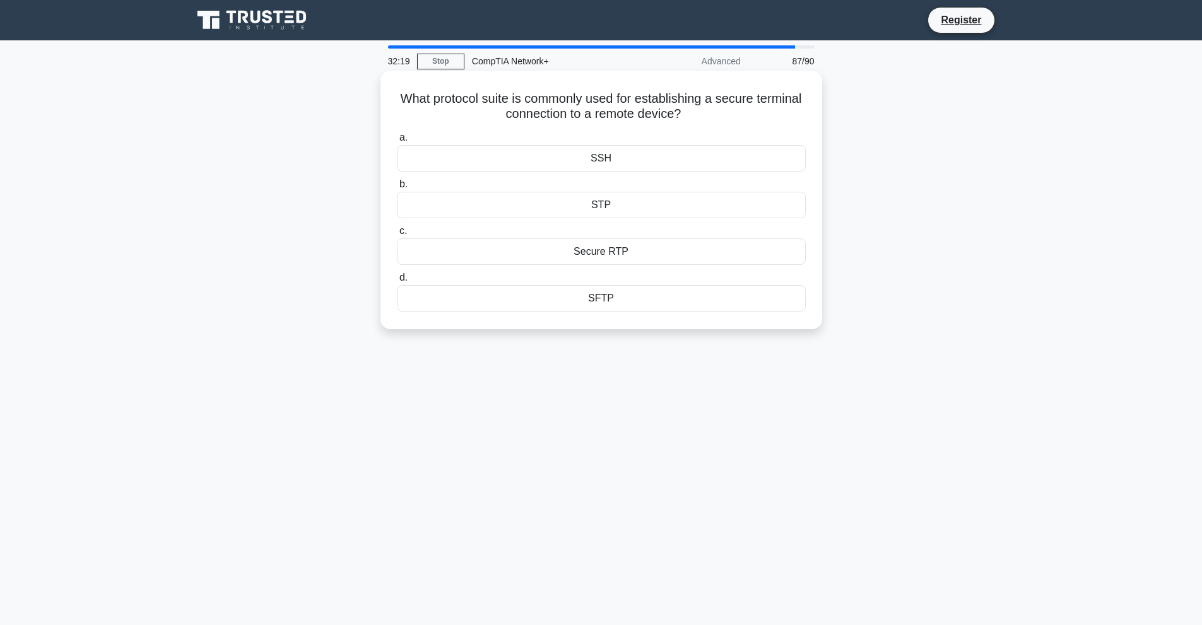
click at [597, 255] on div "Secure RTP" at bounding box center [601, 251] width 409 height 26
click at [397, 235] on input "c. Secure RTP" at bounding box center [397, 231] width 0 height 8
click at [612, 164] on div "/25" at bounding box center [601, 158] width 409 height 26
click at [397, 142] on input "a. /25" at bounding box center [397, 138] width 0 height 8
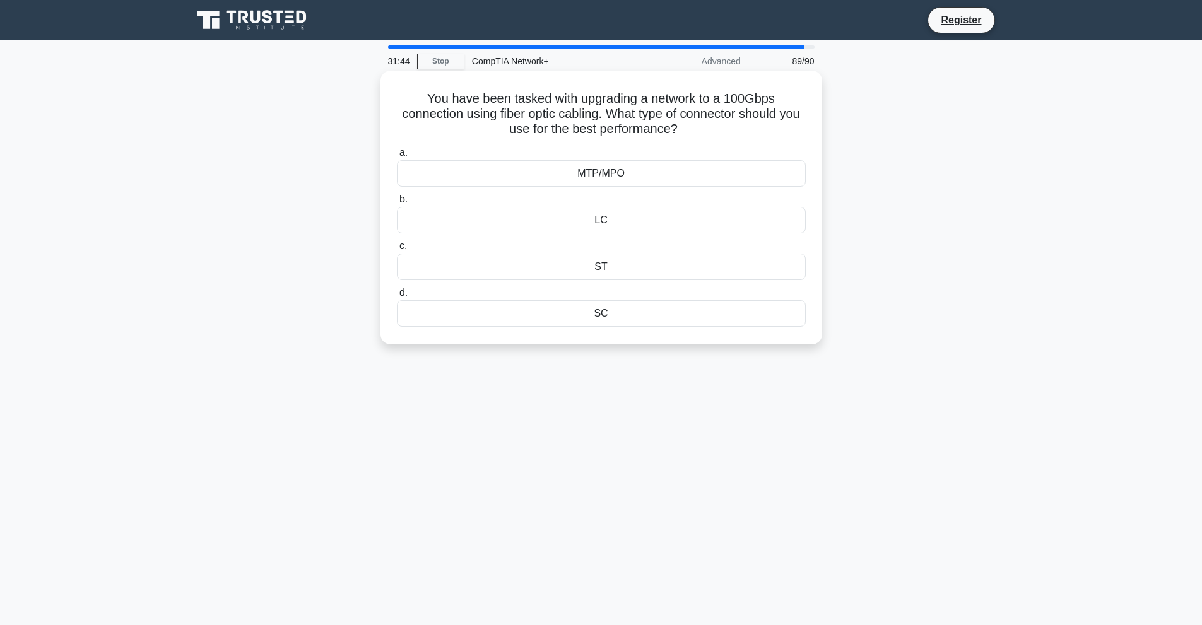
click at [597, 180] on div "MTP/MPO" at bounding box center [601, 173] width 409 height 26
click at [397, 157] on input "a. MTP/MPO" at bounding box center [397, 153] width 0 height 8
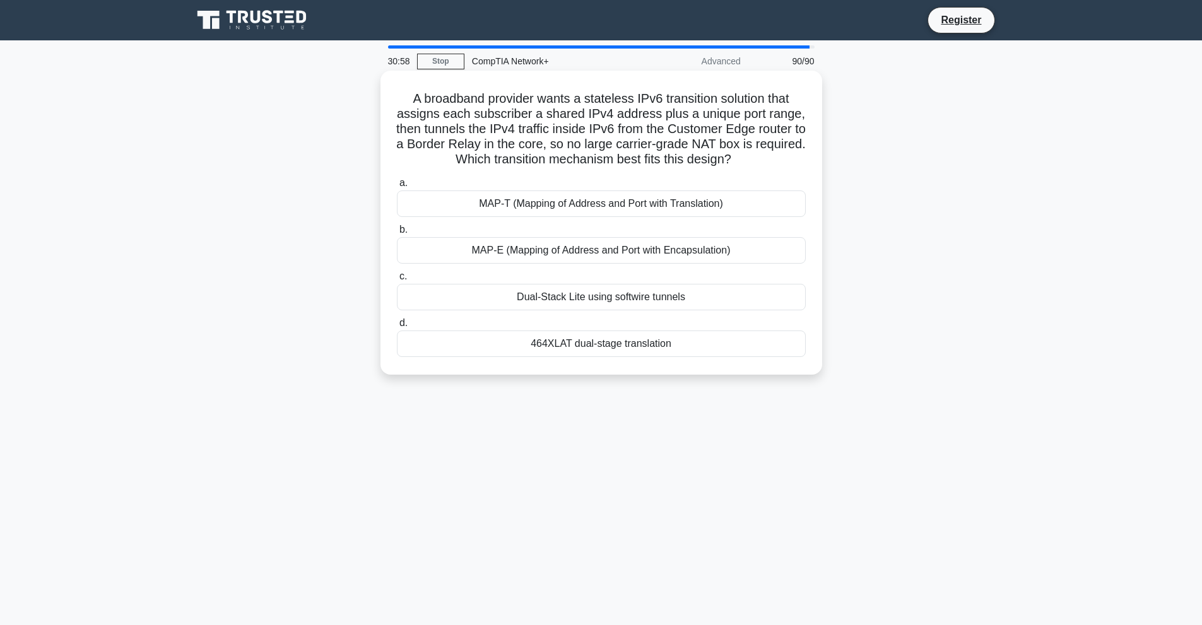
click at [632, 255] on div "MAP-E (Mapping of Address and Port with Encapsulation)" at bounding box center [601, 250] width 409 height 26
click at [397, 234] on input "b. MAP-E (Mapping of Address and Port with Encapsulation)" at bounding box center [397, 230] width 0 height 8
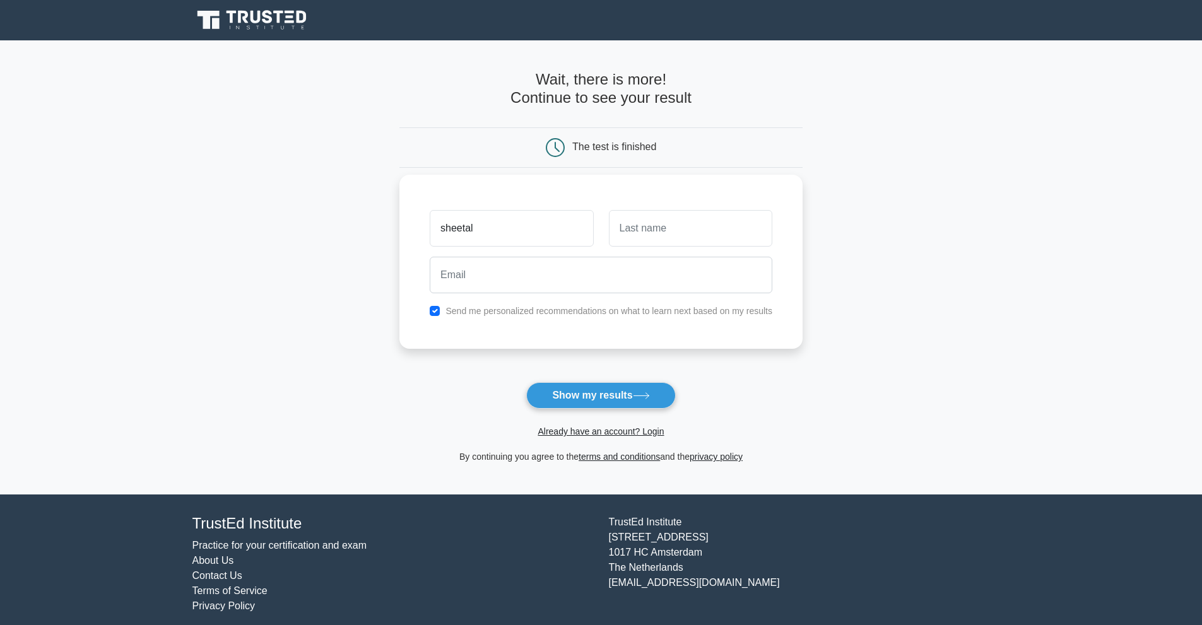
type input "sheetal"
click at [628, 238] on input "text" at bounding box center [690, 228] width 163 height 37
type input "kaptiyal"
click at [449, 286] on input "email" at bounding box center [601, 275] width 342 height 37
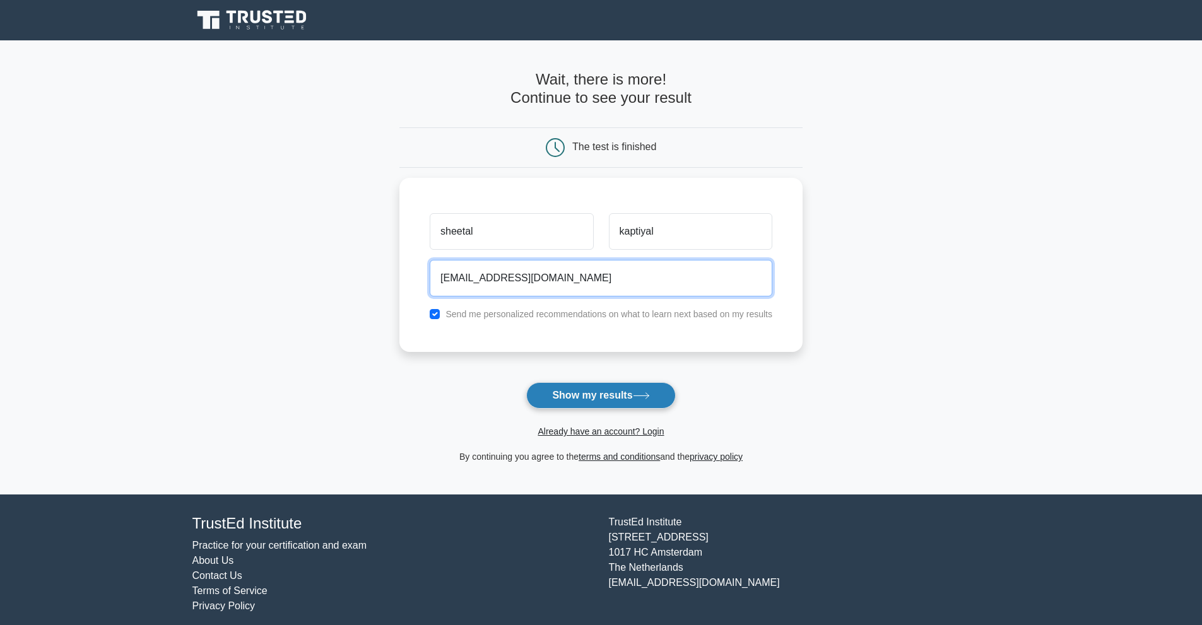
type input "[EMAIL_ADDRESS][DOMAIN_NAME]"
click at [573, 390] on button "Show my results" at bounding box center [600, 395] width 149 height 26
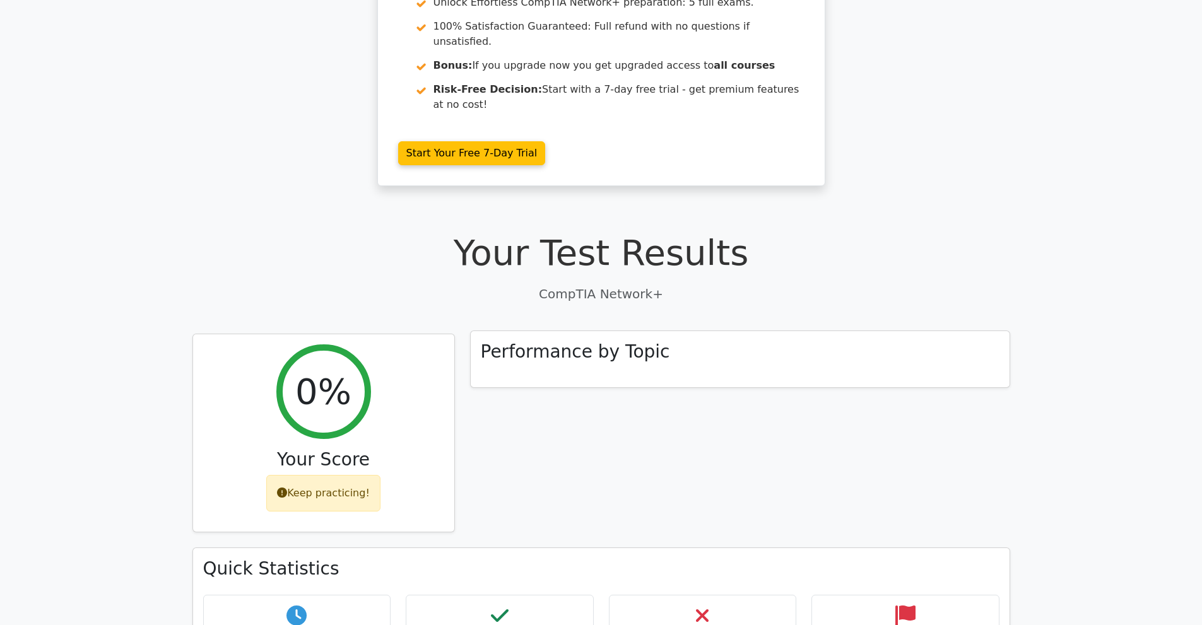
scroll to position [189, 0]
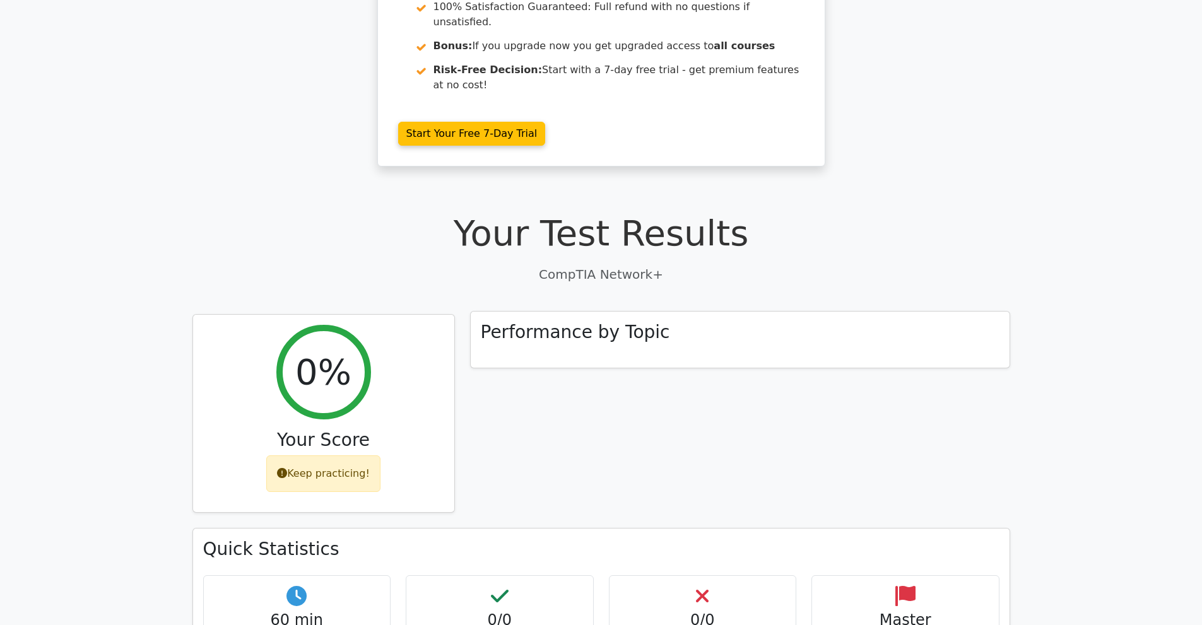
click at [615, 322] on h3 "Performance by Topic" at bounding box center [575, 332] width 189 height 21
click at [757, 312] on div "Performance by Topic" at bounding box center [740, 340] width 539 height 57
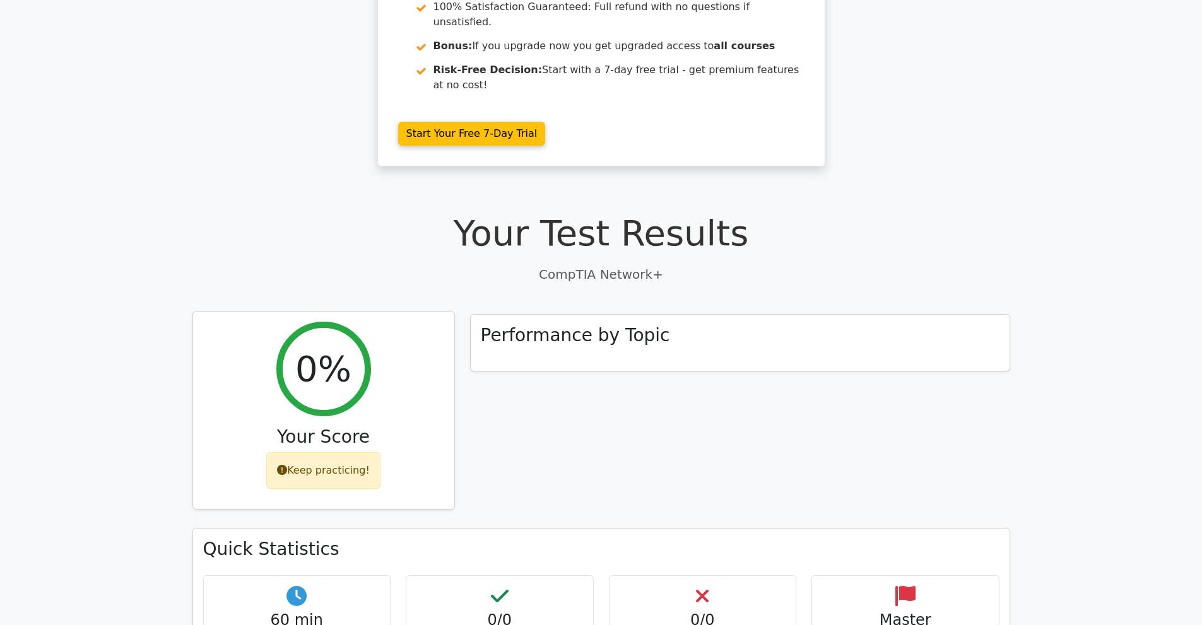
click at [284, 452] on div "Keep practicing!" at bounding box center [323, 470] width 114 height 37
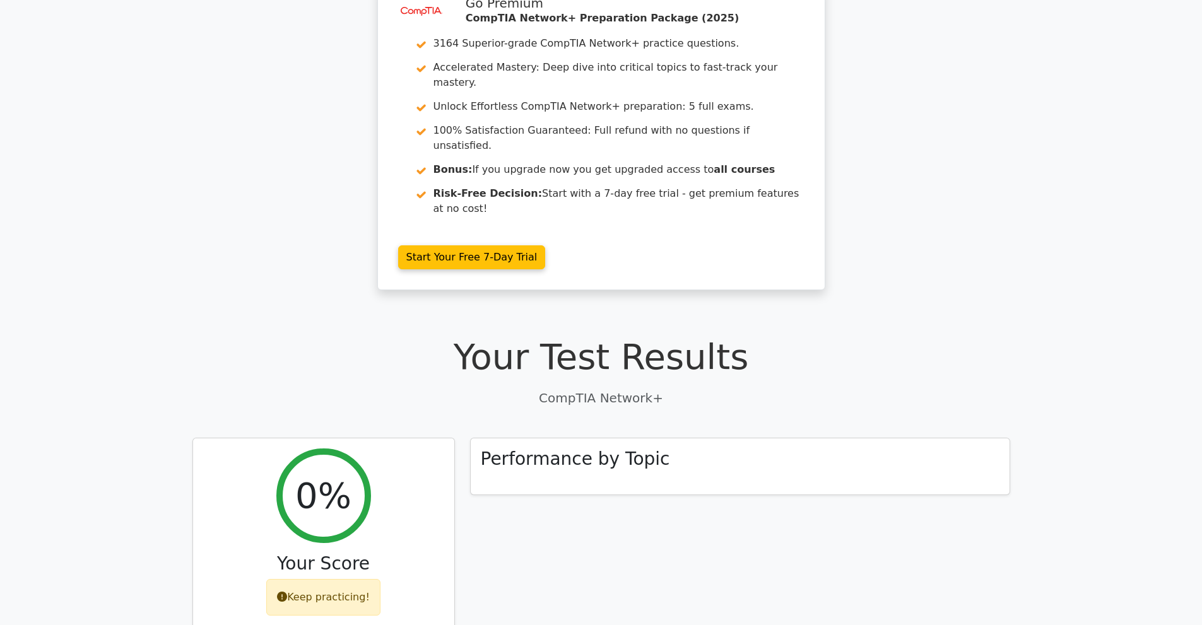
scroll to position [0, 0]
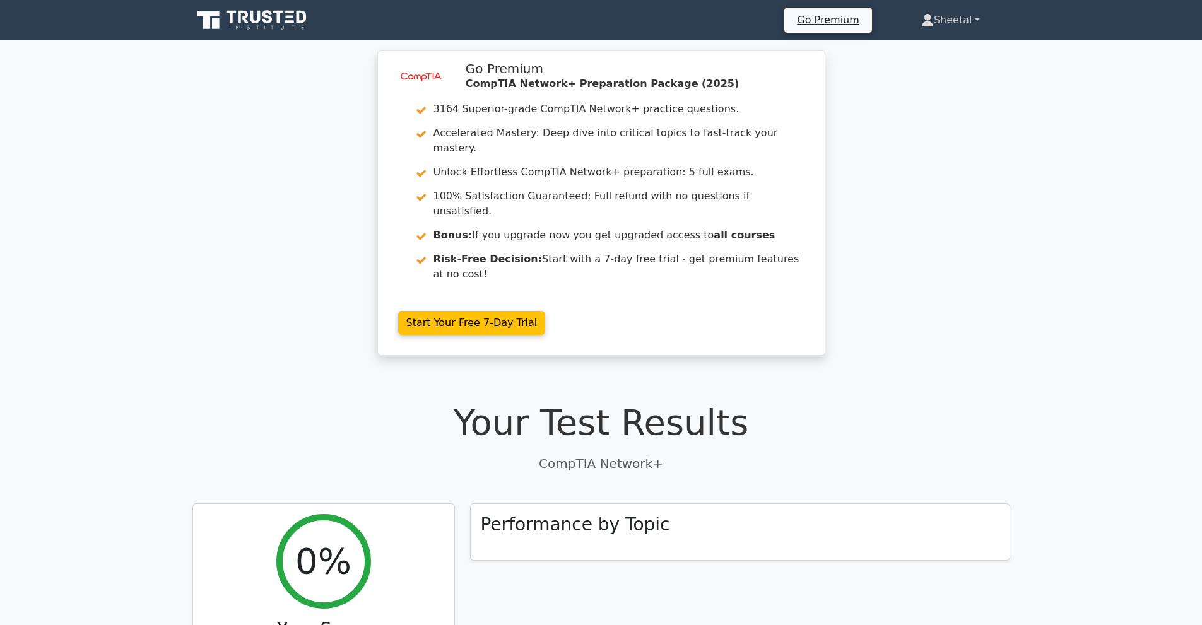
click at [968, 16] on link "Sheetal" at bounding box center [950, 20] width 119 height 25
click at [927, 64] on link "Settings" at bounding box center [941, 70] width 100 height 20
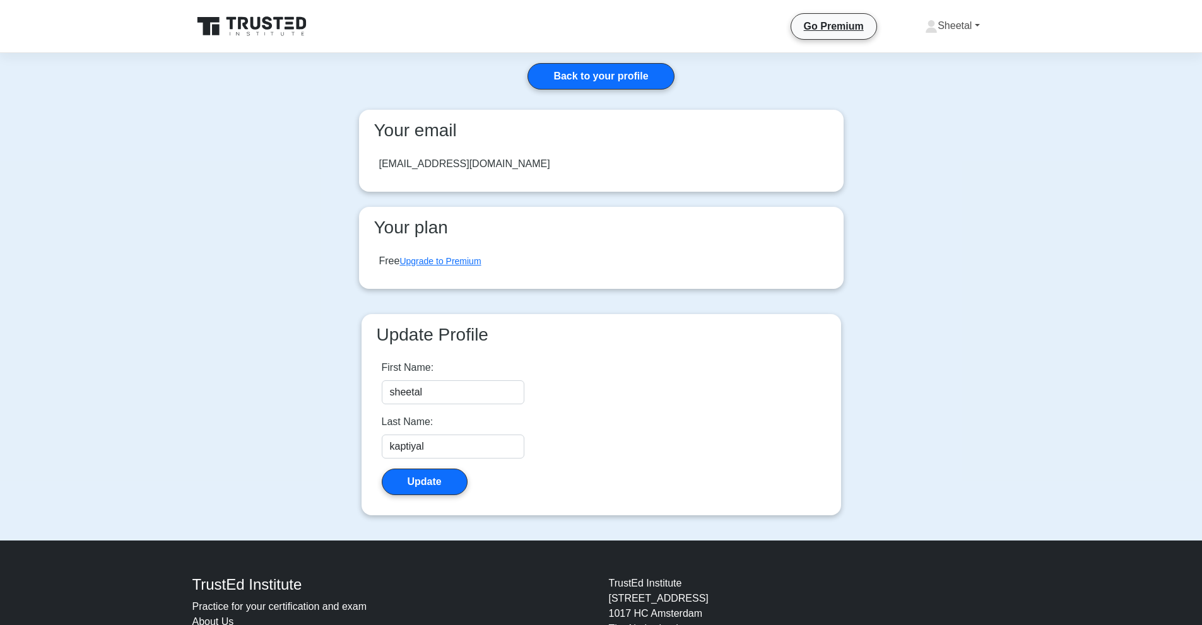
click at [970, 22] on link "Sheetal" at bounding box center [951, 25] width 115 height 25
click at [936, 50] on link "Profile" at bounding box center [945, 55] width 100 height 20
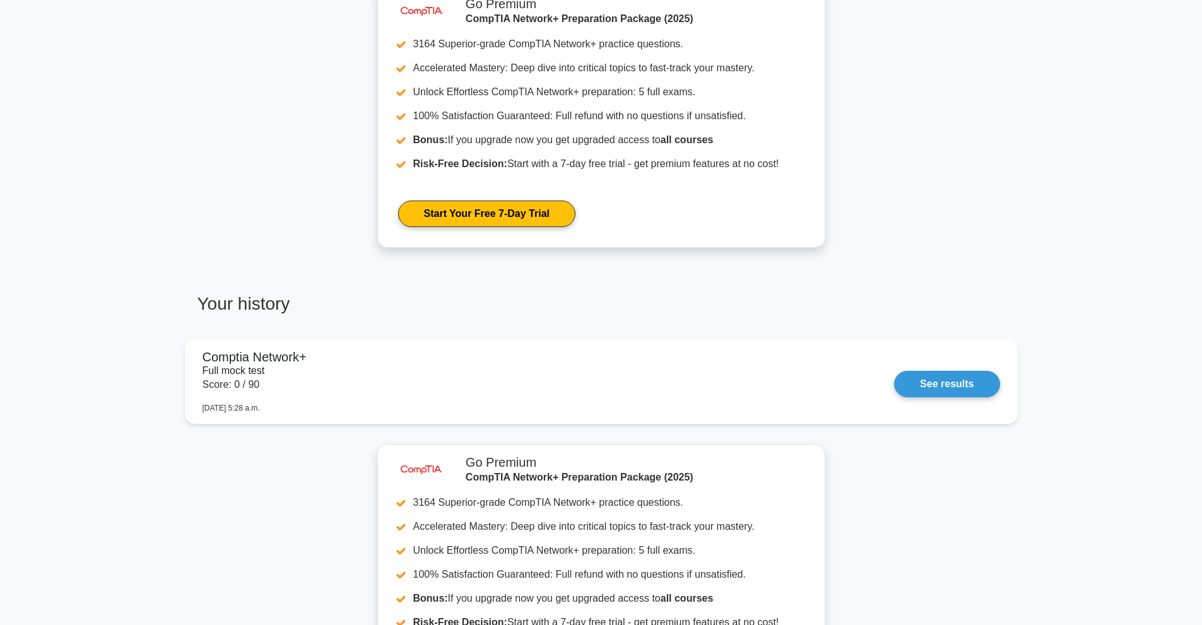
scroll to position [568, 0]
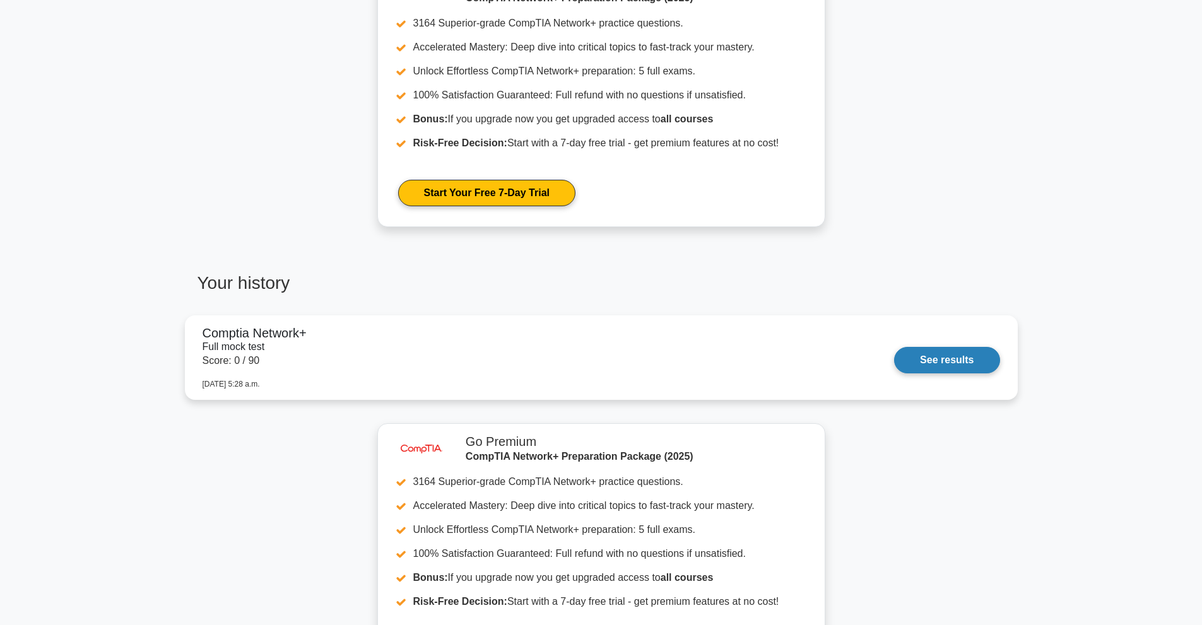
click at [970, 359] on link "See results" at bounding box center [946, 360] width 105 height 26
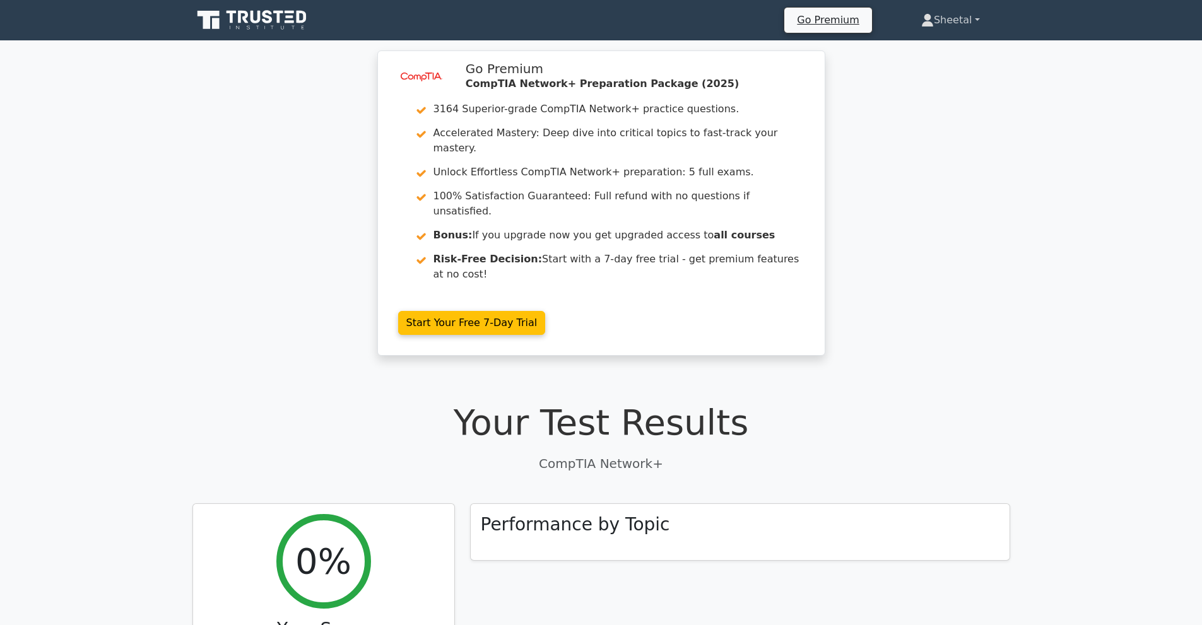
click at [971, 12] on link "Sheetal" at bounding box center [950, 20] width 119 height 25
click at [912, 67] on link "Settings" at bounding box center [941, 70] width 100 height 20
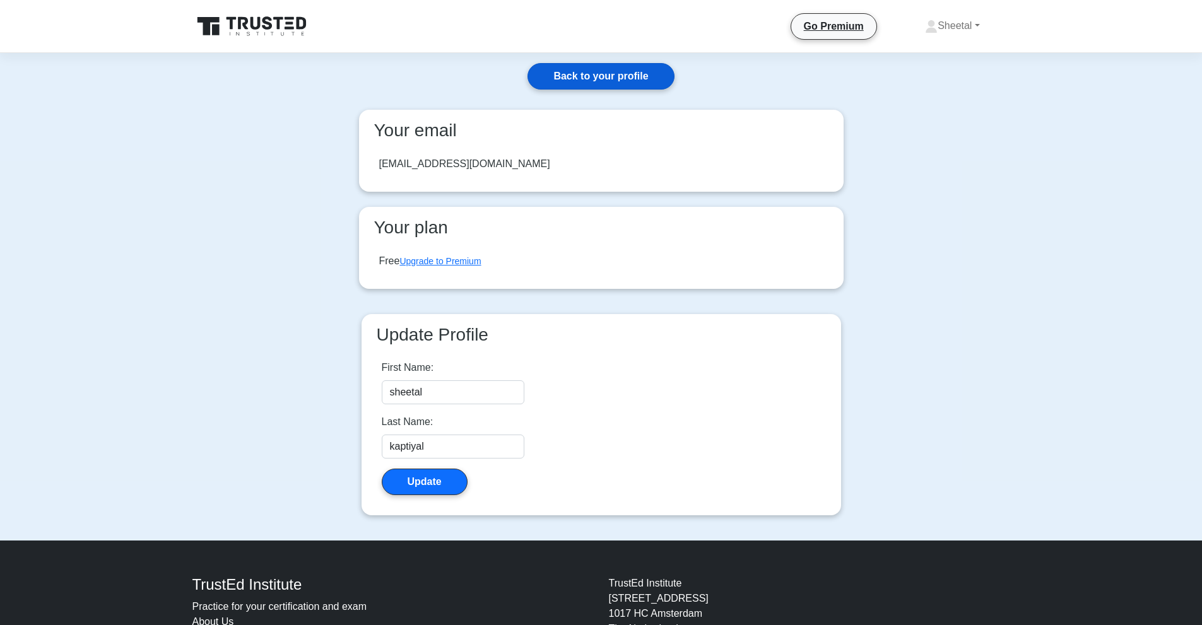
click at [638, 73] on link "Back to your profile" at bounding box center [600, 76] width 146 height 26
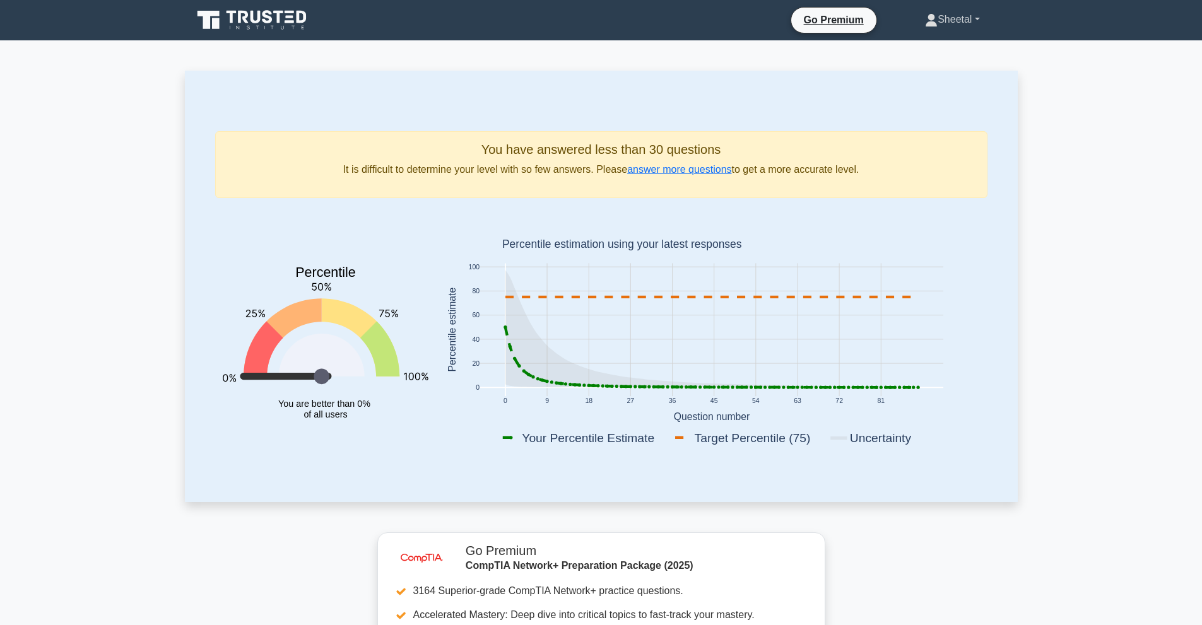
click at [942, 20] on link "Sheetal" at bounding box center [951, 19] width 115 height 25
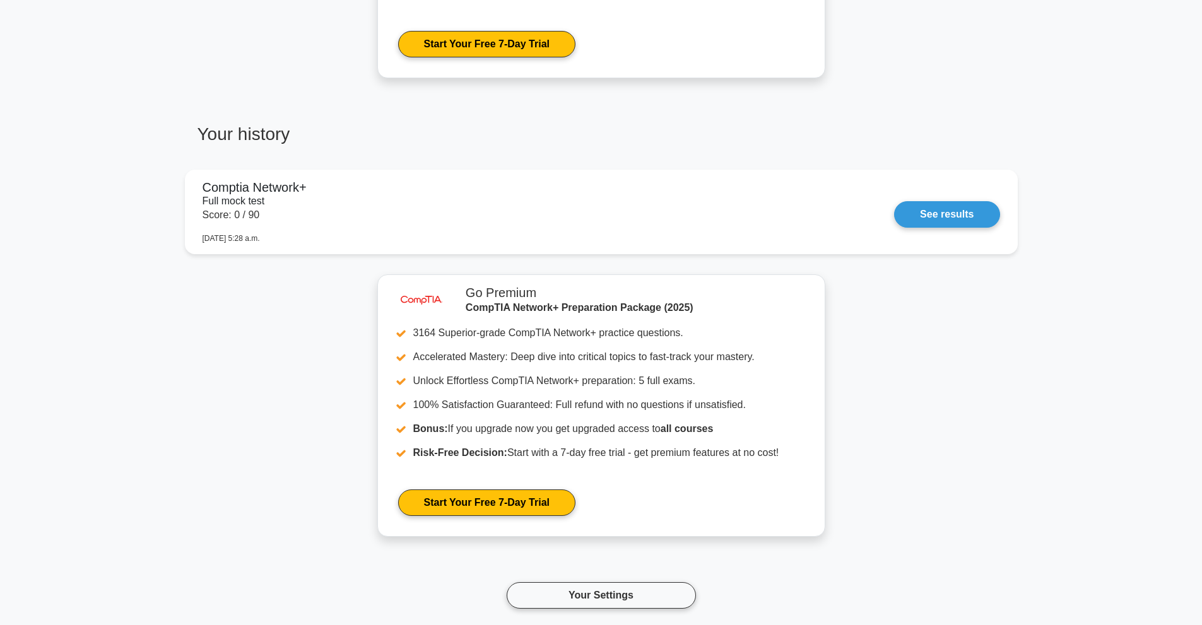
scroll to position [883, 0]
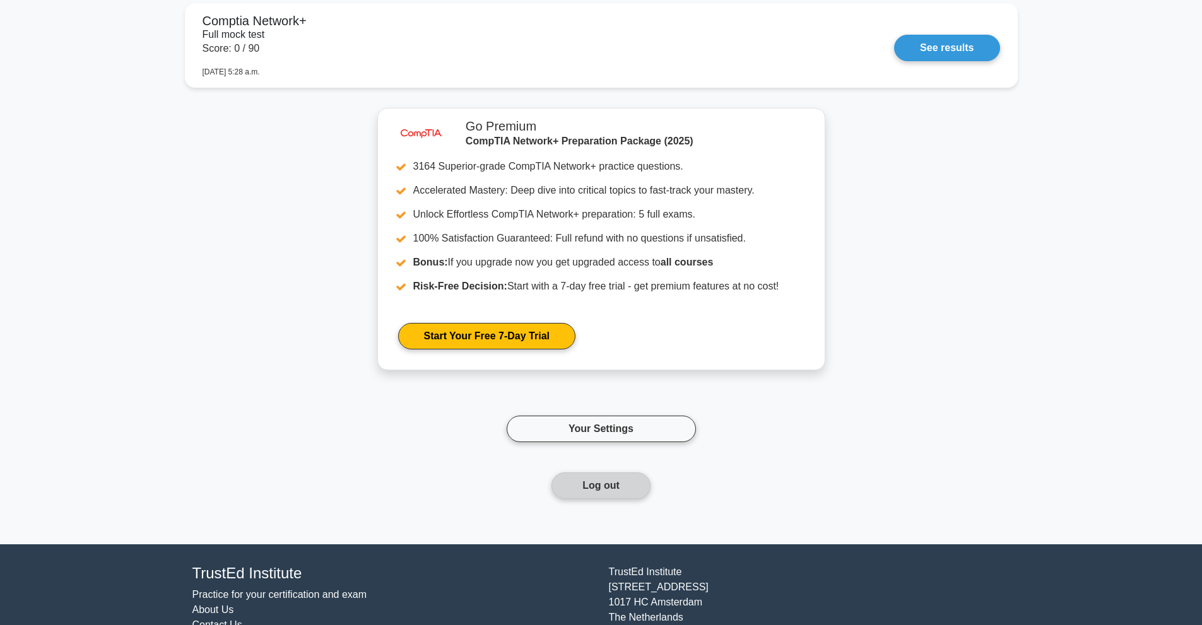
click at [607, 481] on button "Log out" at bounding box center [600, 485] width 99 height 26
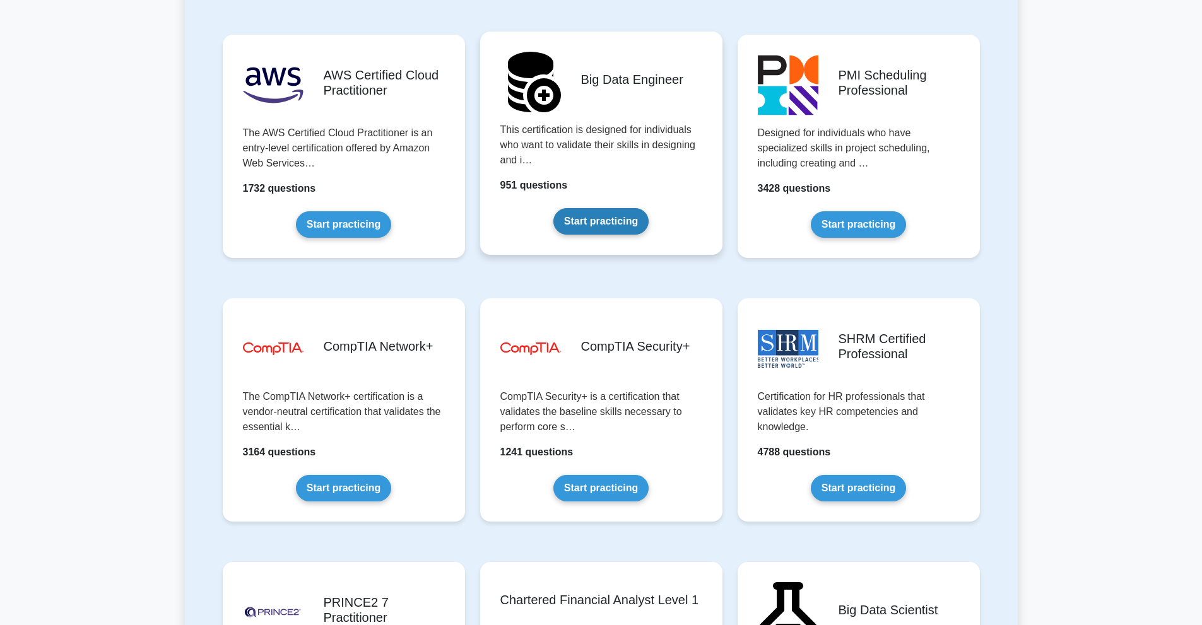
scroll to position [2271, 0]
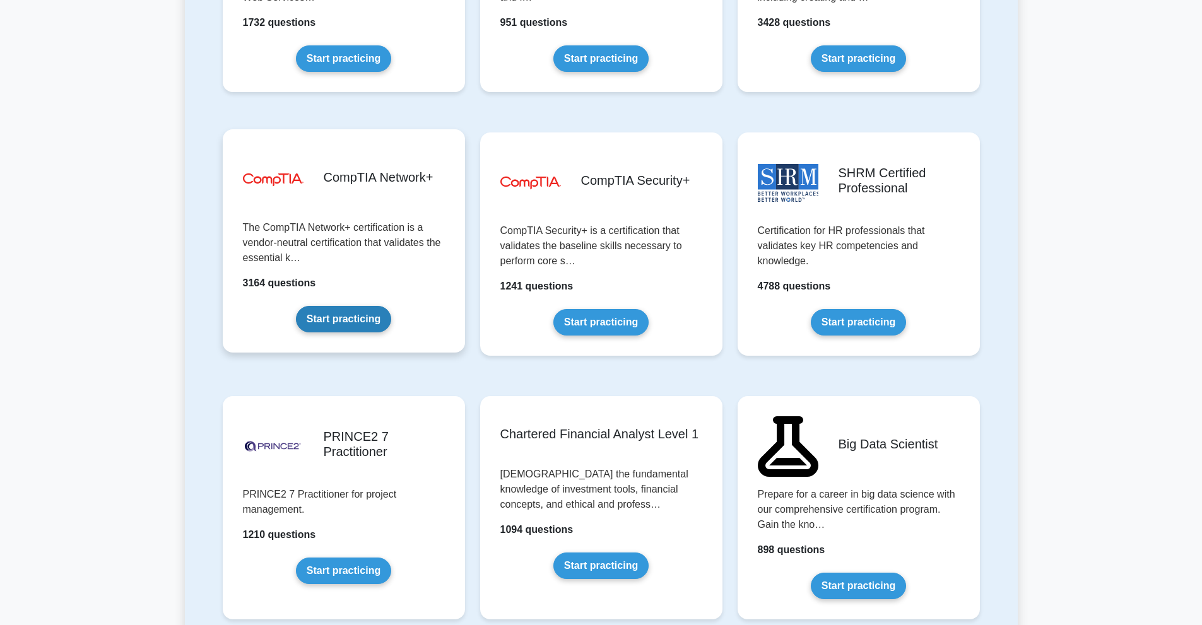
click at [370, 322] on link "Start practicing" at bounding box center [343, 319] width 95 height 26
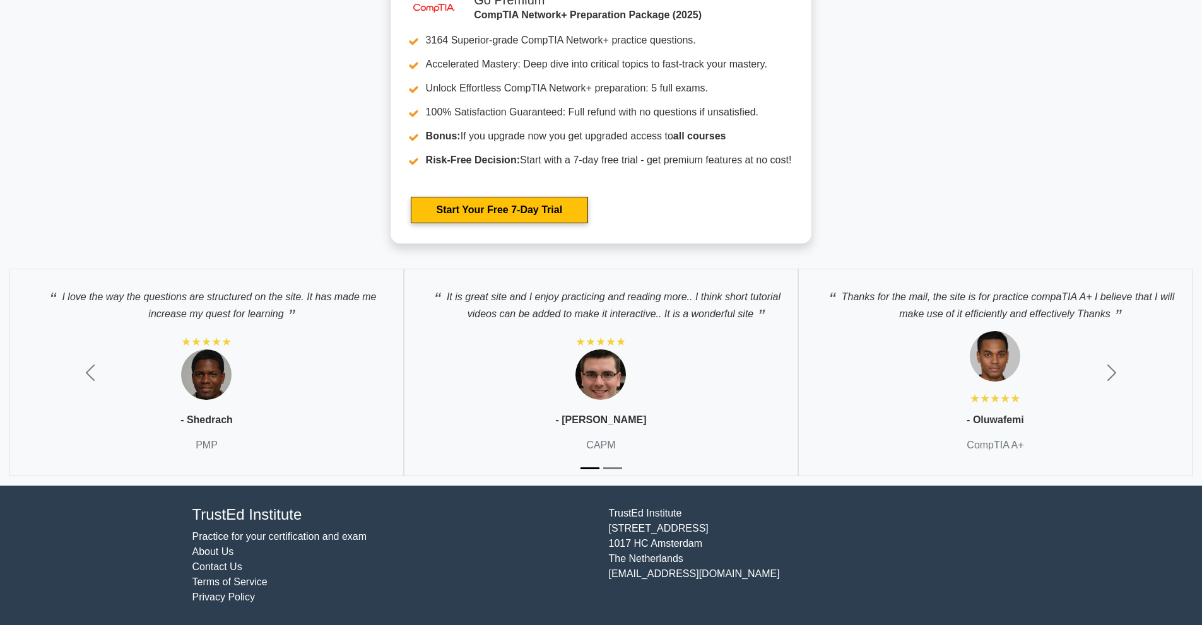
scroll to position [3177, 0]
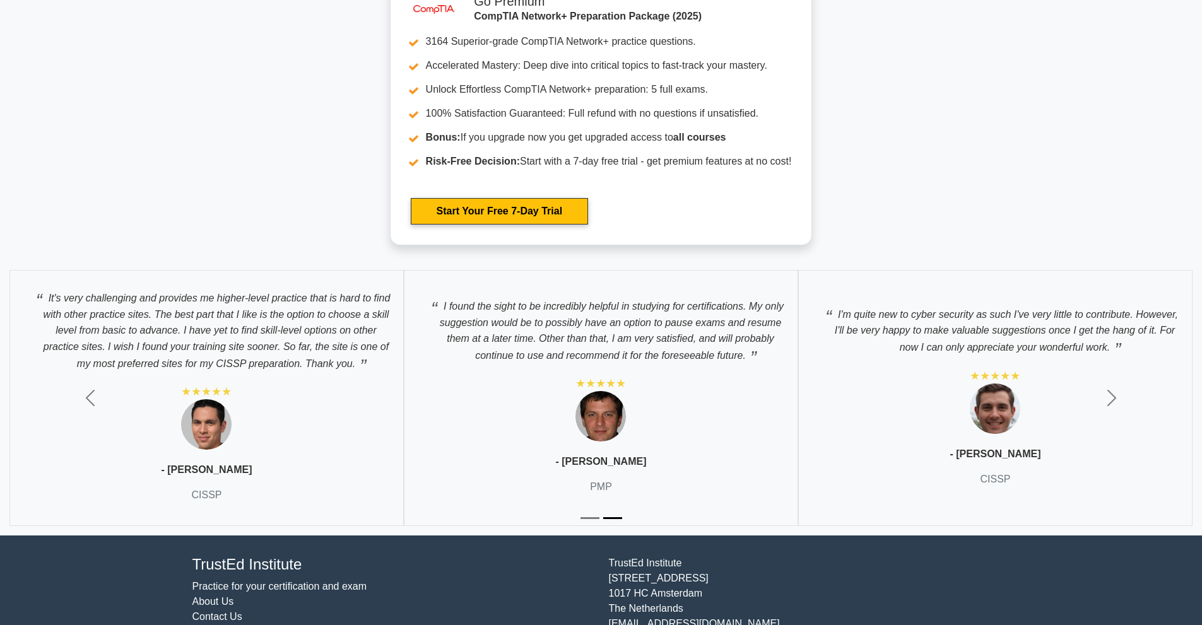
click at [593, 516] on button "Slide 1" at bounding box center [589, 518] width 19 height 15
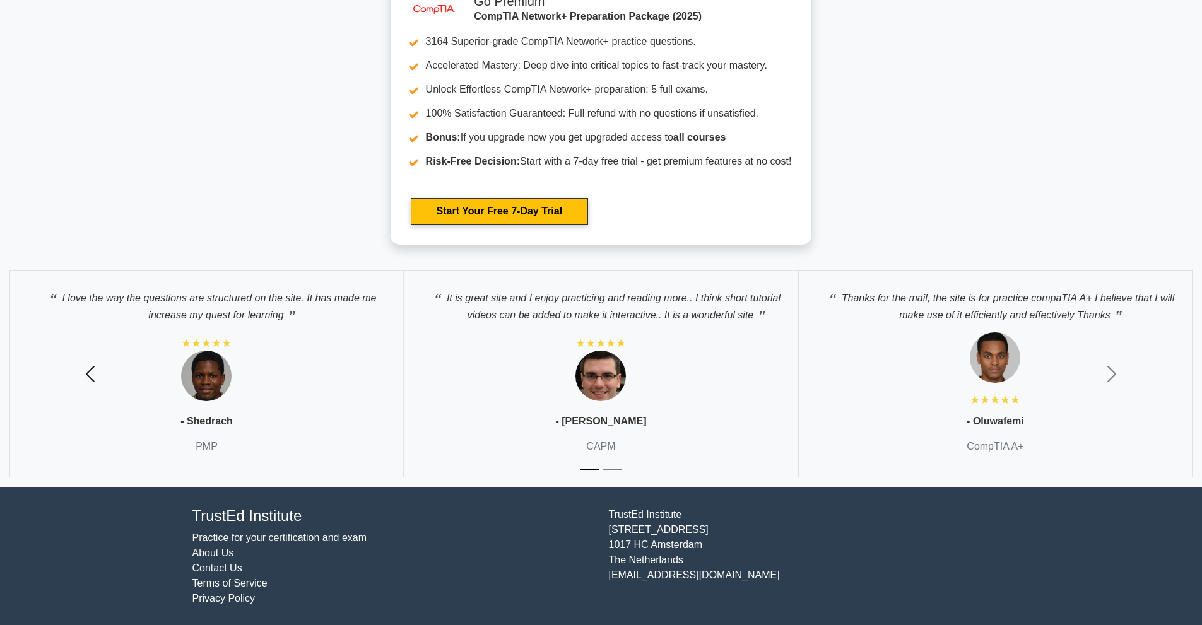
click at [87, 377] on span "button" at bounding box center [90, 374] width 20 height 20
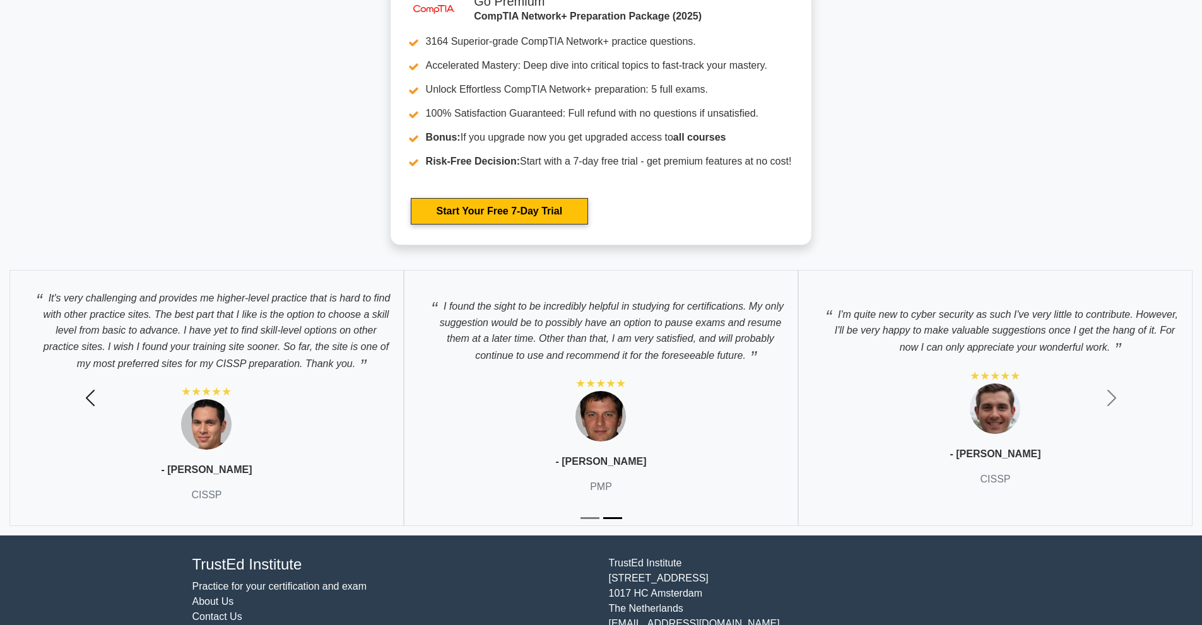
click at [86, 389] on span "button" at bounding box center [90, 398] width 20 height 20
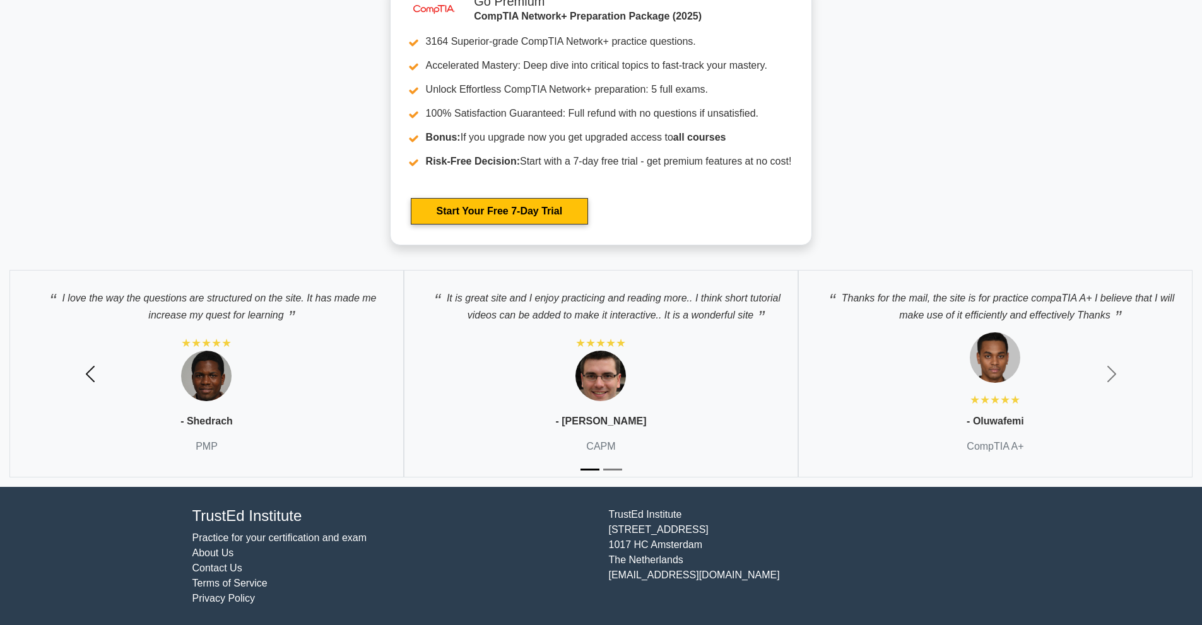
click at [93, 373] on span "button" at bounding box center [90, 374] width 20 height 20
